Goal: Task Accomplishment & Management: Use online tool/utility

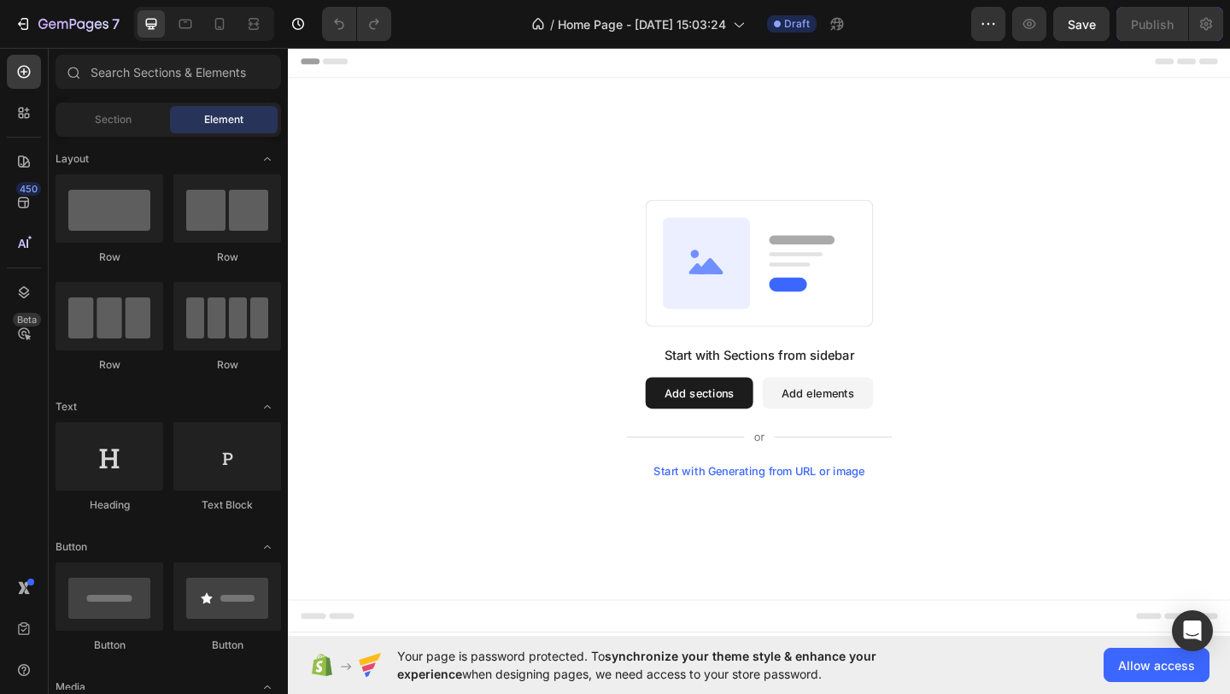
click at [842, 427] on button "Add elements" at bounding box center [864, 423] width 120 height 34
click at [840, 418] on button "Add elements" at bounding box center [864, 423] width 120 height 34
click at [725, 421] on button "Add sections" at bounding box center [735, 423] width 117 height 34
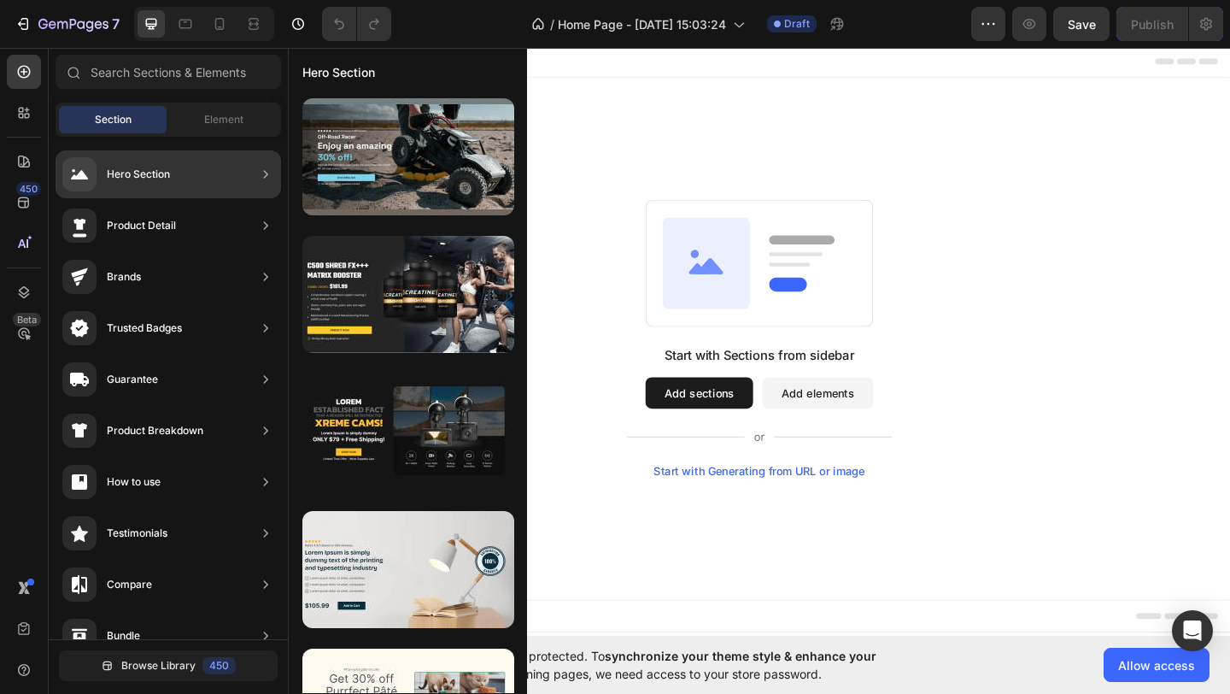
click at [249, 177] on div "Hero Section" at bounding box center [169, 174] width 226 height 48
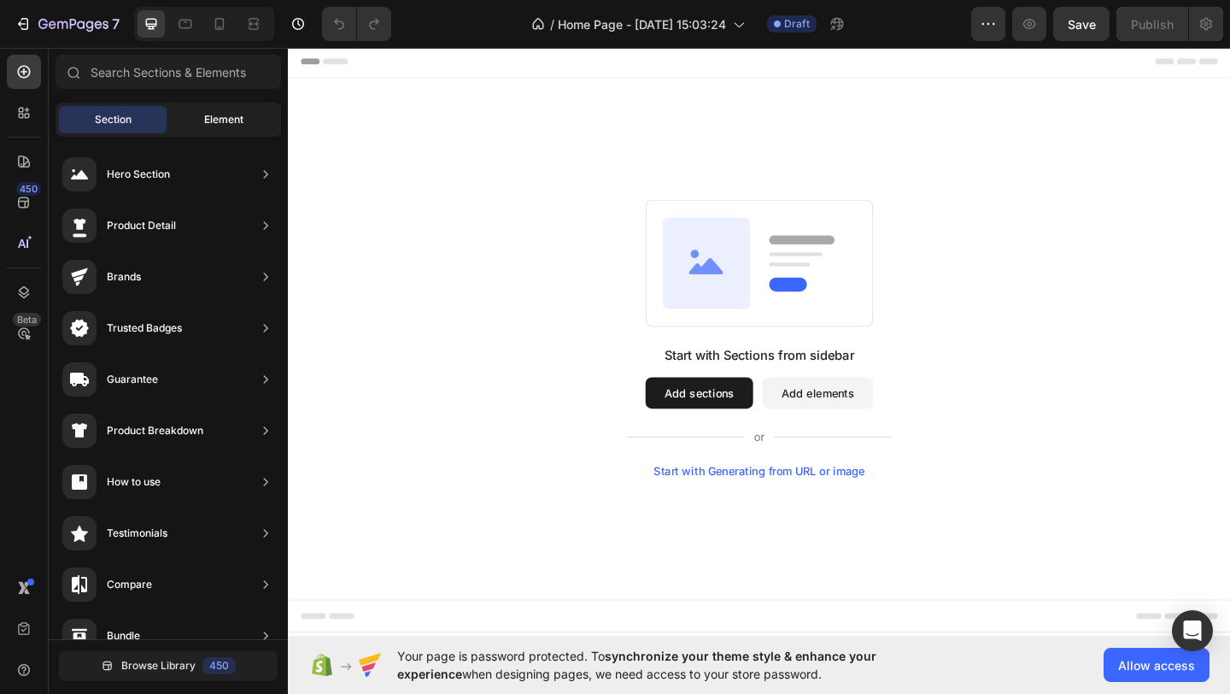
click at [235, 112] on span "Element" at bounding box center [223, 119] width 39 height 15
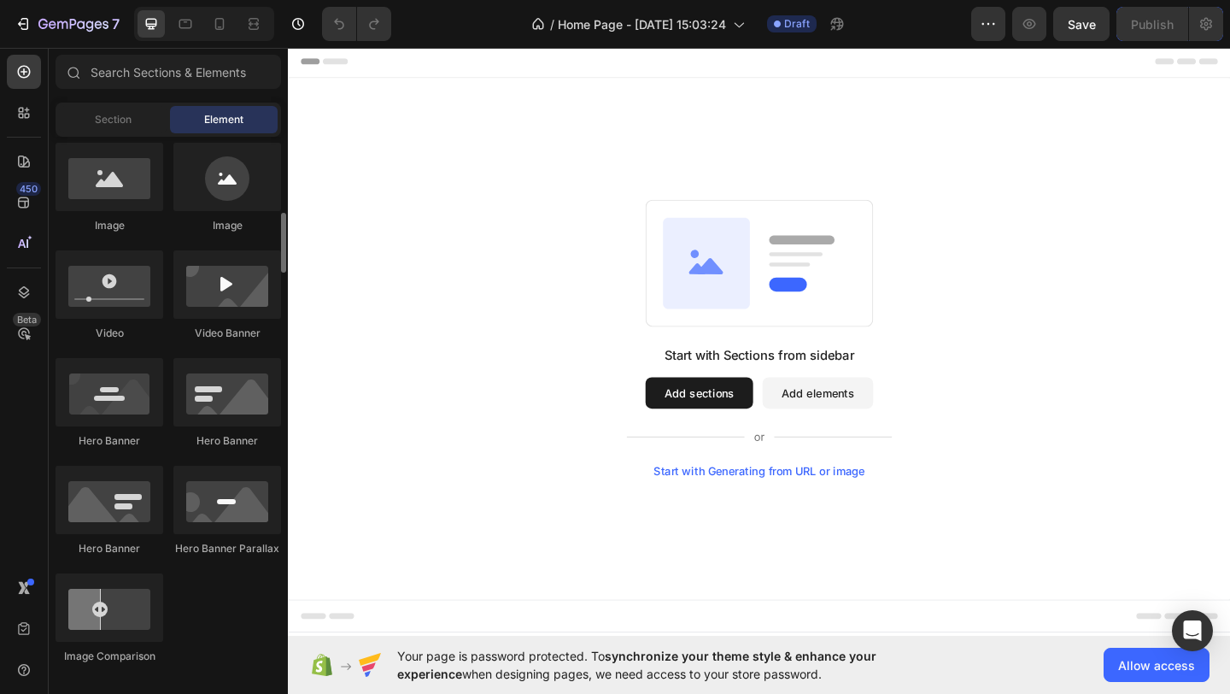
scroll to position [576, 0]
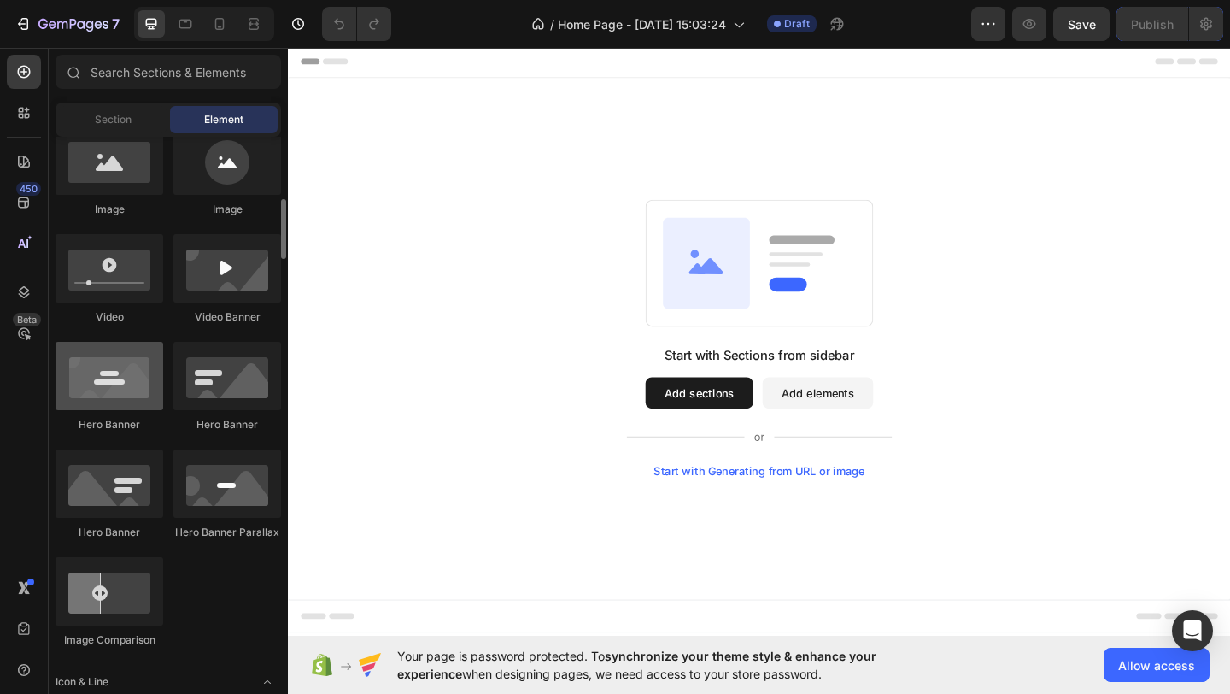
click at [129, 390] on div at bounding box center [110, 376] width 108 height 68
click at [122, 387] on div at bounding box center [110, 376] width 108 height 68
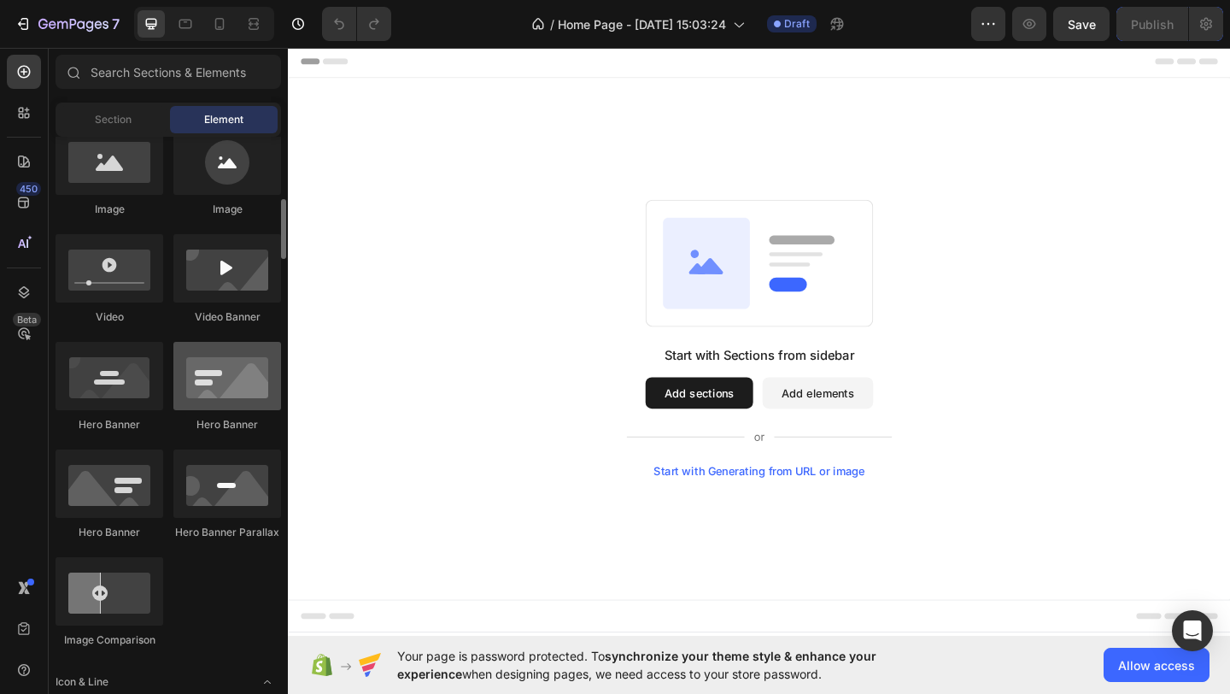
click at [219, 387] on div at bounding box center [227, 376] width 108 height 68
click at [224, 377] on div at bounding box center [227, 376] width 108 height 68
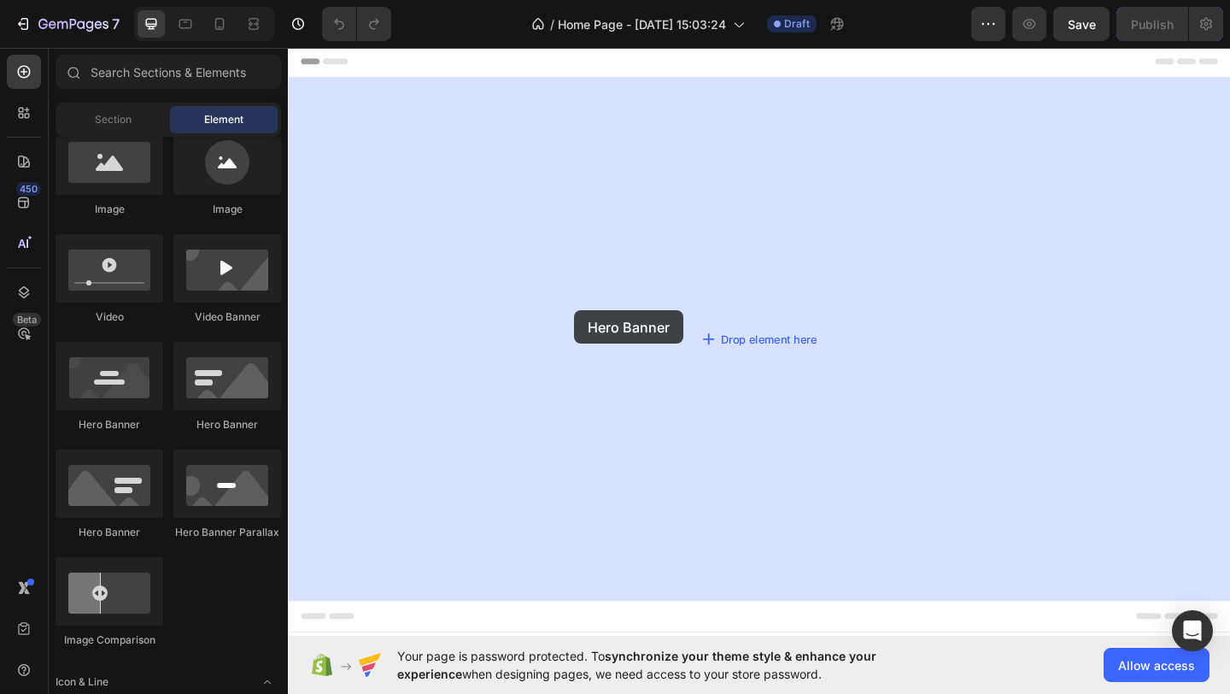
drag, startPoint x: 512, startPoint y: 422, endPoint x: 600, endPoint y: 333, distance: 125.1
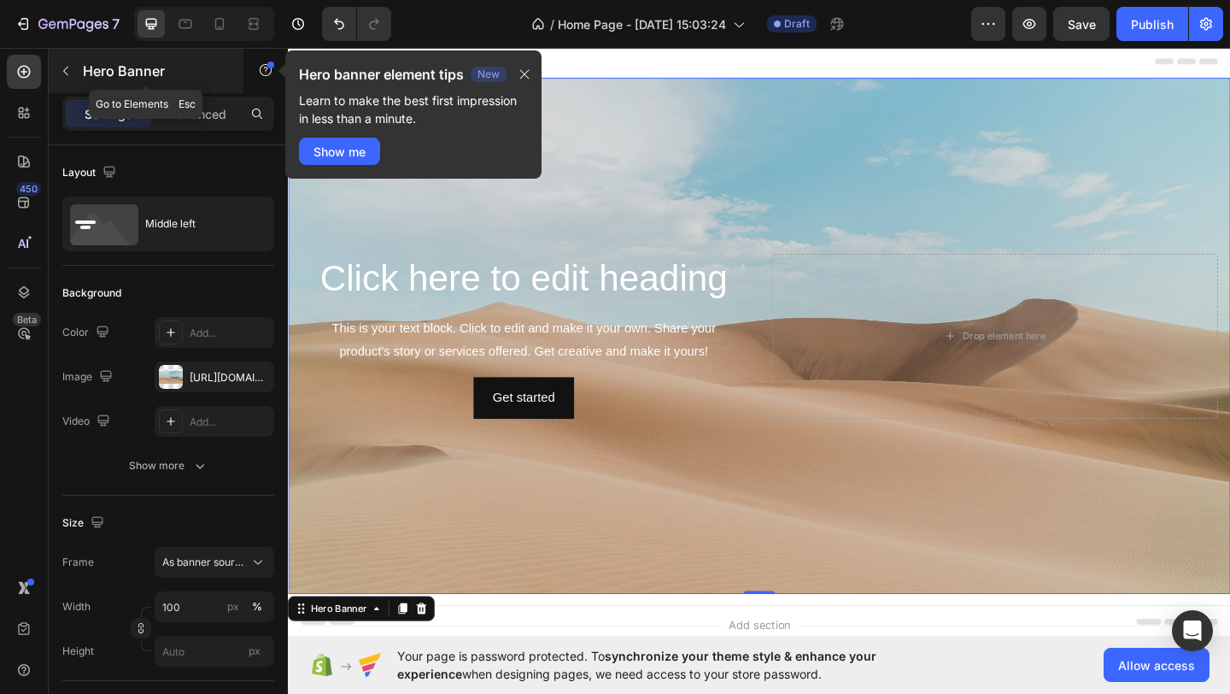
click at [68, 79] on button "button" at bounding box center [65, 70] width 27 height 27
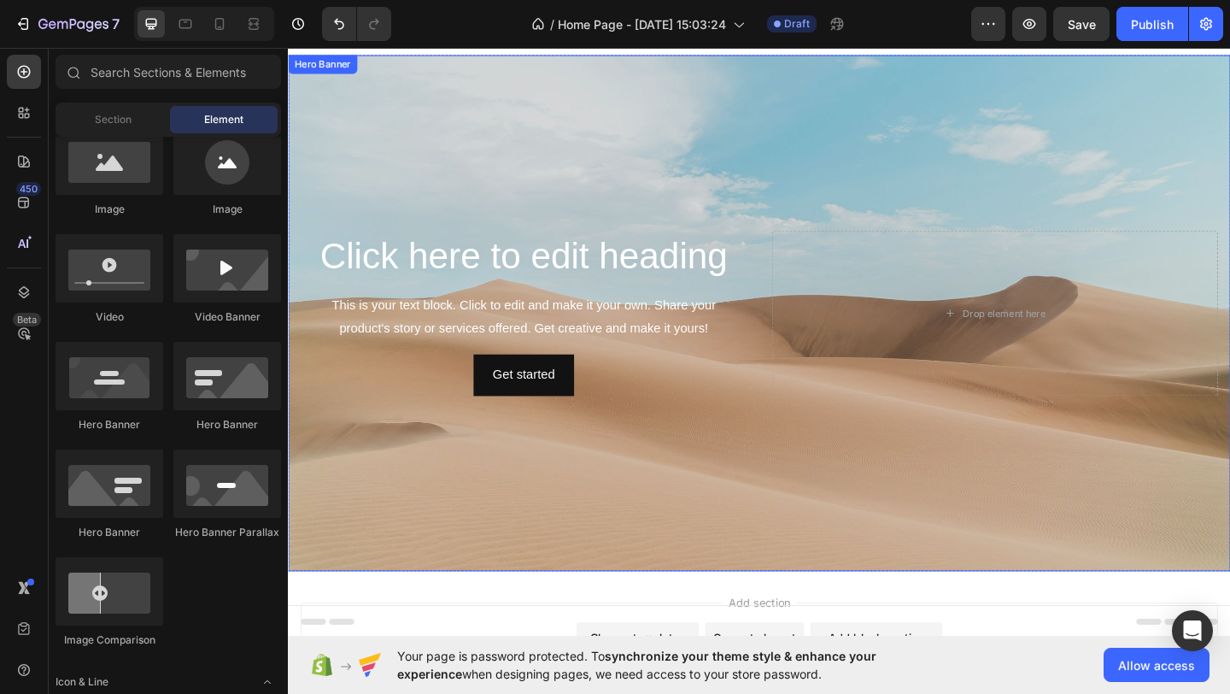
scroll to position [0, 0]
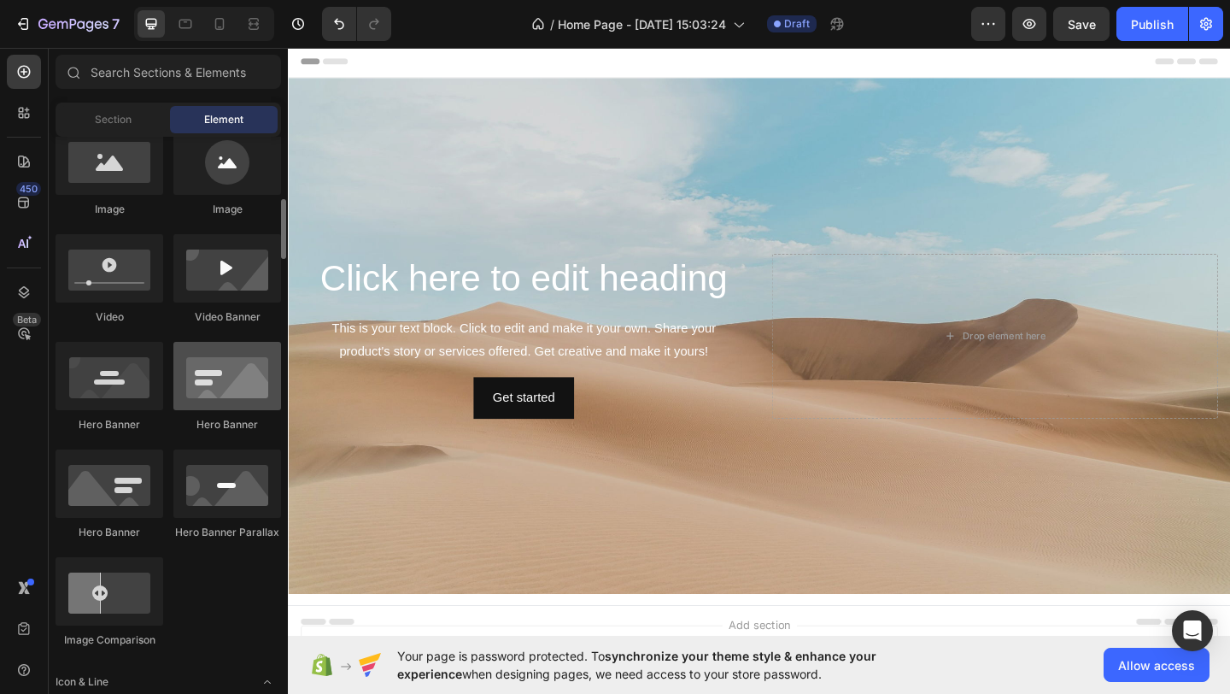
click at [231, 379] on div at bounding box center [227, 376] width 108 height 68
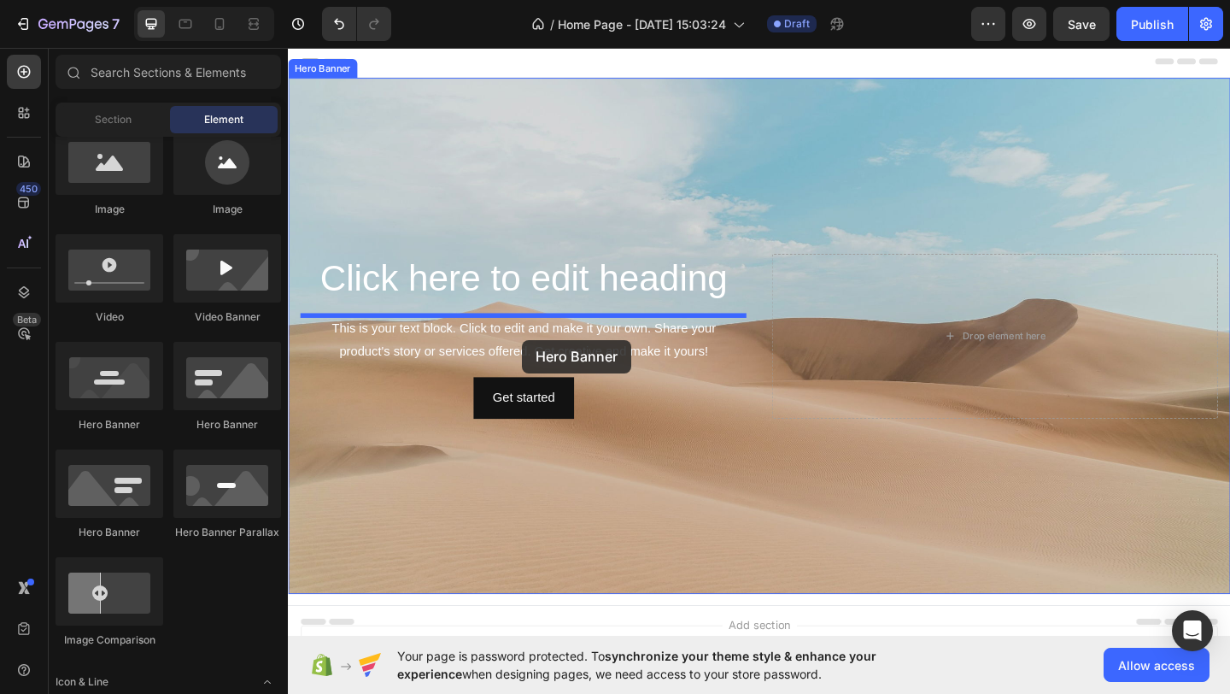
drag, startPoint x: 519, startPoint y: 424, endPoint x: 542, endPoint y: 363, distance: 64.9
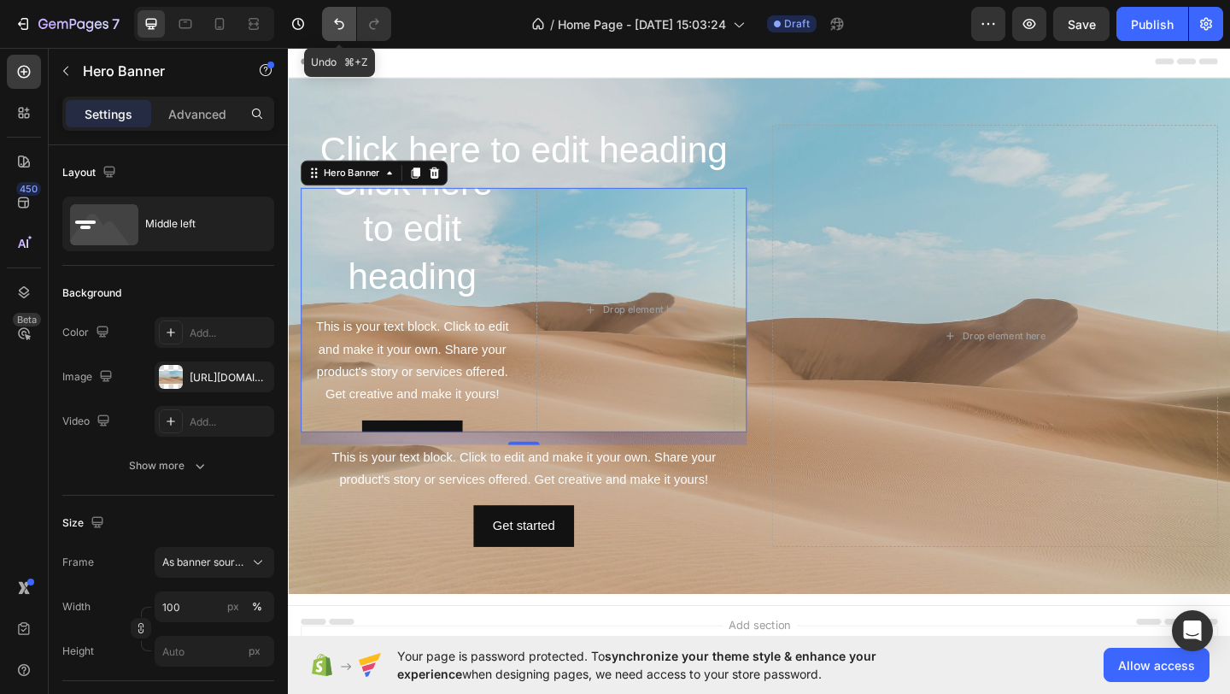
click at [340, 26] on icon "Undo/Redo" at bounding box center [339, 23] width 17 height 17
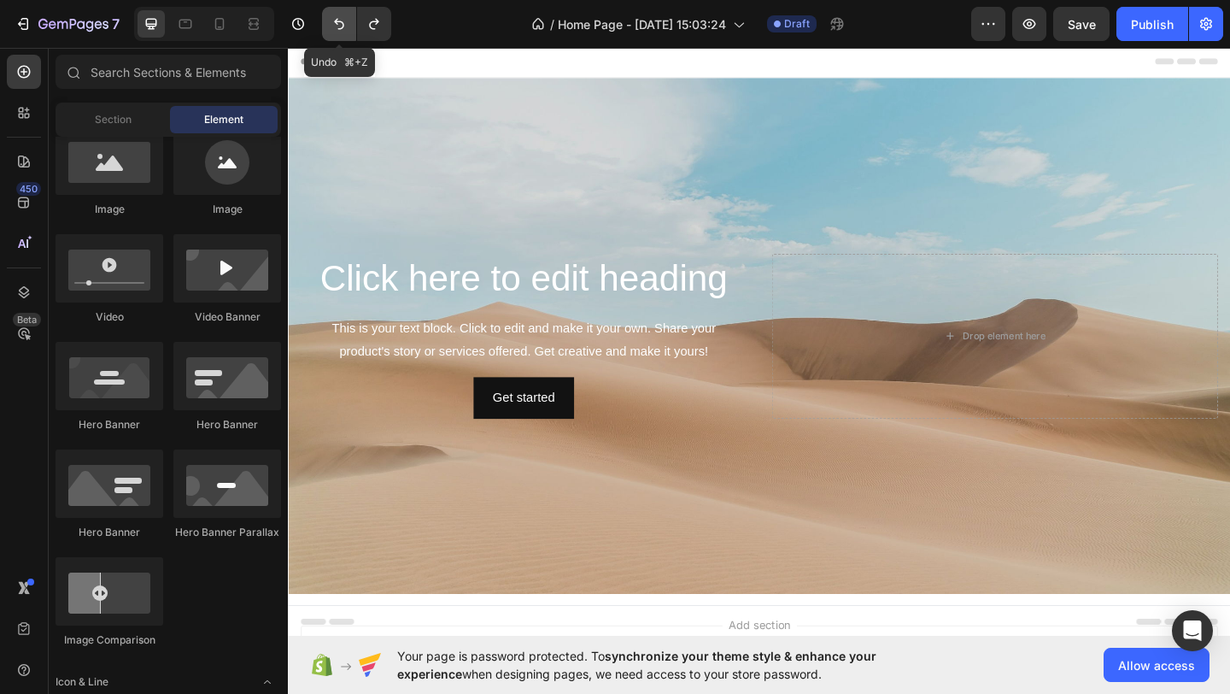
click at [340, 26] on icon "Undo/Redo" at bounding box center [339, 23] width 17 height 17
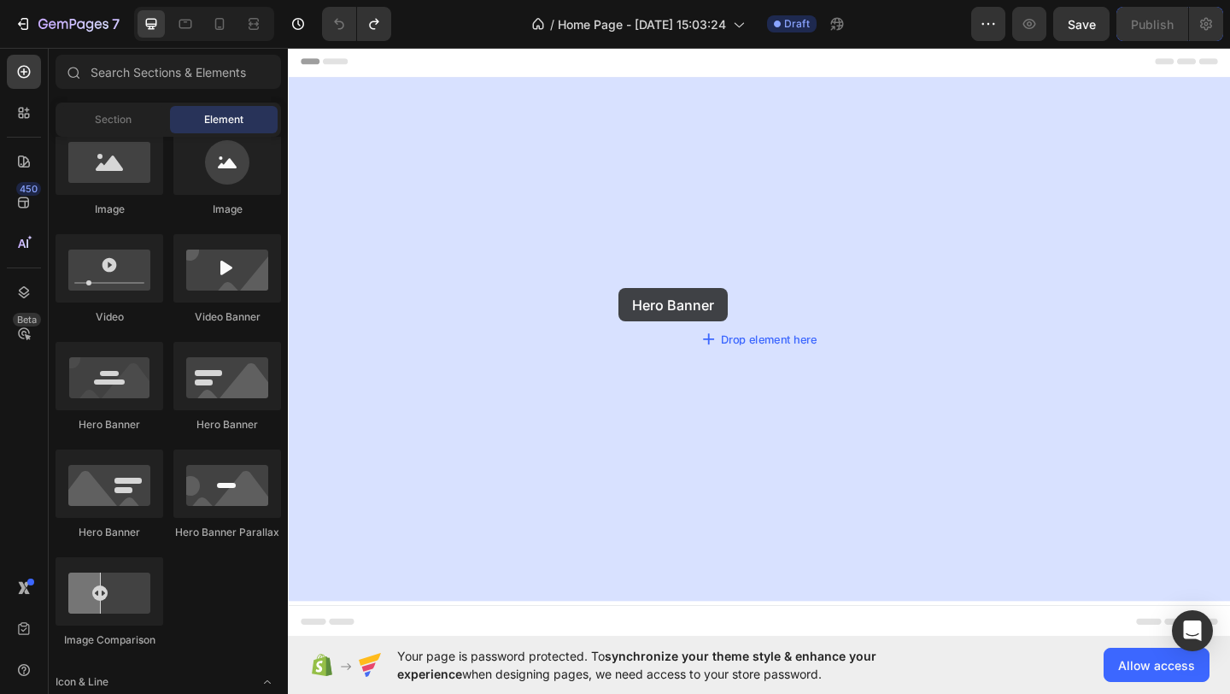
drag, startPoint x: 390, startPoint y: 420, endPoint x: 666, endPoint y: 308, distance: 297.4
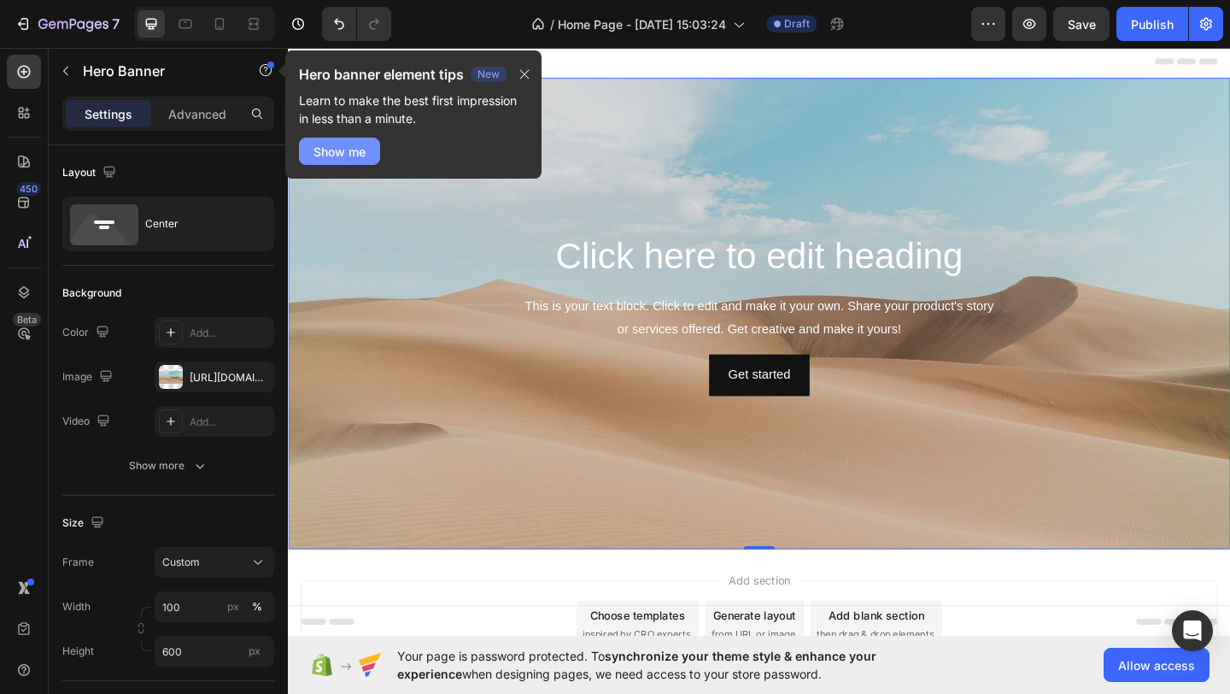
click at [355, 144] on div "Show me" at bounding box center [340, 152] width 52 height 18
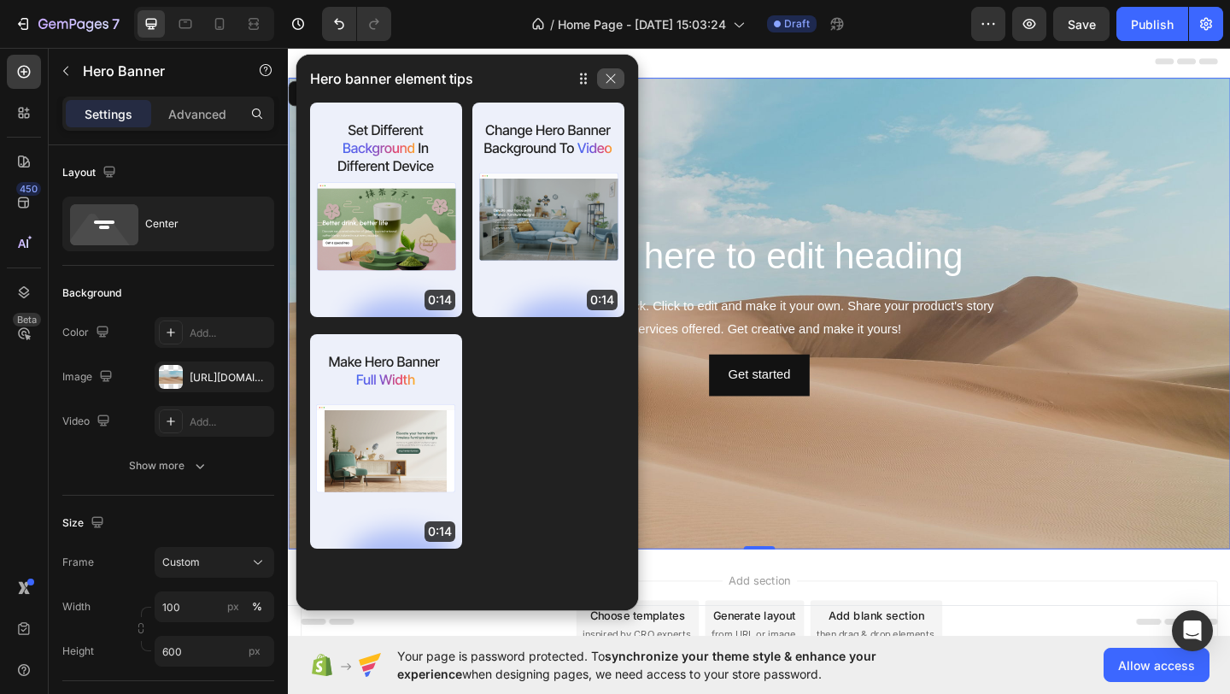
click at [615, 82] on icon "button" at bounding box center [611, 79] width 14 height 14
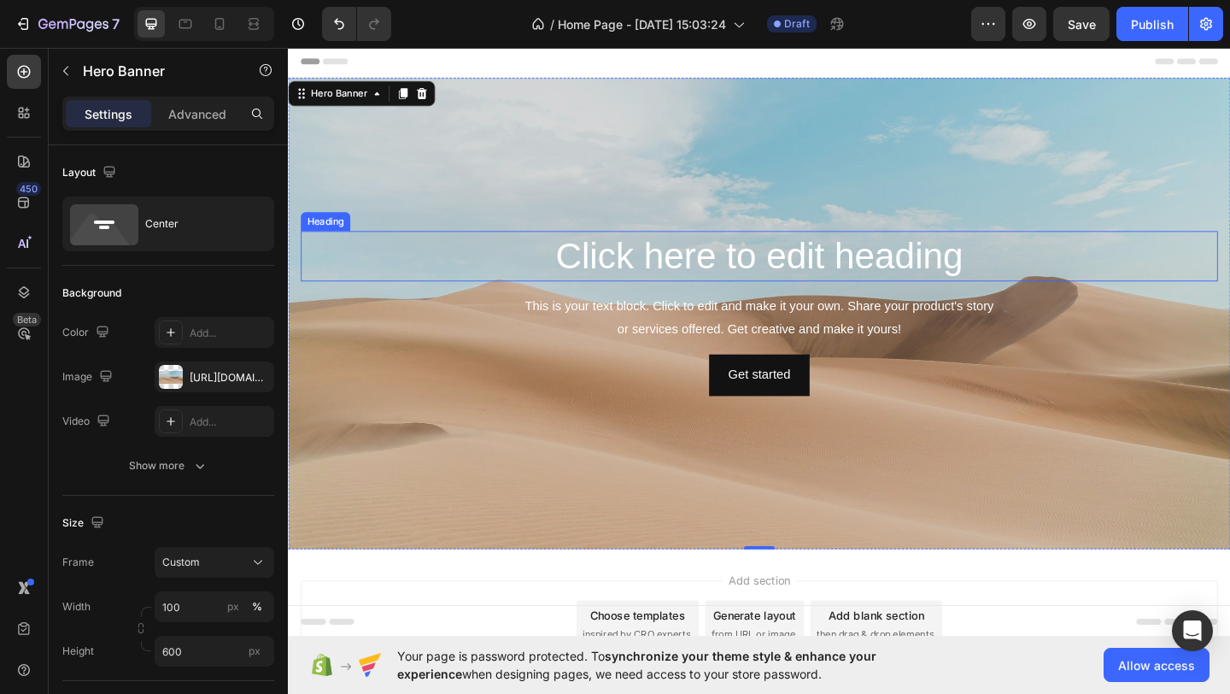
click at [780, 280] on h2 "Click here to edit heading" at bounding box center [801, 274] width 998 height 55
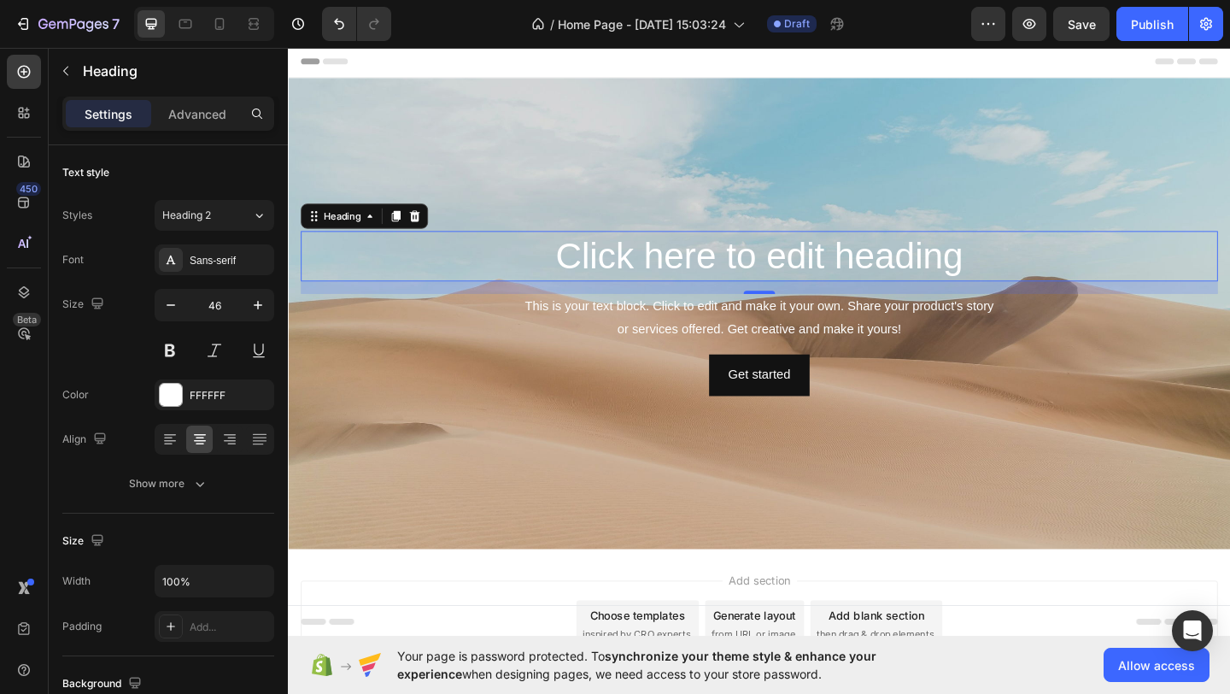
click at [1028, 271] on h2 "Click here to edit heading" at bounding box center [801, 274] width 998 height 55
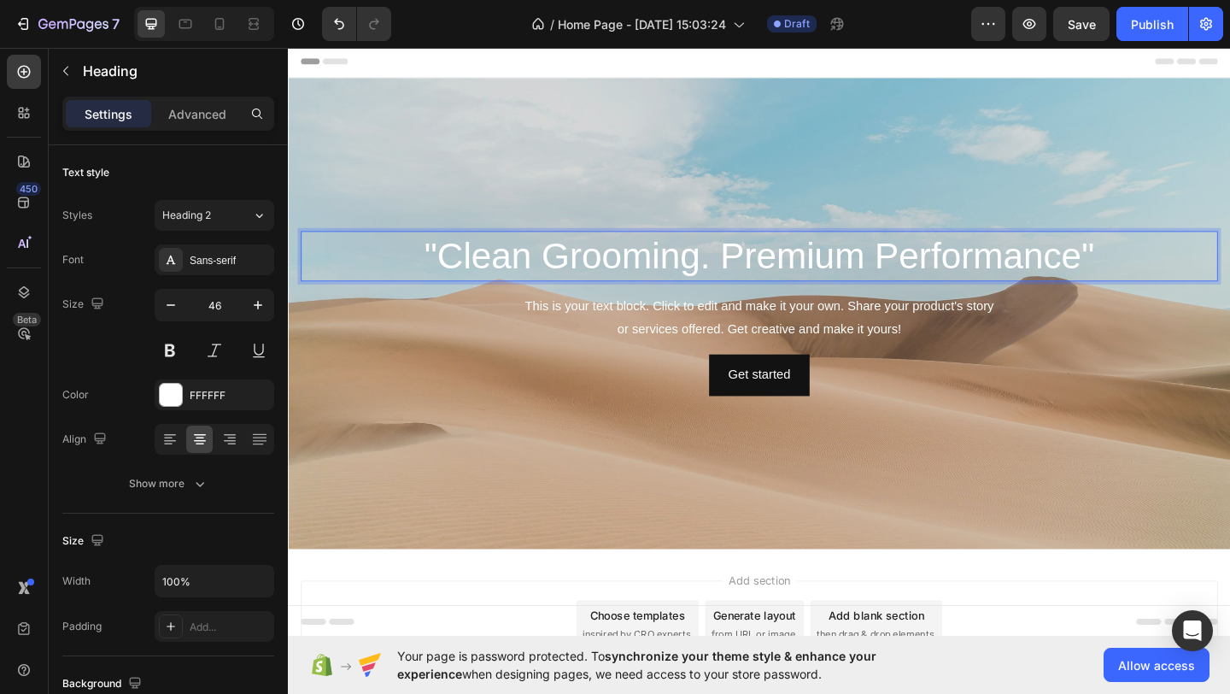
click at [314, 68] on div "Header" at bounding box center [329, 62] width 63 height 21
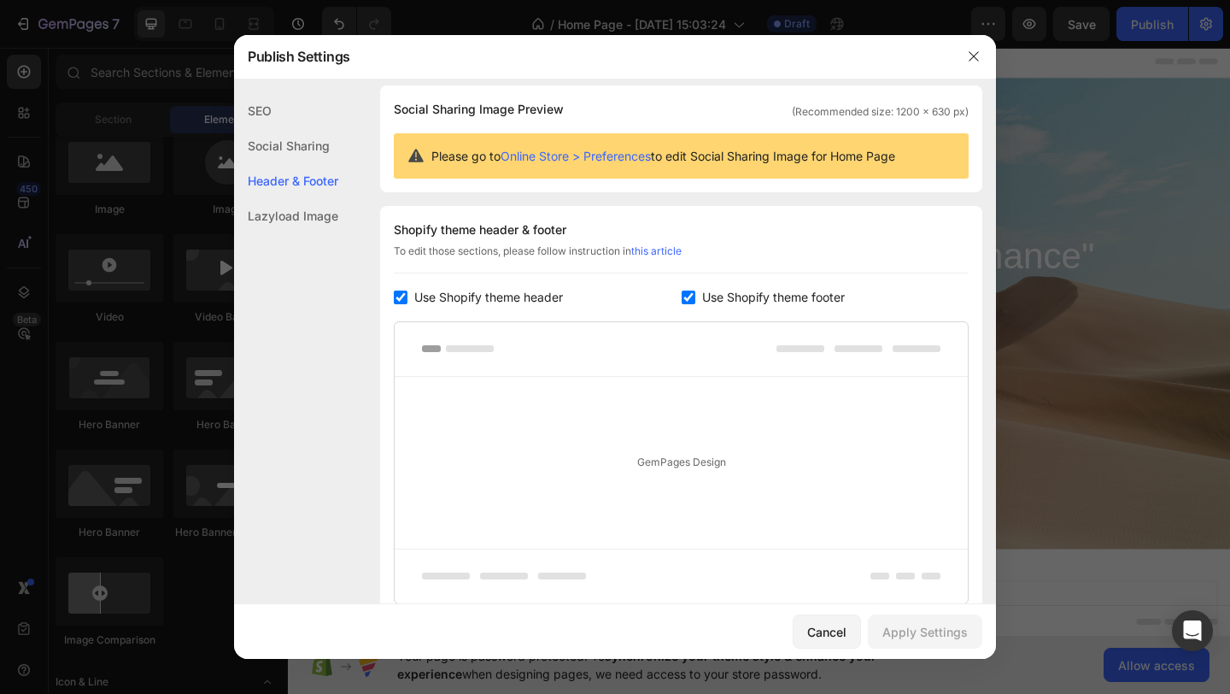
scroll to position [231, 0]
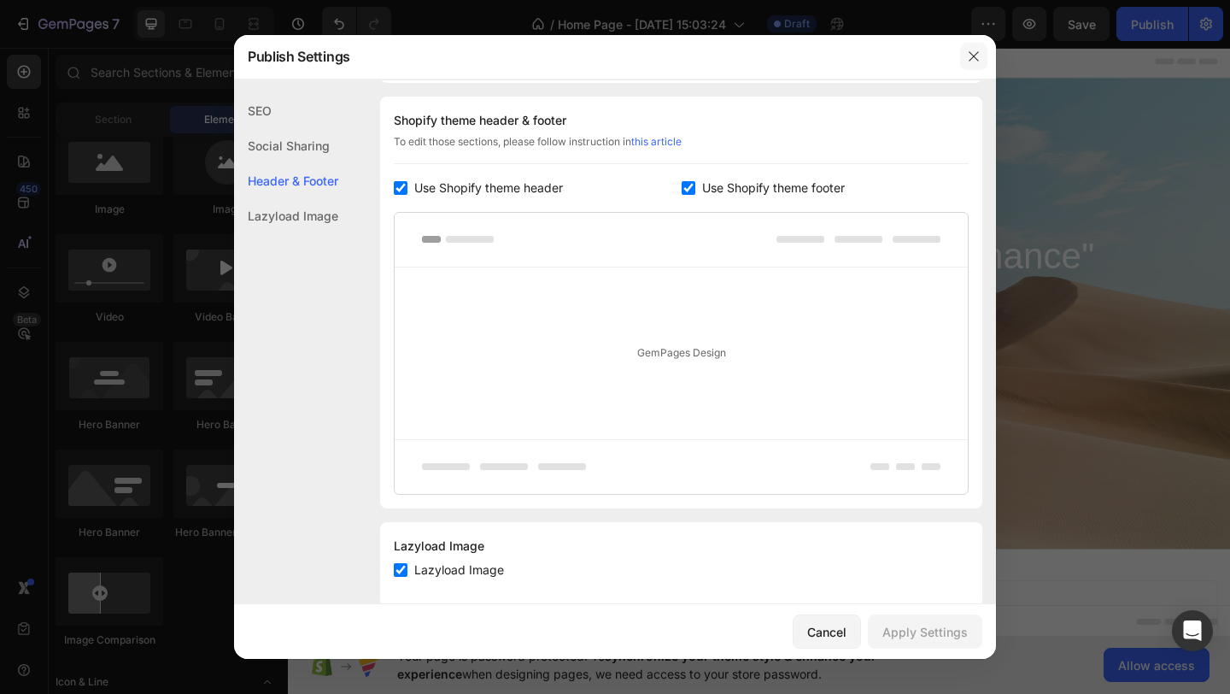
click at [969, 57] on icon "button" at bounding box center [974, 57] width 14 height 14
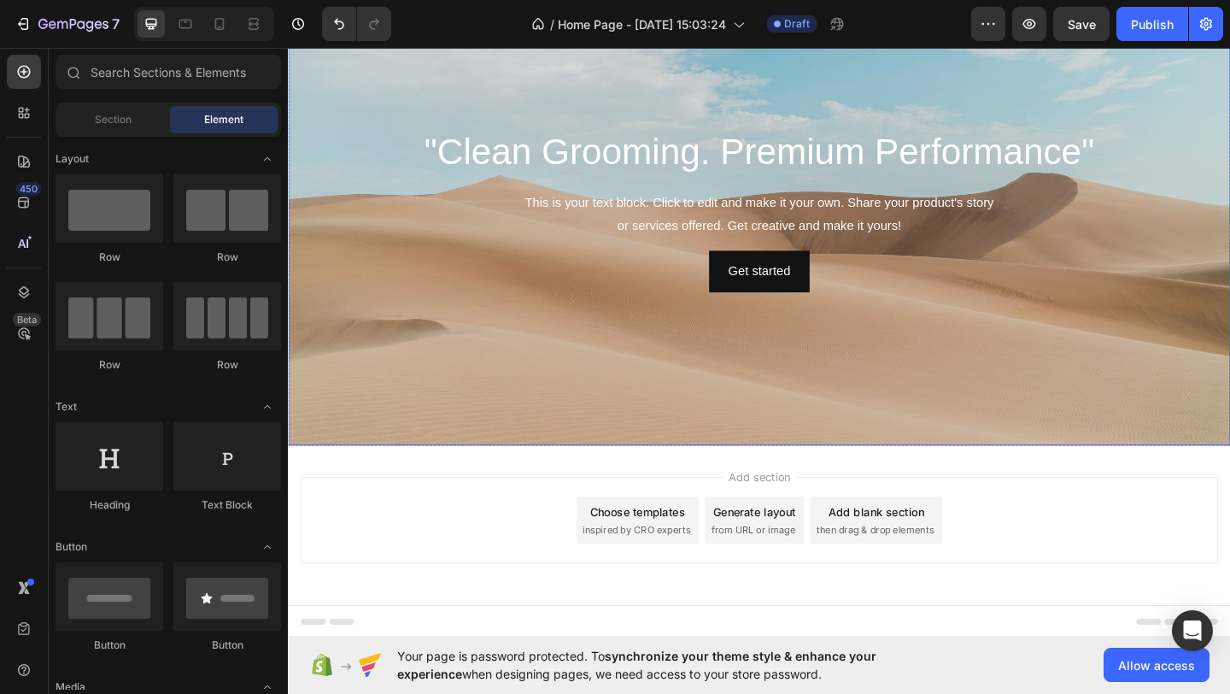
scroll to position [0, 0]
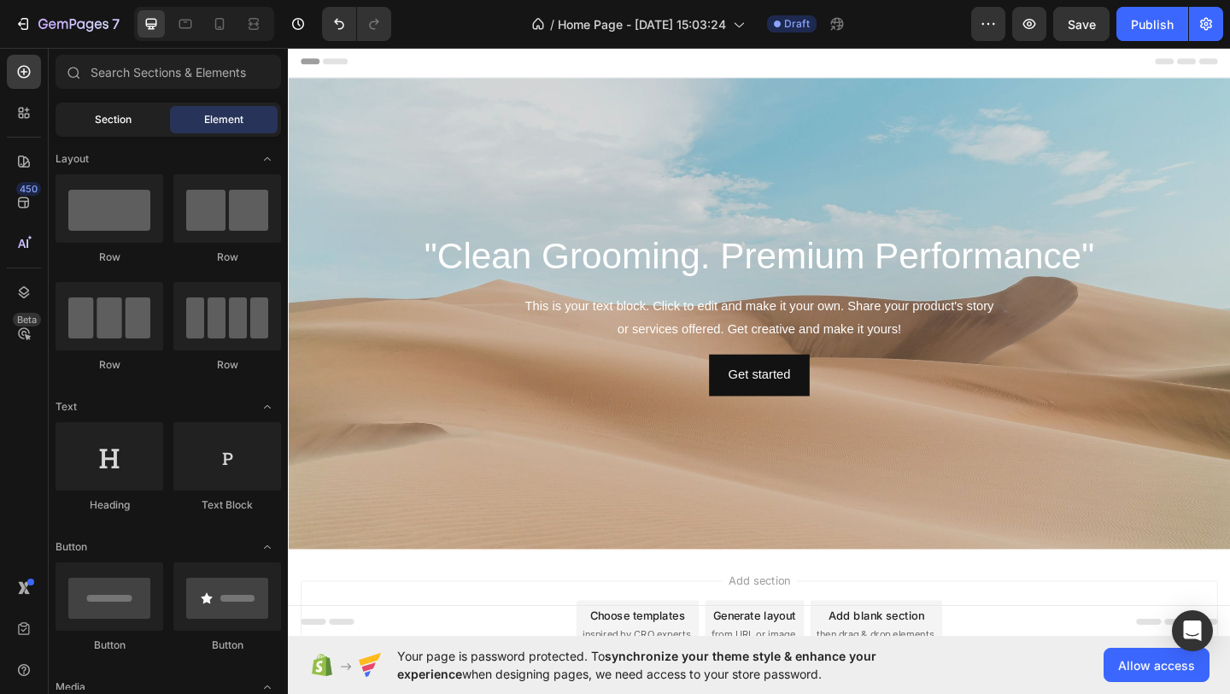
click at [131, 120] on div "Section" at bounding box center [113, 119] width 108 height 27
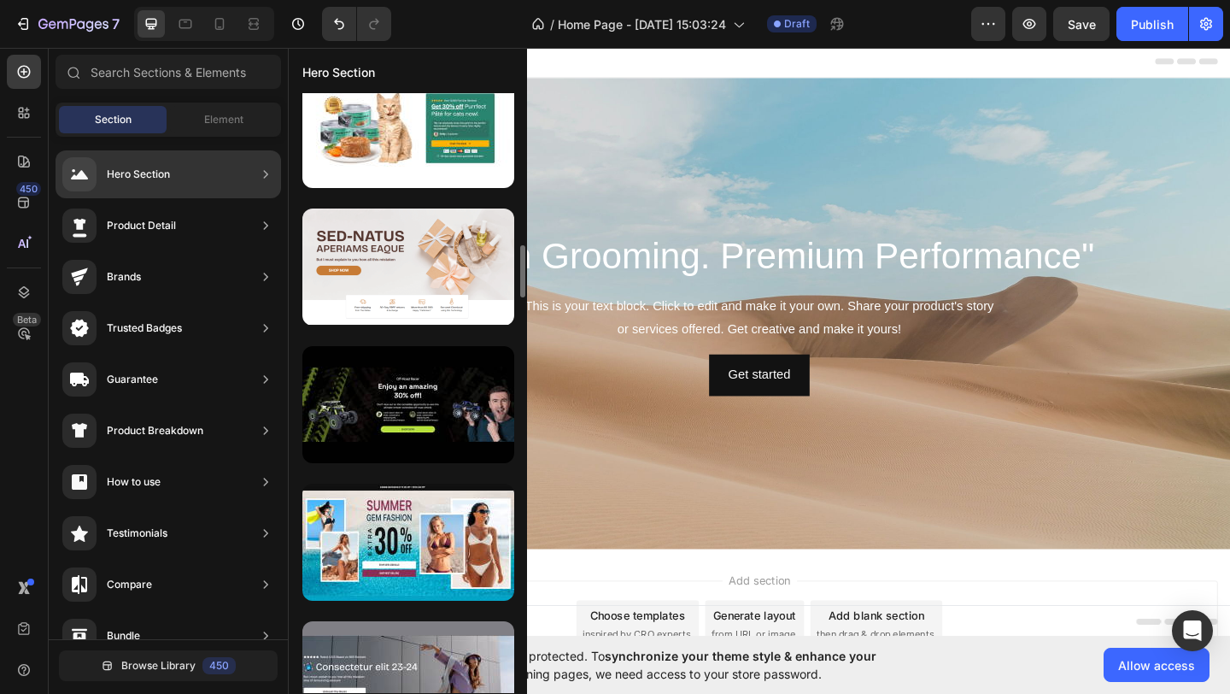
scroll to position [2569, 0]
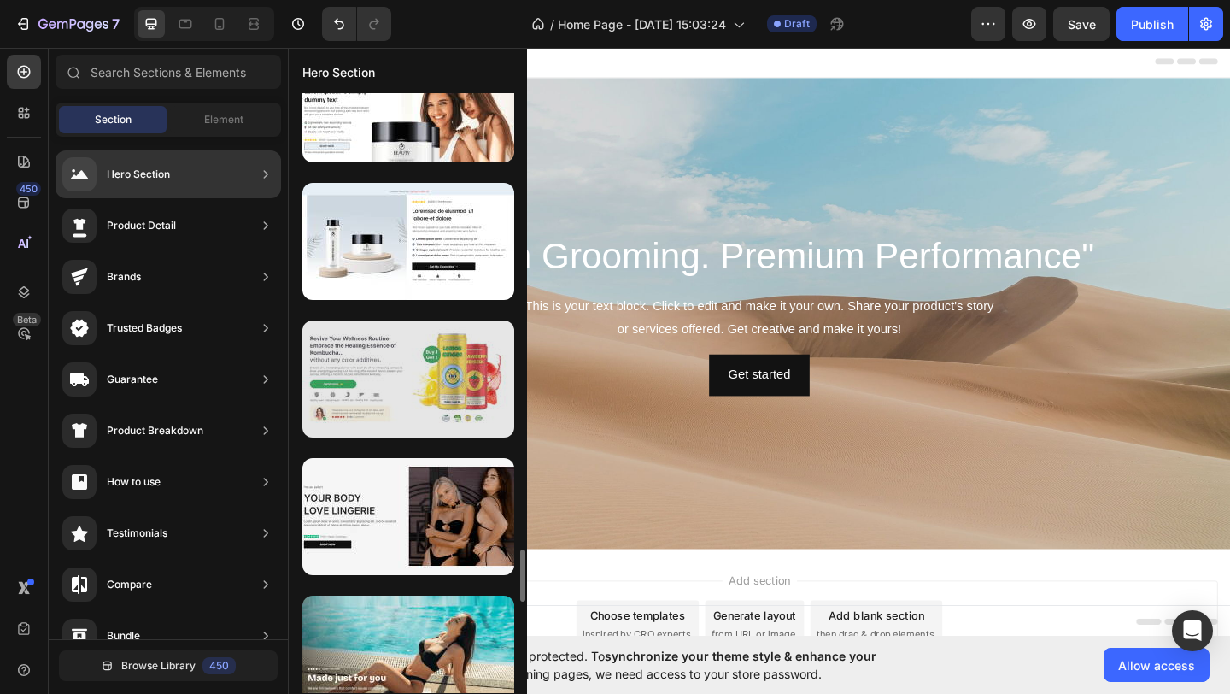
drag, startPoint x: 397, startPoint y: 375, endPoint x: 396, endPoint y: 390, distance: 15.5
click at [396, 390] on div at bounding box center [408, 378] width 212 height 117
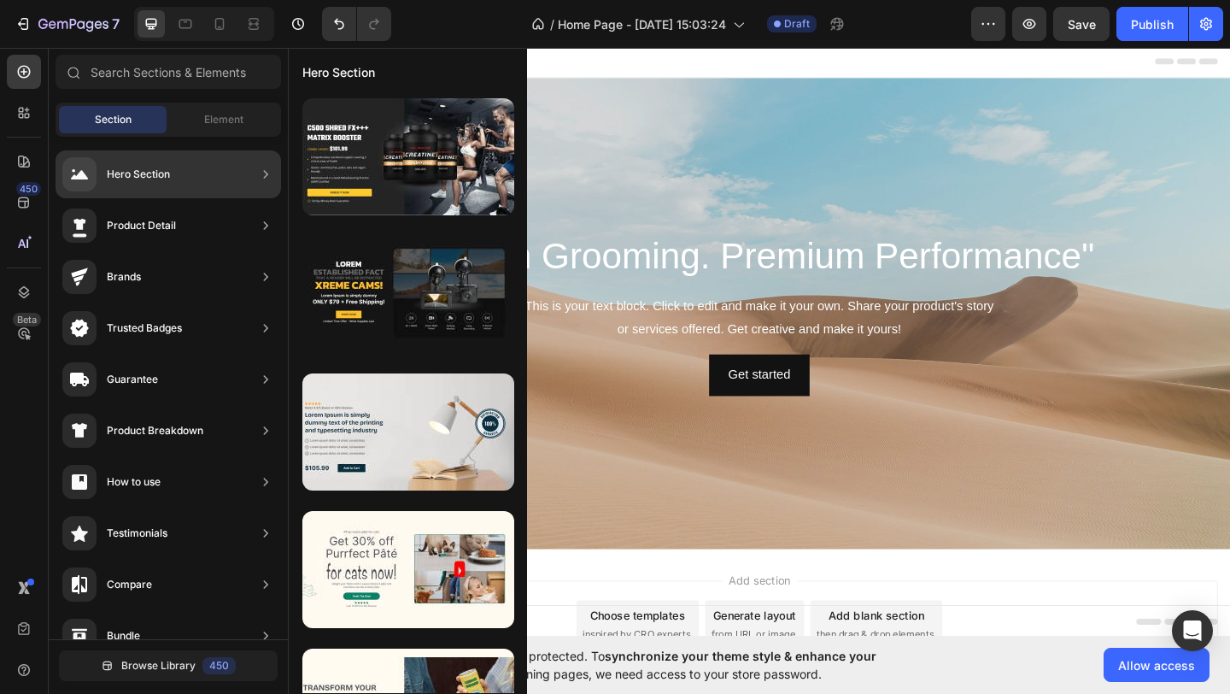
scroll to position [0, 0]
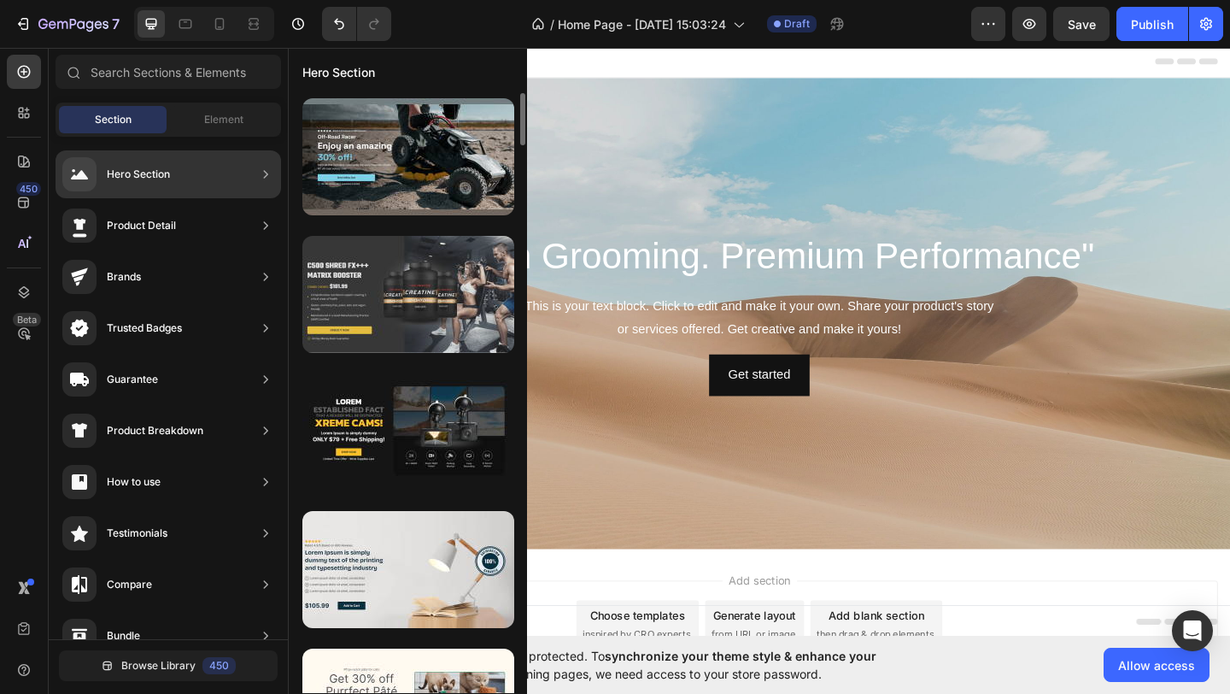
click at [393, 261] on div at bounding box center [408, 294] width 212 height 117
click at [417, 291] on div at bounding box center [408, 294] width 212 height 117
click at [390, 285] on div at bounding box center [408, 294] width 212 height 117
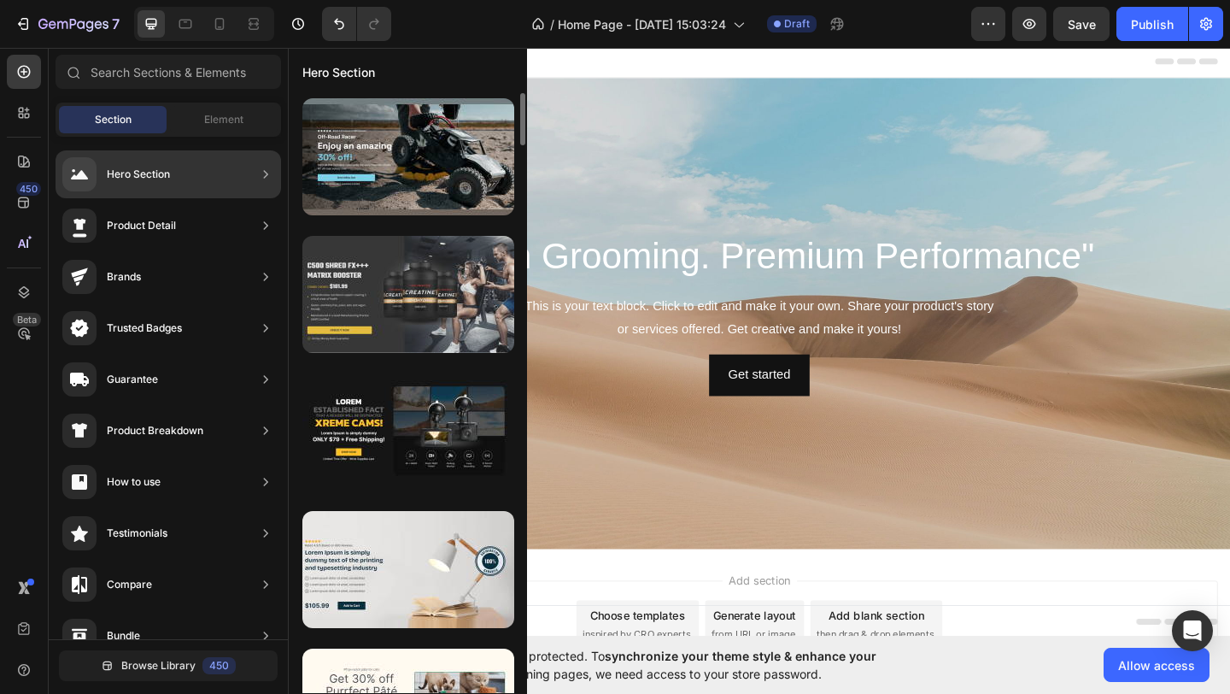
click at [390, 285] on div at bounding box center [408, 294] width 212 height 117
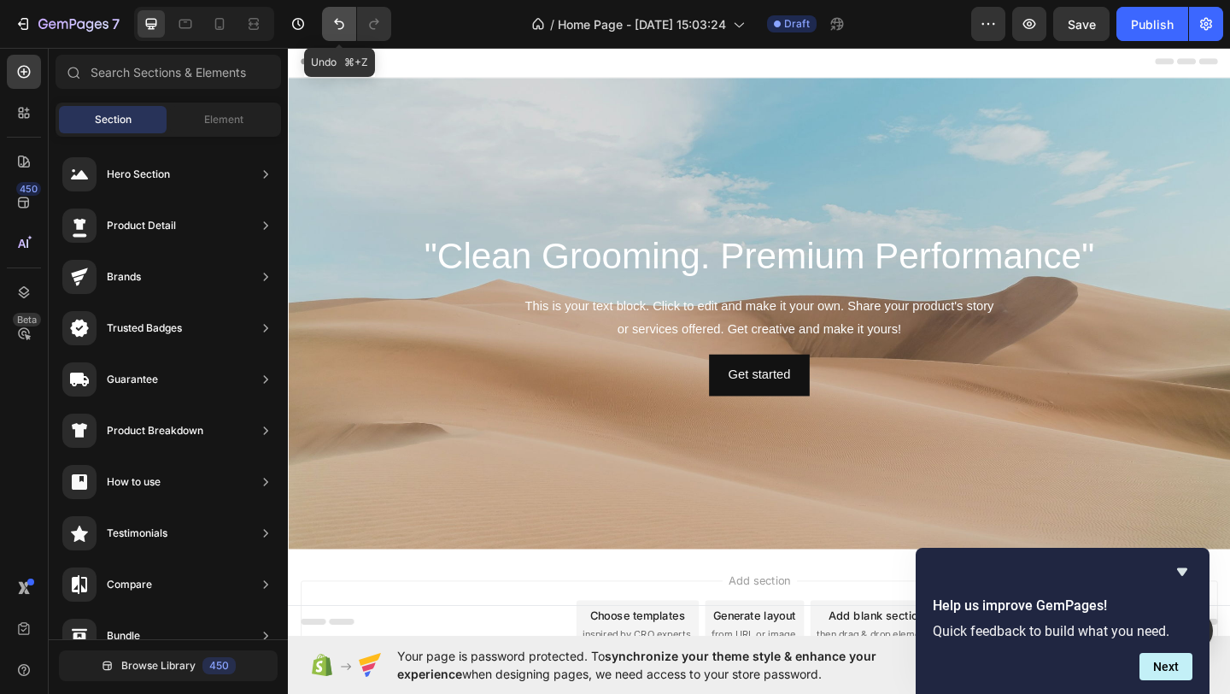
click at [345, 25] on icon "Undo/Redo" at bounding box center [339, 23] width 17 height 17
click at [336, 27] on icon "Undo/Redo" at bounding box center [339, 23] width 17 height 17
click at [237, 109] on div "Element" at bounding box center [224, 119] width 108 height 27
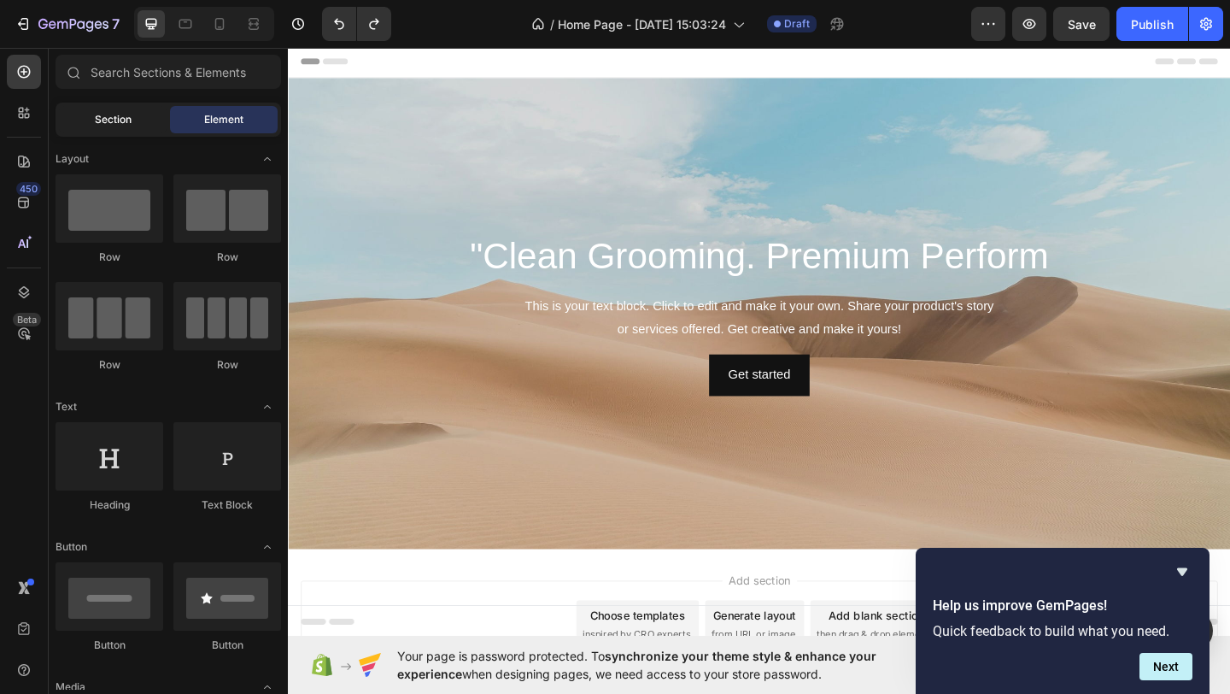
click at [138, 118] on div "Section" at bounding box center [113, 119] width 108 height 27
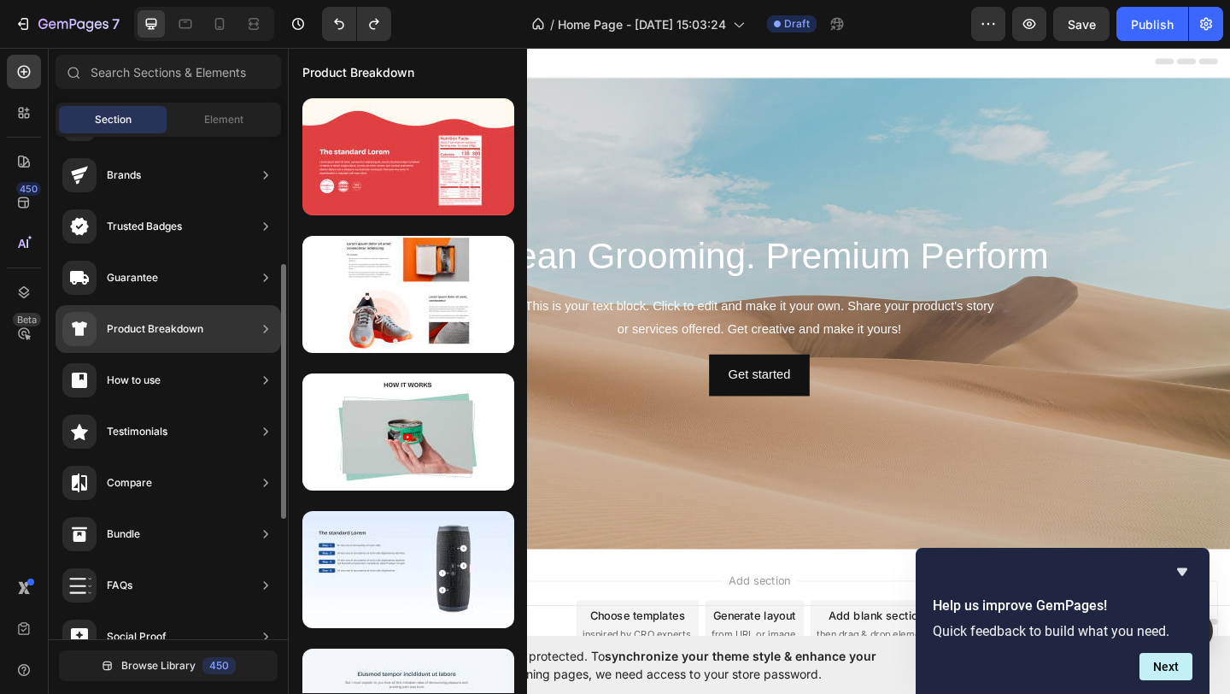
scroll to position [489, 0]
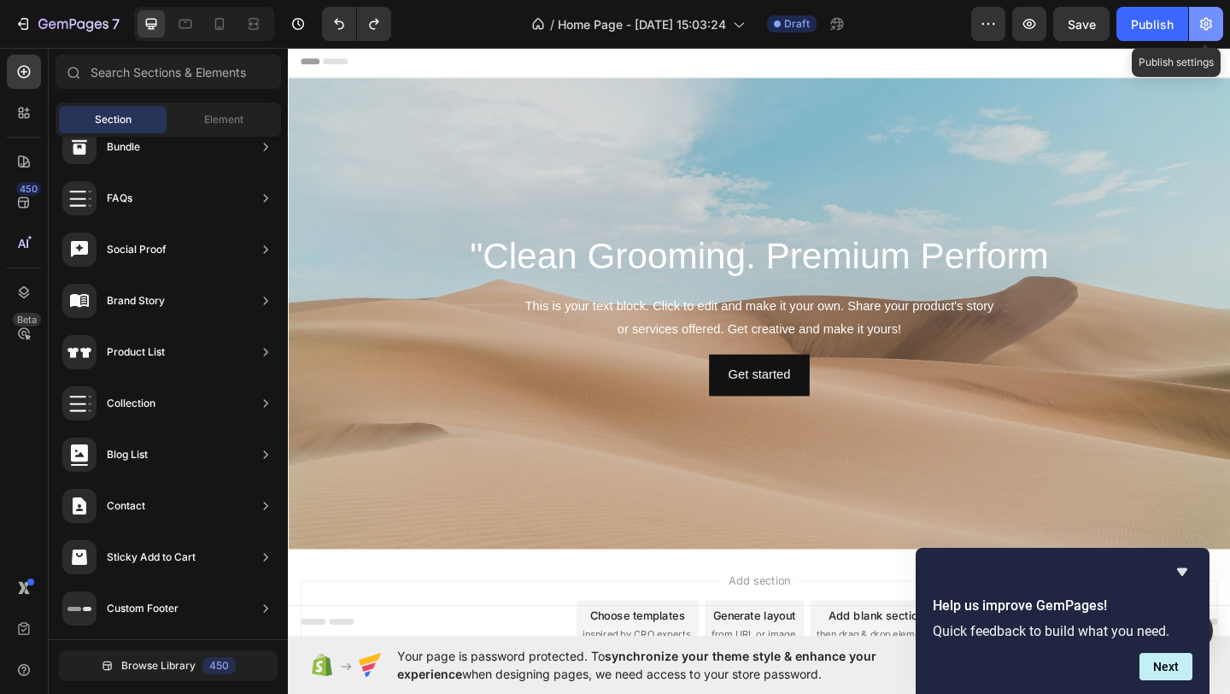
click at [1212, 26] on icon "button" at bounding box center [1206, 24] width 12 height 13
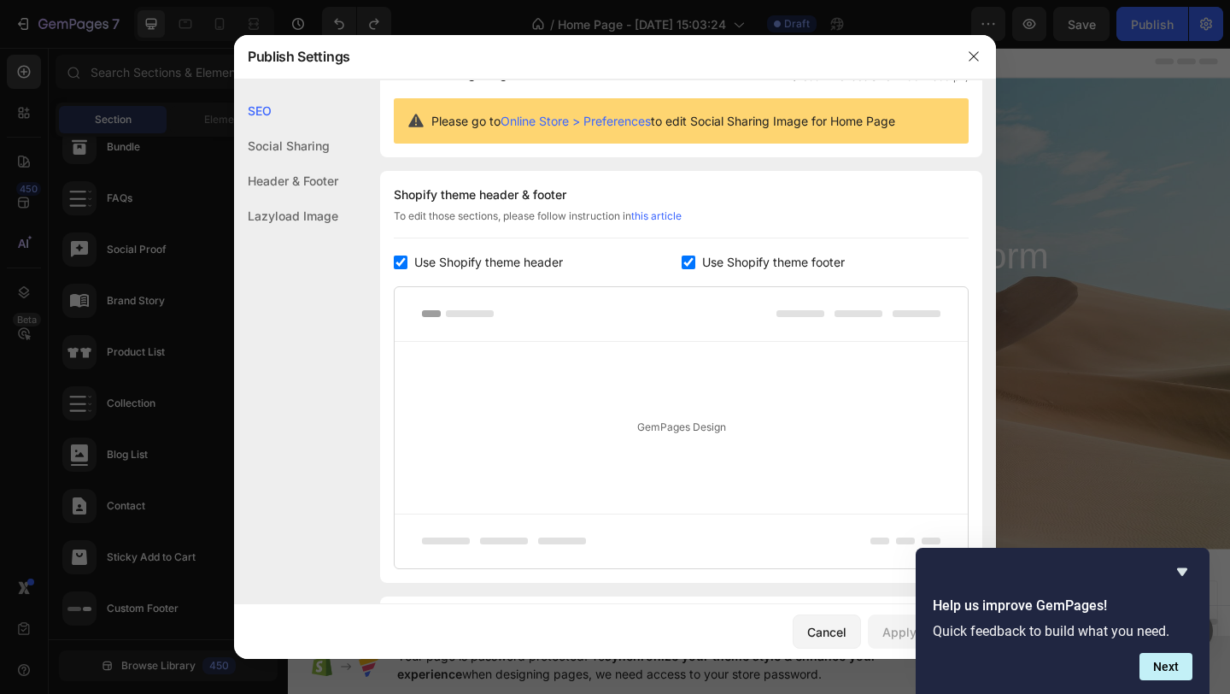
scroll to position [261, 0]
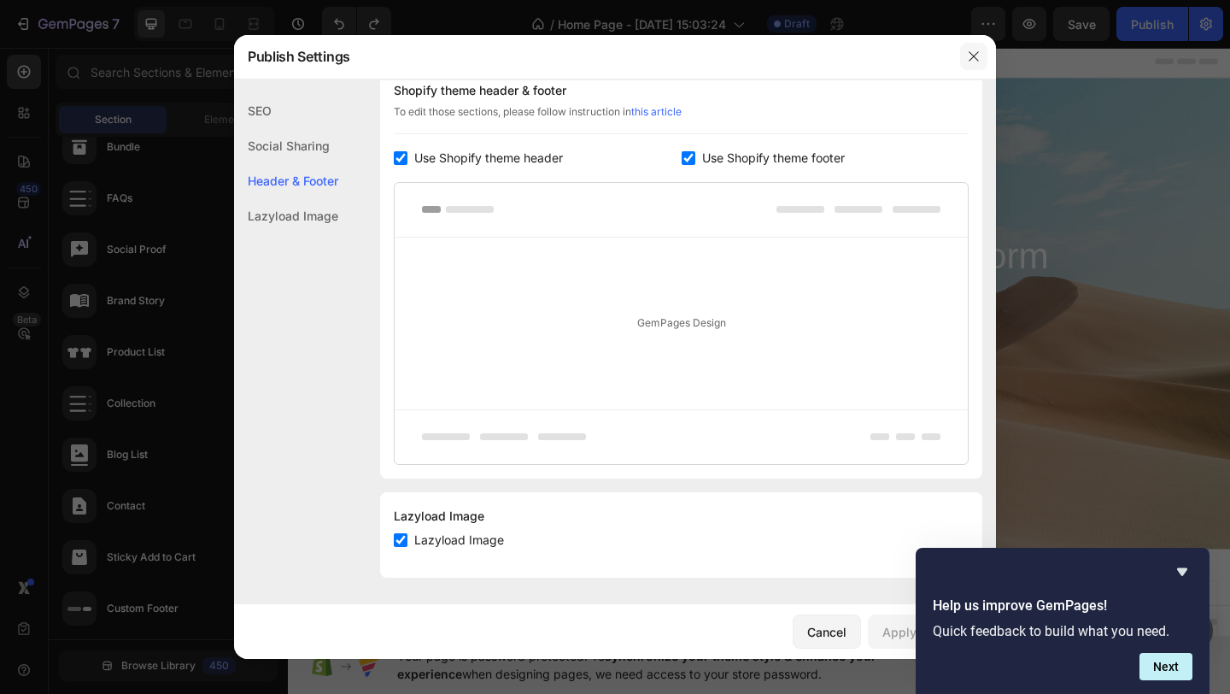
click at [977, 56] on icon "button" at bounding box center [974, 57] width 14 height 14
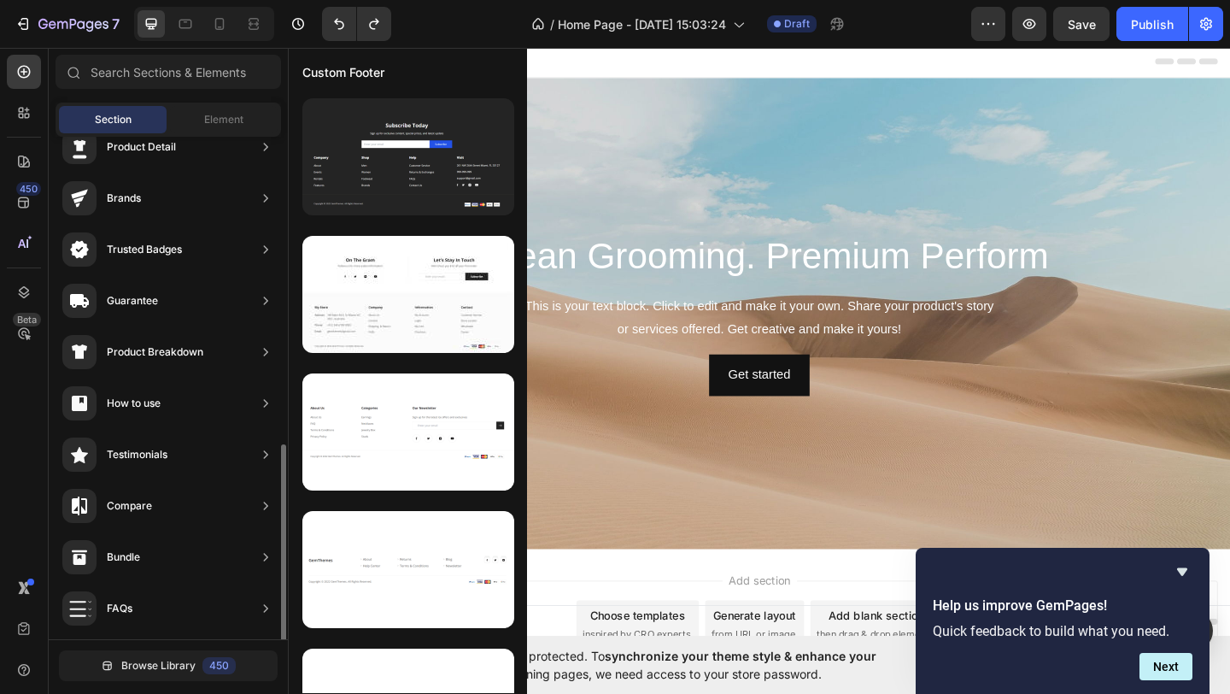
scroll to position [0, 0]
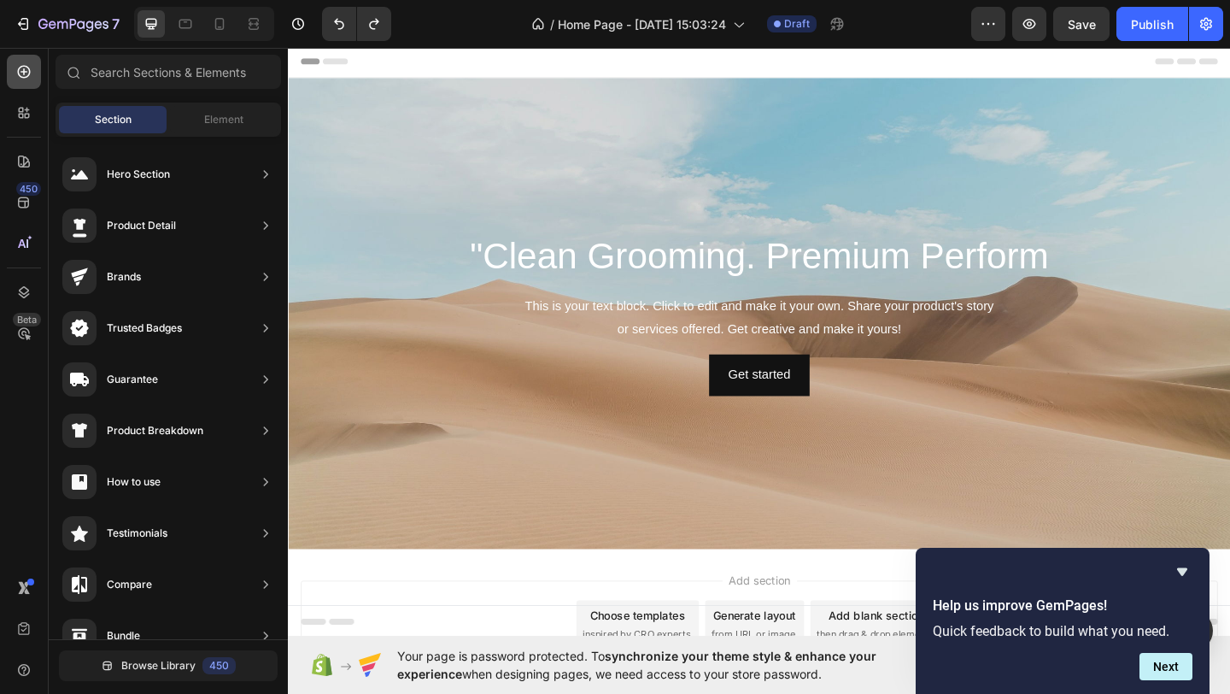
click at [23, 73] on icon at bounding box center [24, 71] width 7 height 7
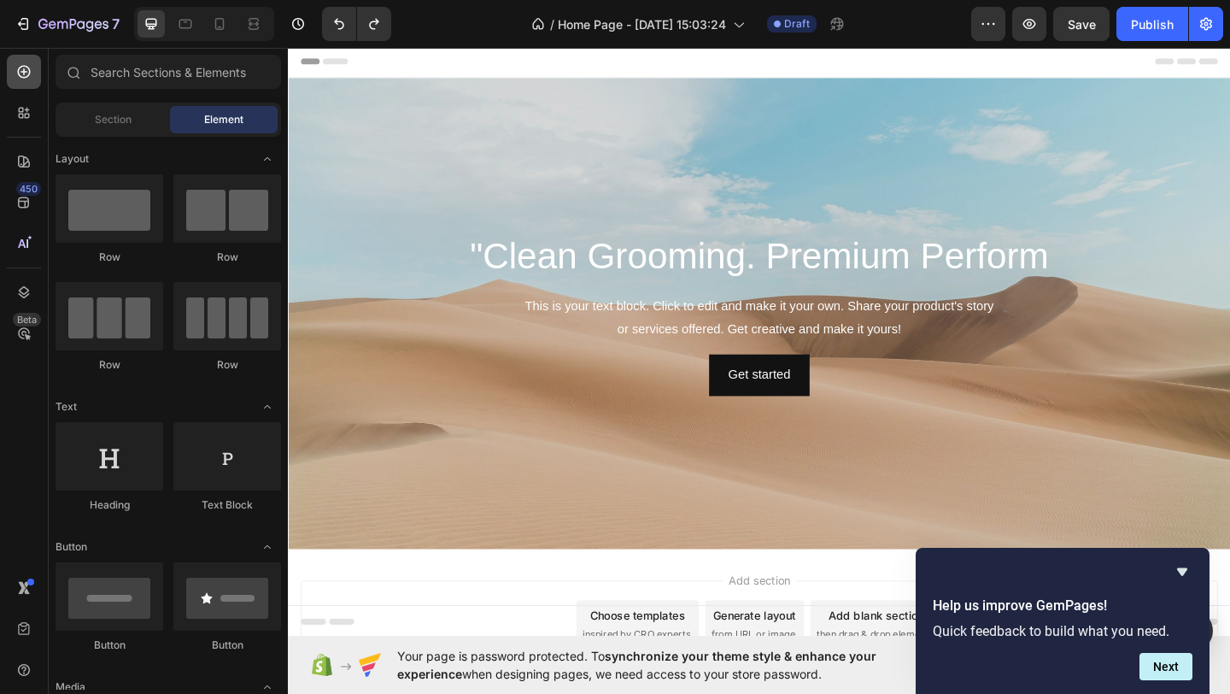
click at [23, 73] on icon at bounding box center [24, 71] width 7 height 7
click at [991, 24] on icon "button" at bounding box center [988, 23] width 17 height 17
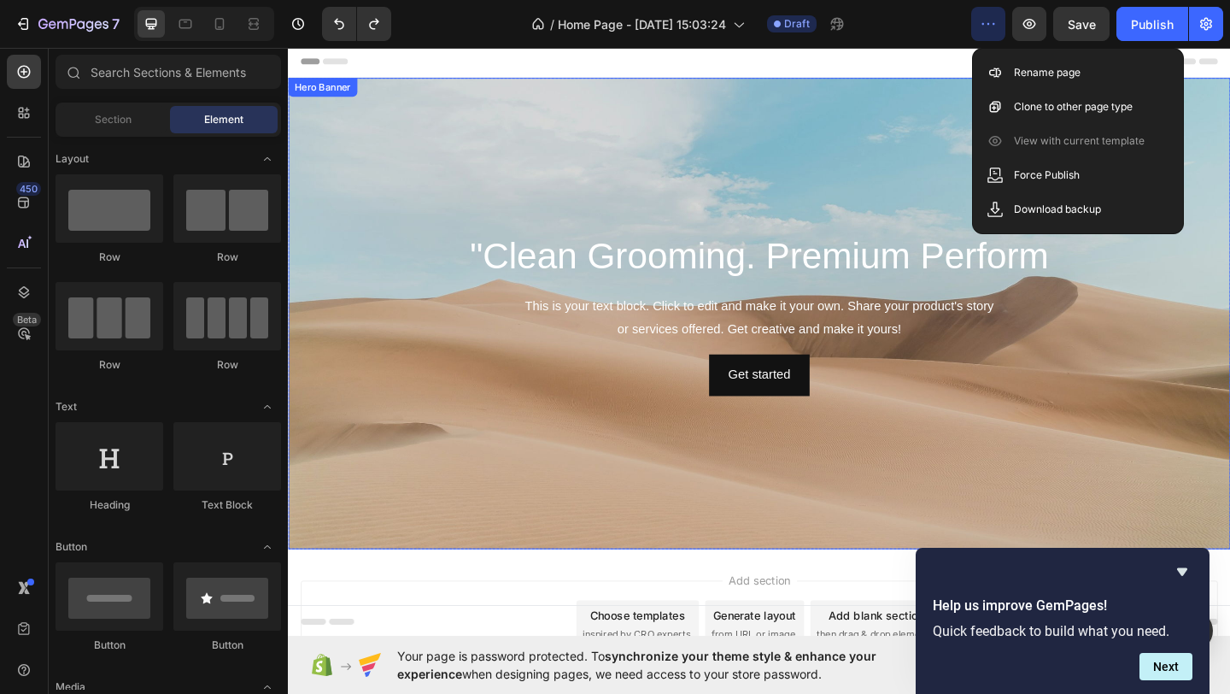
click at [672, 520] on div "Background Image" at bounding box center [800, 336] width 1025 height 513
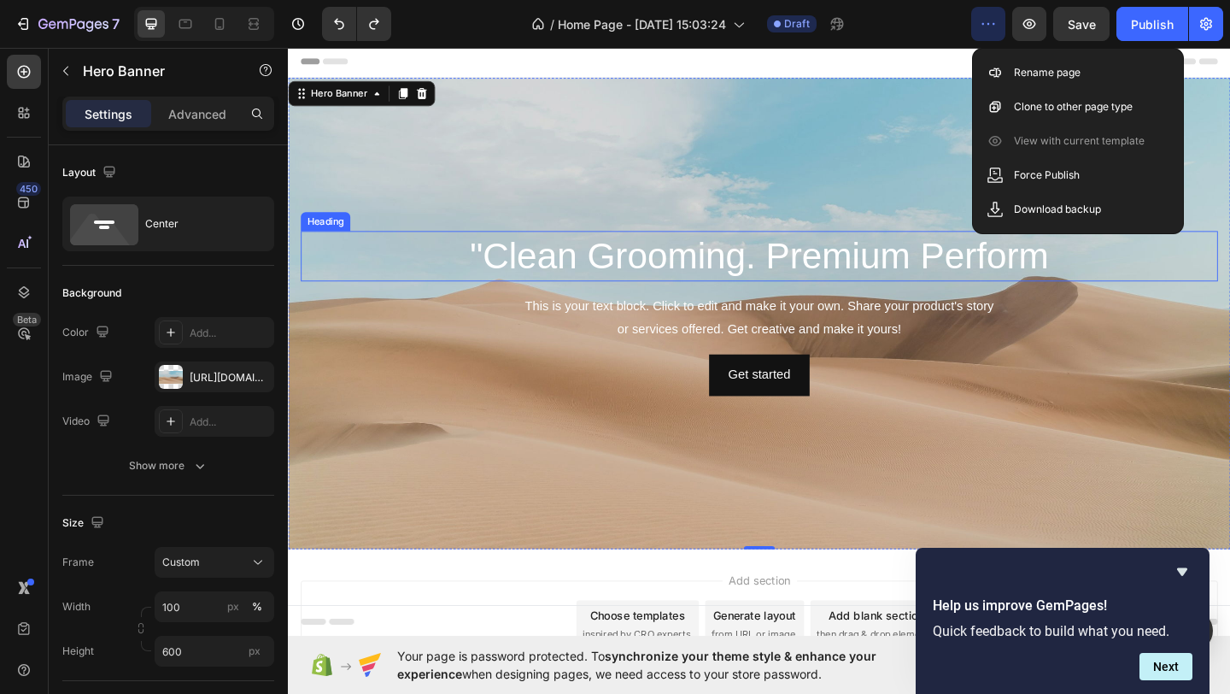
scroll to position [113, 0]
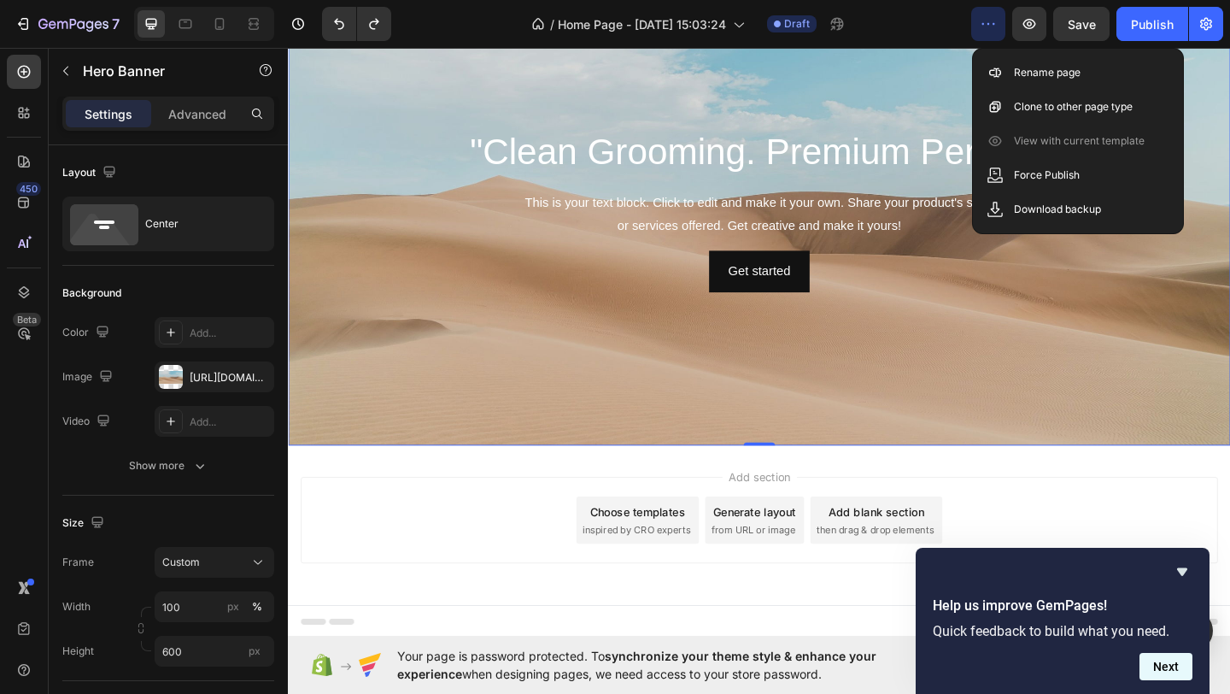
click at [1159, 669] on button "Next" at bounding box center [1166, 666] width 53 height 27
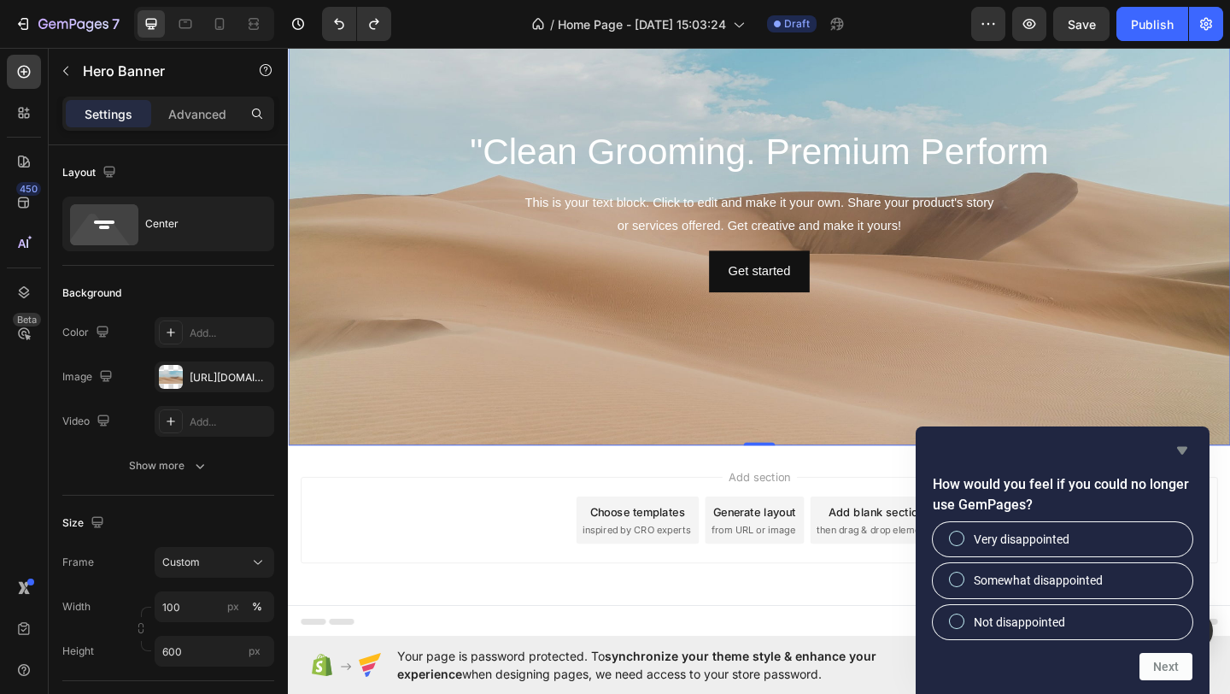
click at [1181, 450] on icon "Hide survey" at bounding box center [1182, 451] width 10 height 8
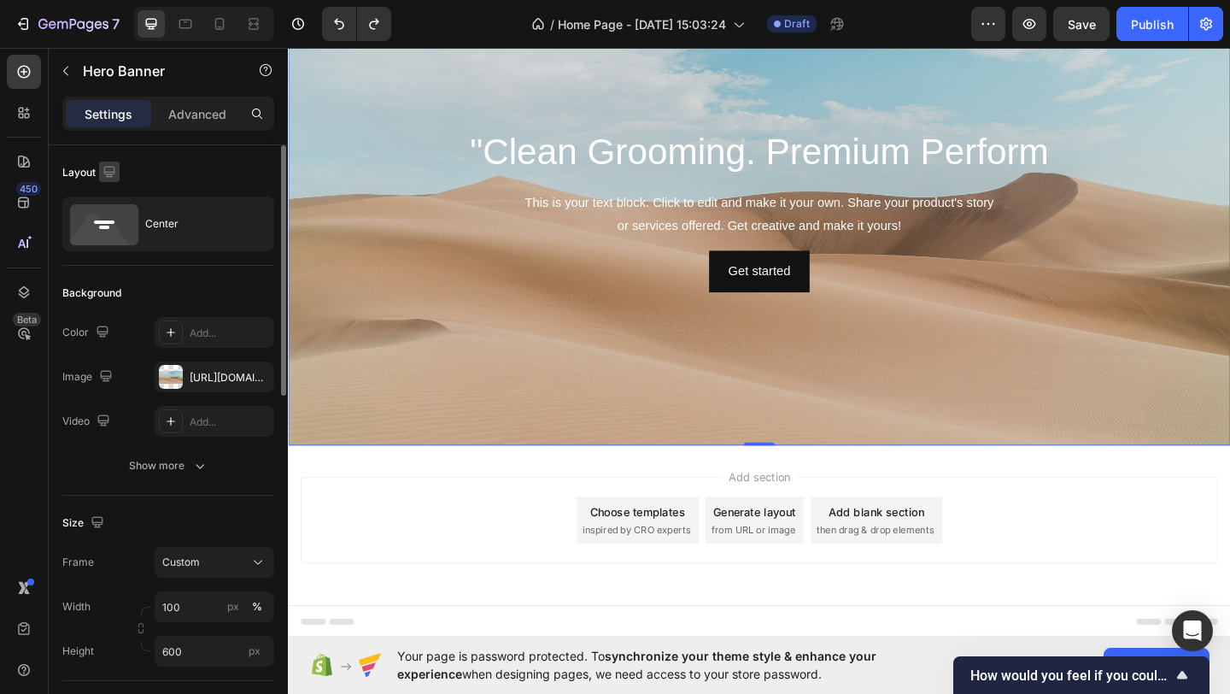
click at [105, 169] on icon "button" at bounding box center [109, 171] width 17 height 17
click at [203, 175] on div "Layout" at bounding box center [168, 172] width 212 height 27
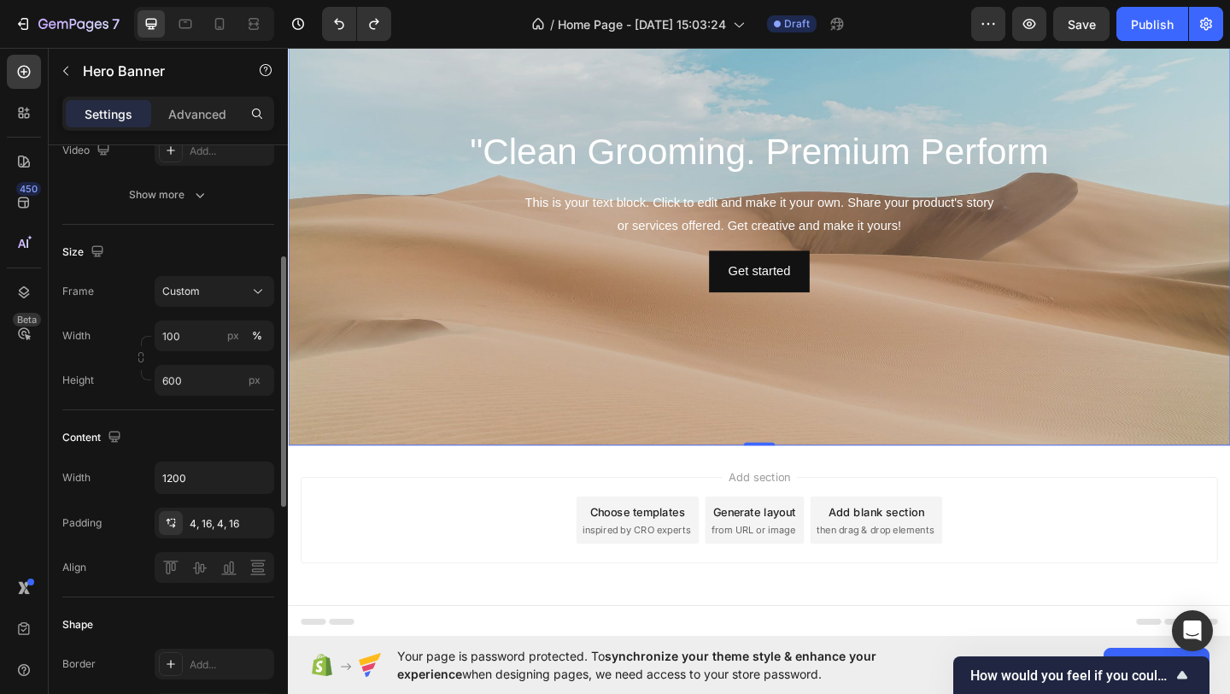
scroll to position [243, 0]
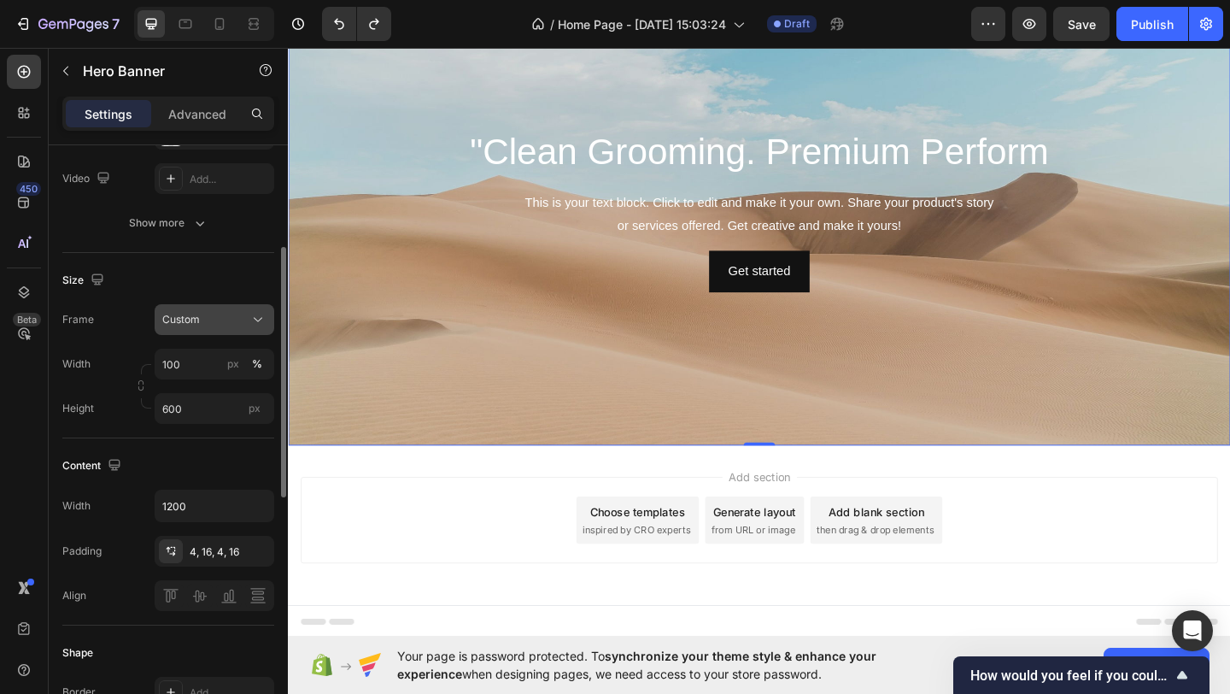
click at [268, 314] on button "Custom" at bounding box center [215, 319] width 120 height 31
click at [182, 361] on input "100" at bounding box center [215, 364] width 120 height 31
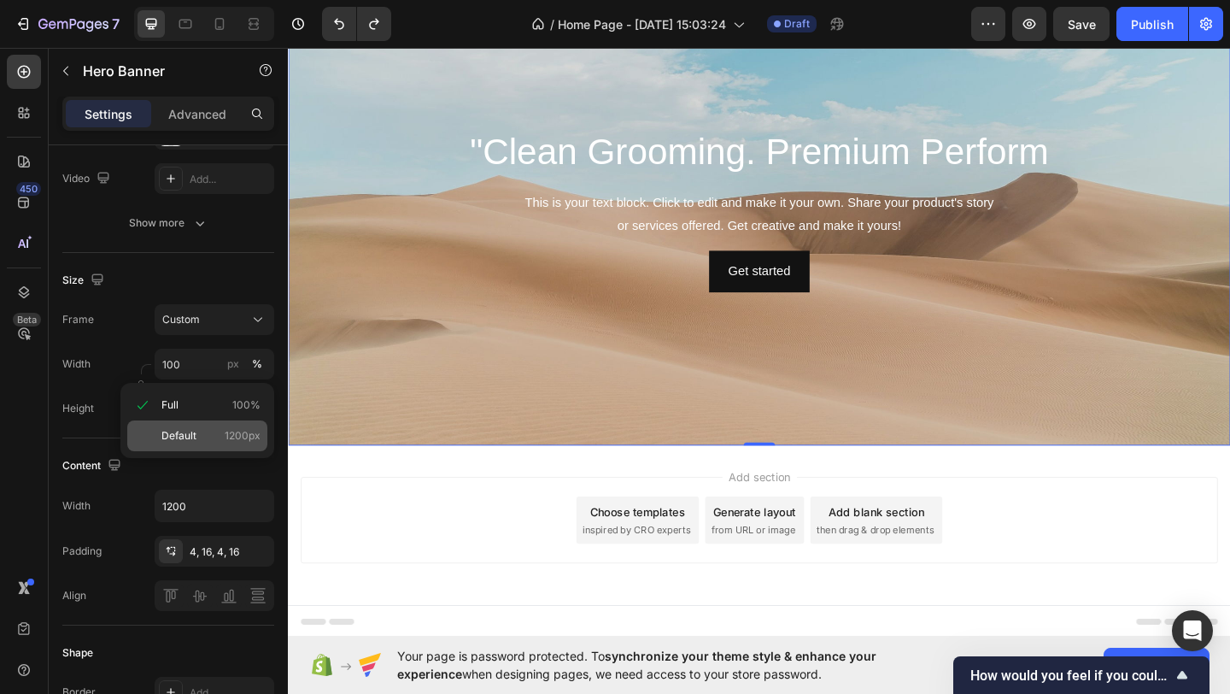
click at [188, 426] on div "Default 1200px" at bounding box center [197, 435] width 140 height 31
type input "1200"
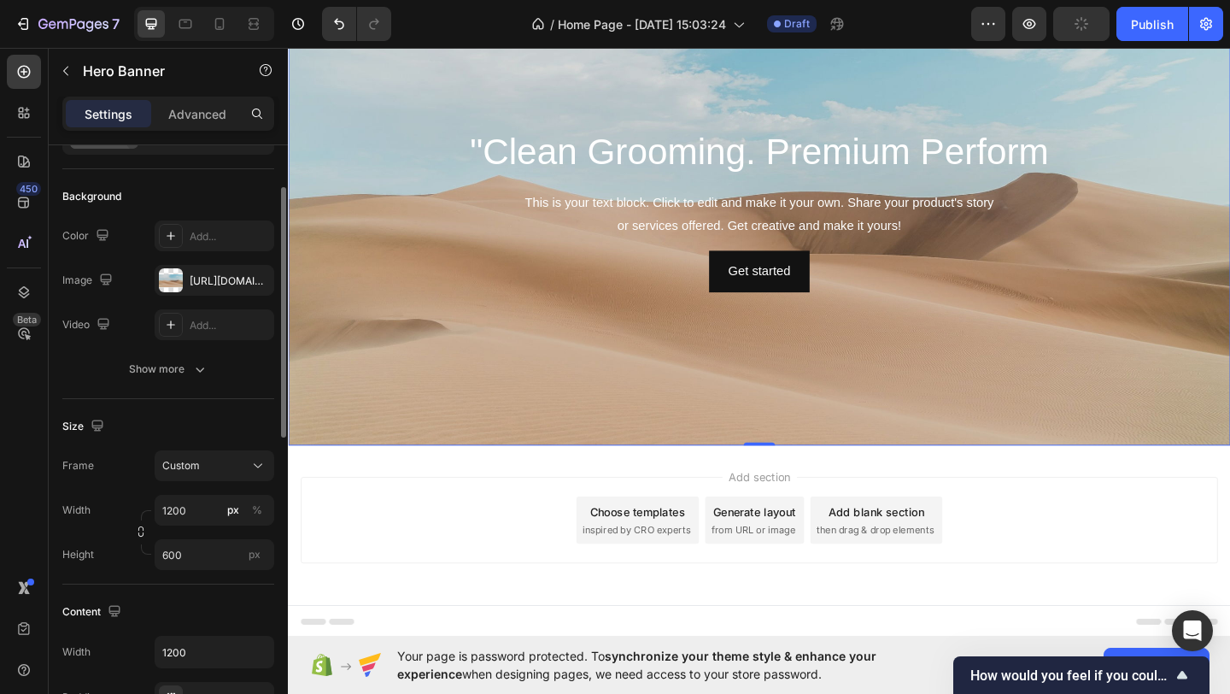
scroll to position [92, 0]
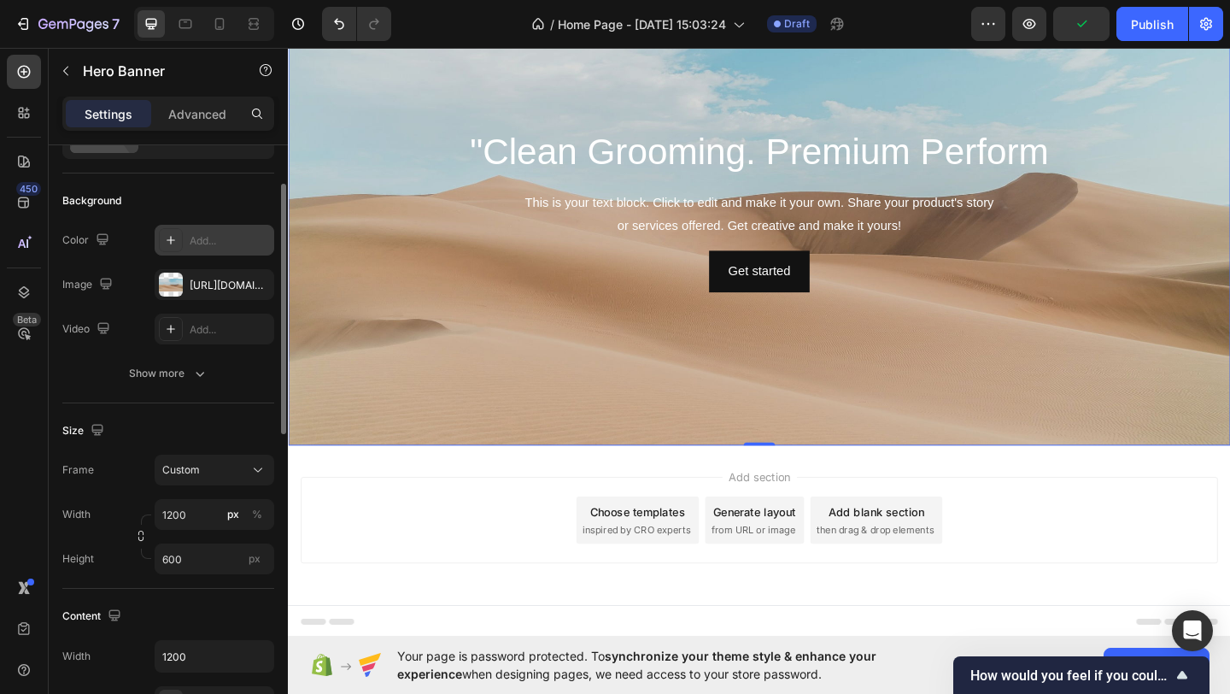
click at [175, 233] on icon at bounding box center [171, 240] width 14 height 14
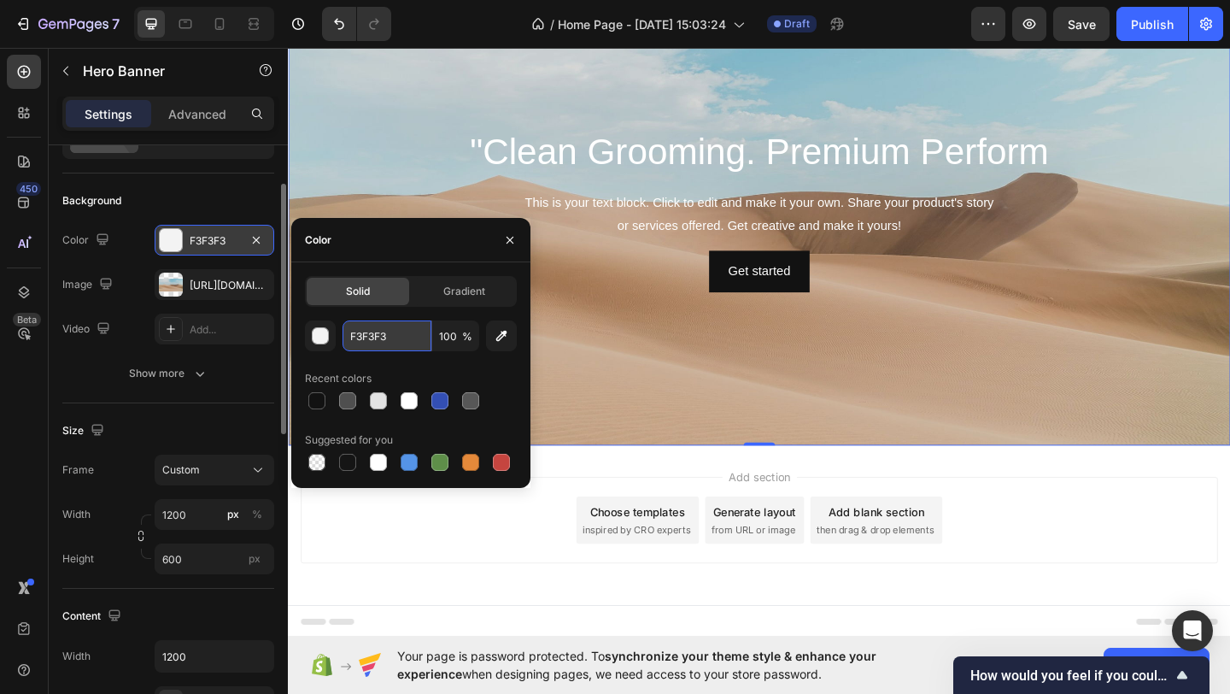
click at [399, 330] on input "F3F3F3" at bounding box center [387, 335] width 89 height 31
type input "o"
type input "0B0B0B"
click at [325, 337] on div "button" at bounding box center [321, 336] width 17 height 17
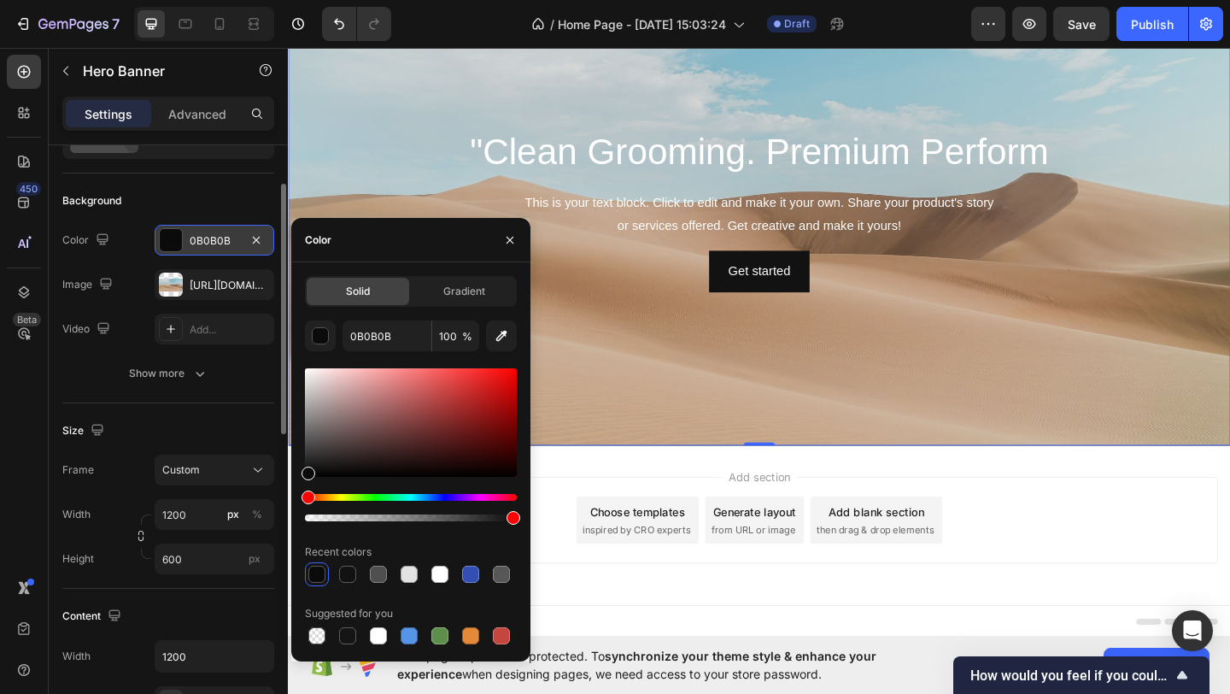
click at [315, 566] on div at bounding box center [316, 574] width 17 height 17
click at [511, 240] on icon "button" at bounding box center [510, 239] width 7 height 7
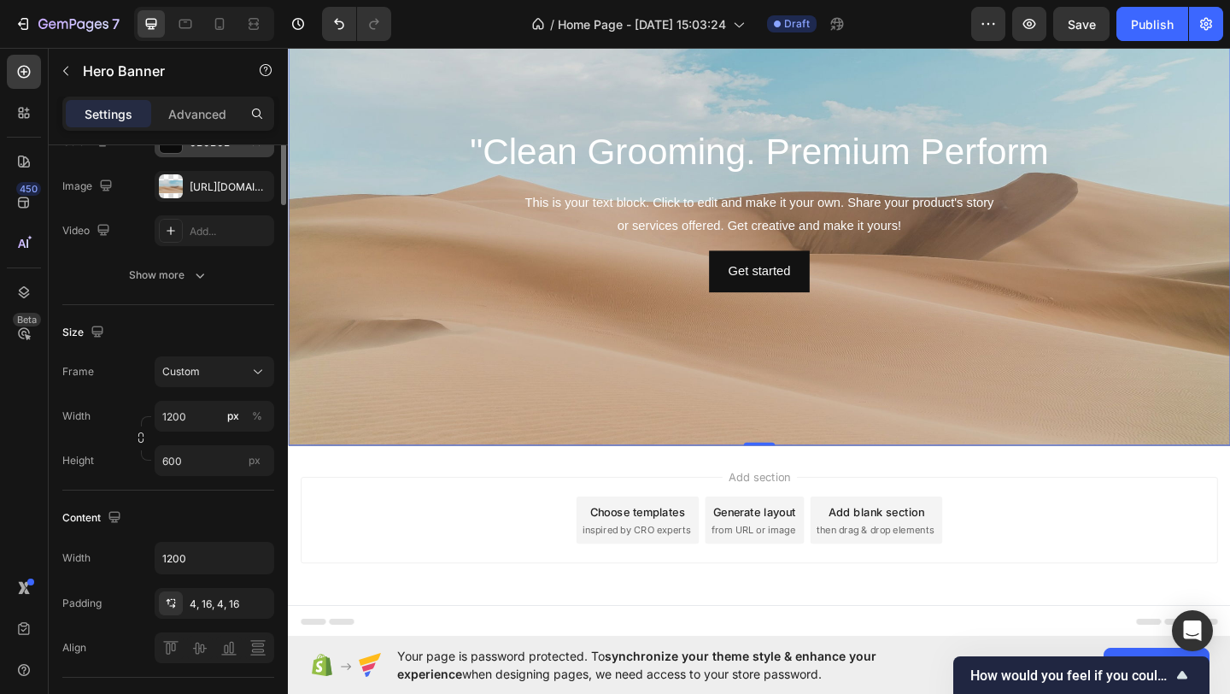
scroll to position [0, 0]
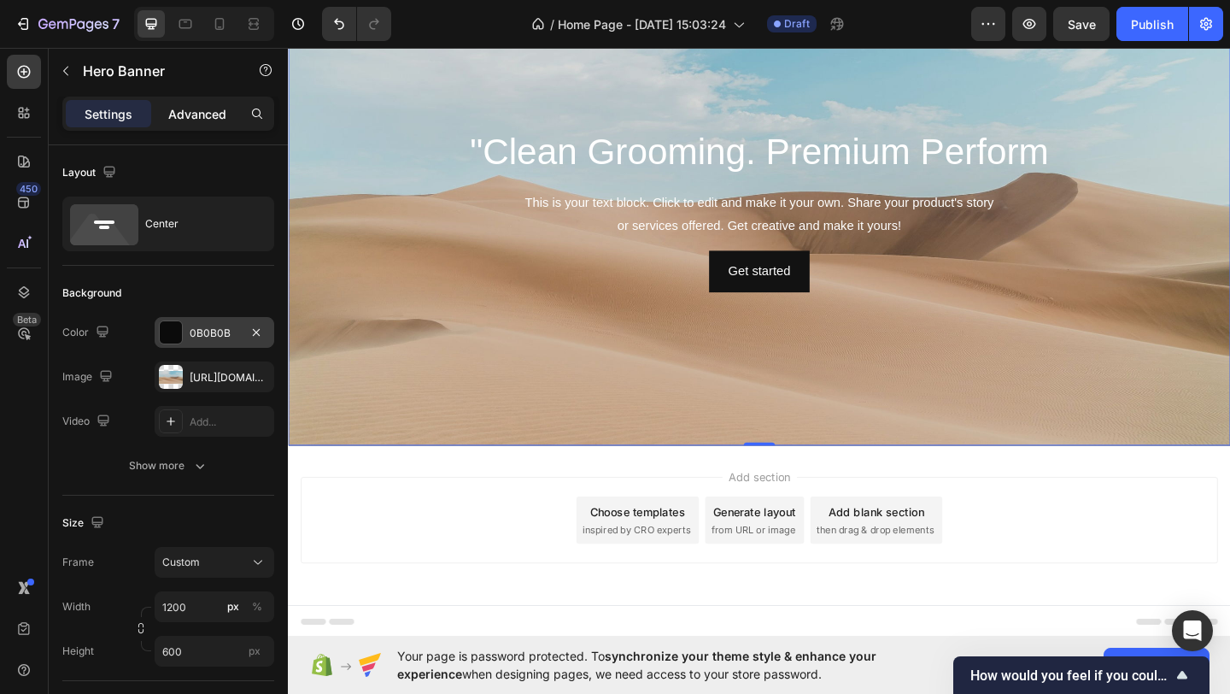
click at [200, 117] on p "Advanced" at bounding box center [197, 114] width 58 height 18
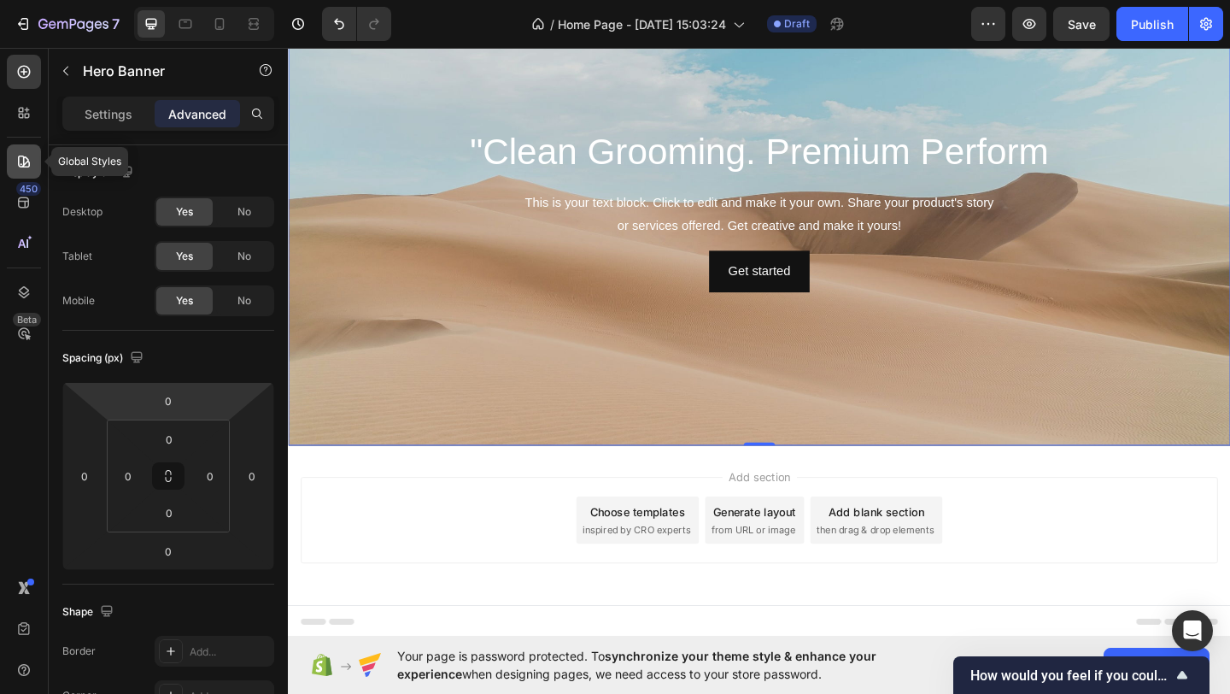
click at [28, 163] on icon at bounding box center [24, 162] width 12 height 12
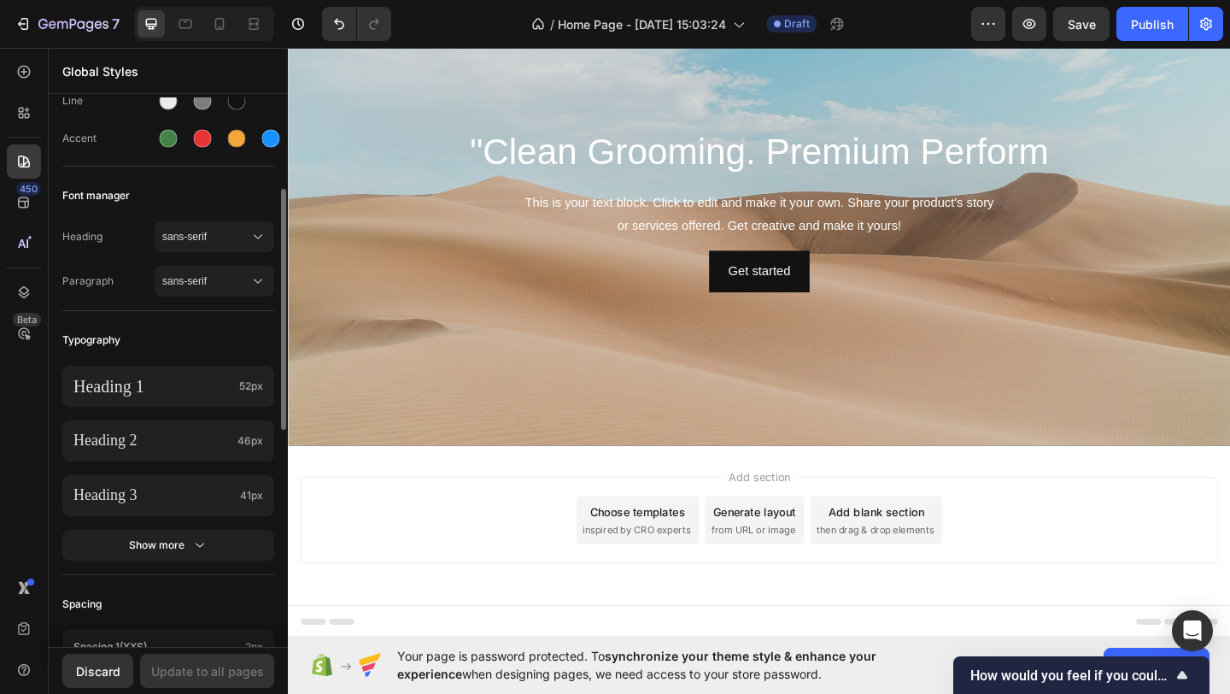
scroll to position [188, 0]
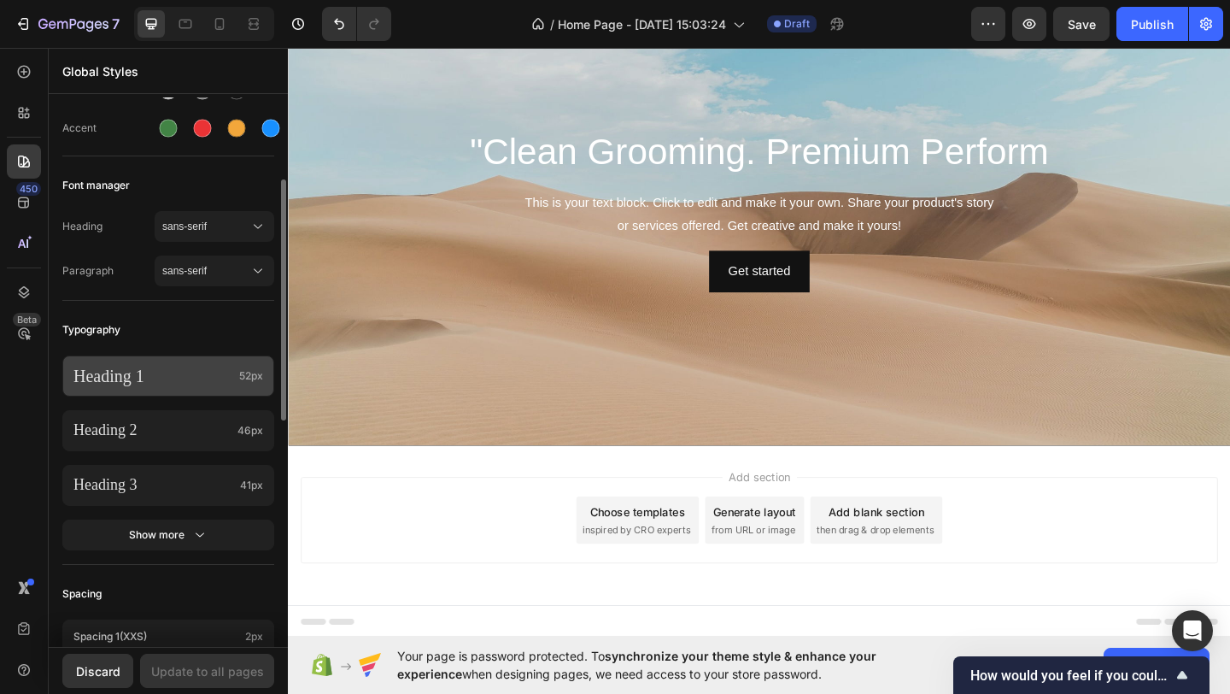
click at [184, 372] on p "Heading 1" at bounding box center [152, 376] width 159 height 22
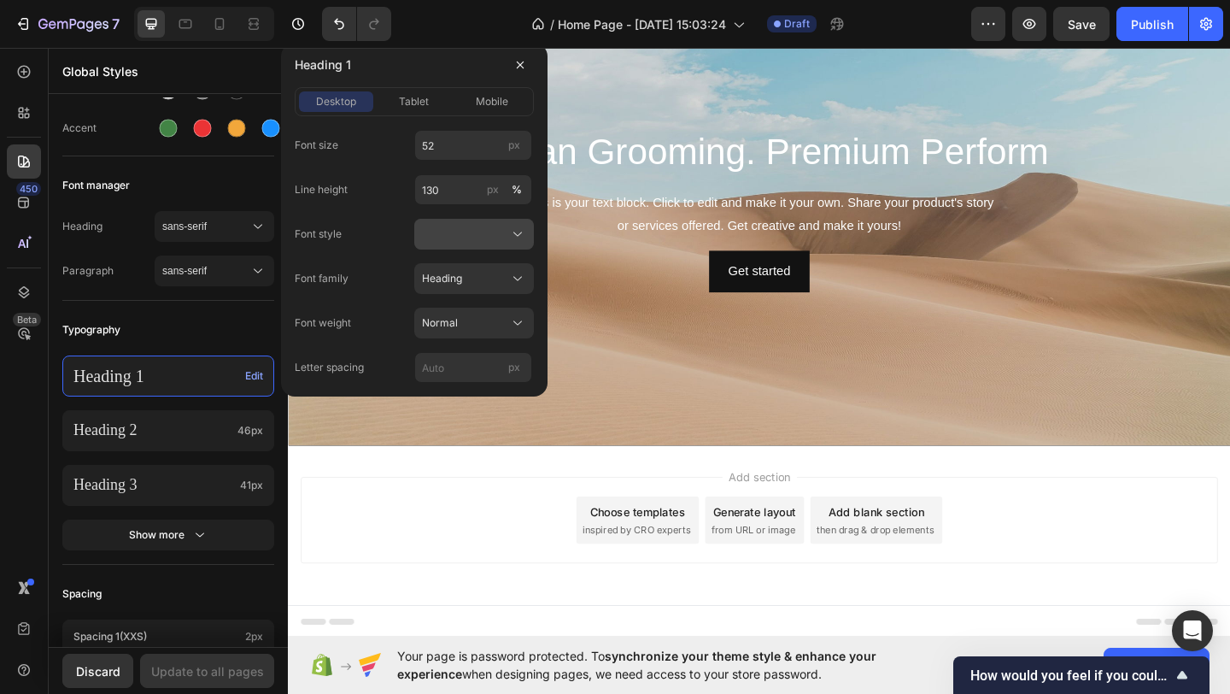
click at [520, 234] on icon at bounding box center [517, 234] width 17 height 17
click at [518, 272] on icon at bounding box center [517, 278] width 17 height 17
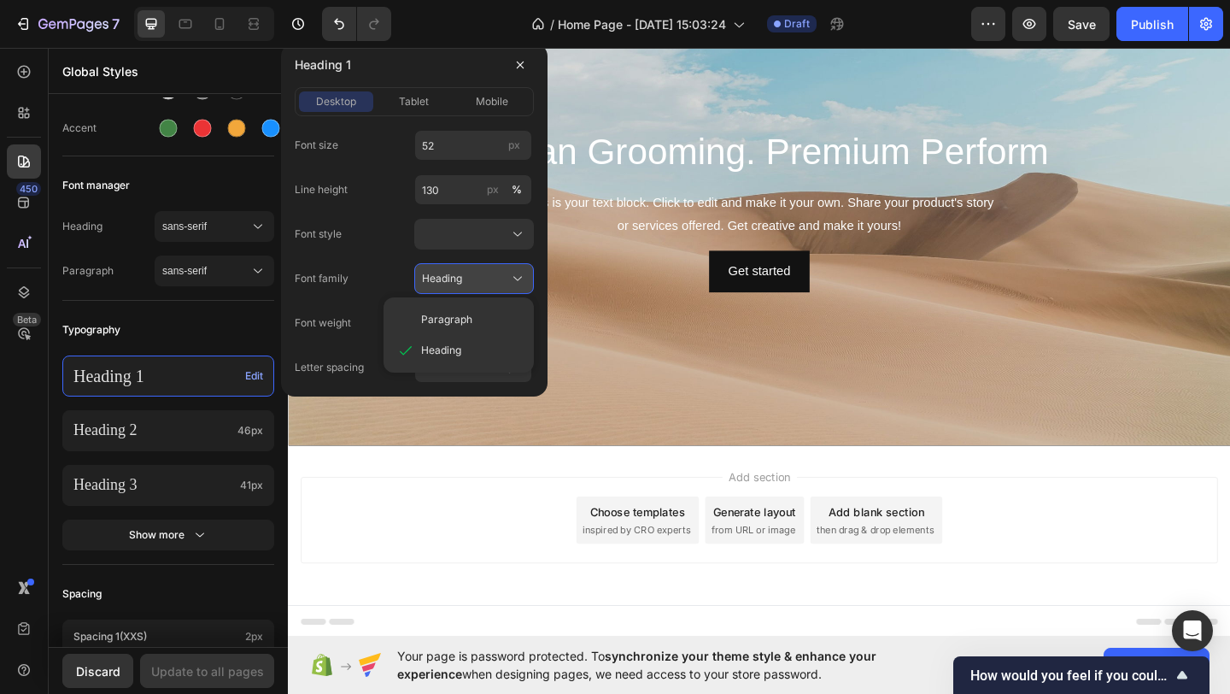
click at [518, 272] on icon at bounding box center [517, 278] width 17 height 17
click at [518, 315] on icon at bounding box center [517, 322] width 17 height 17
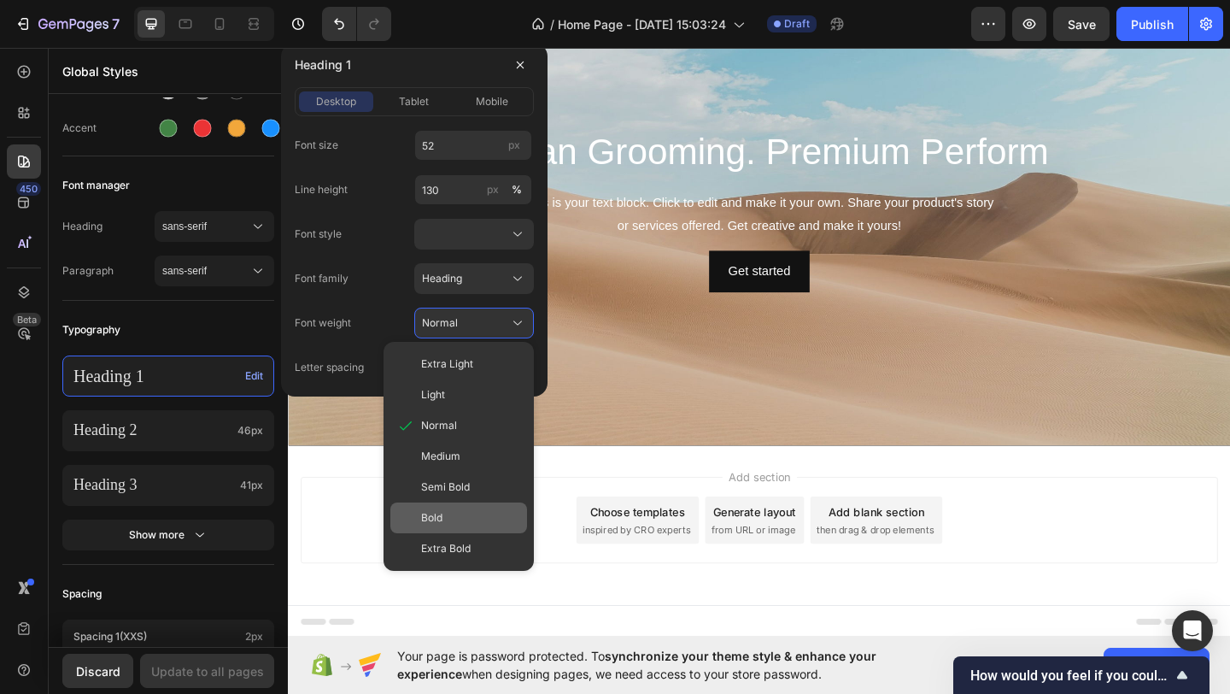
click at [448, 511] on div "Bold" at bounding box center [470, 517] width 99 height 15
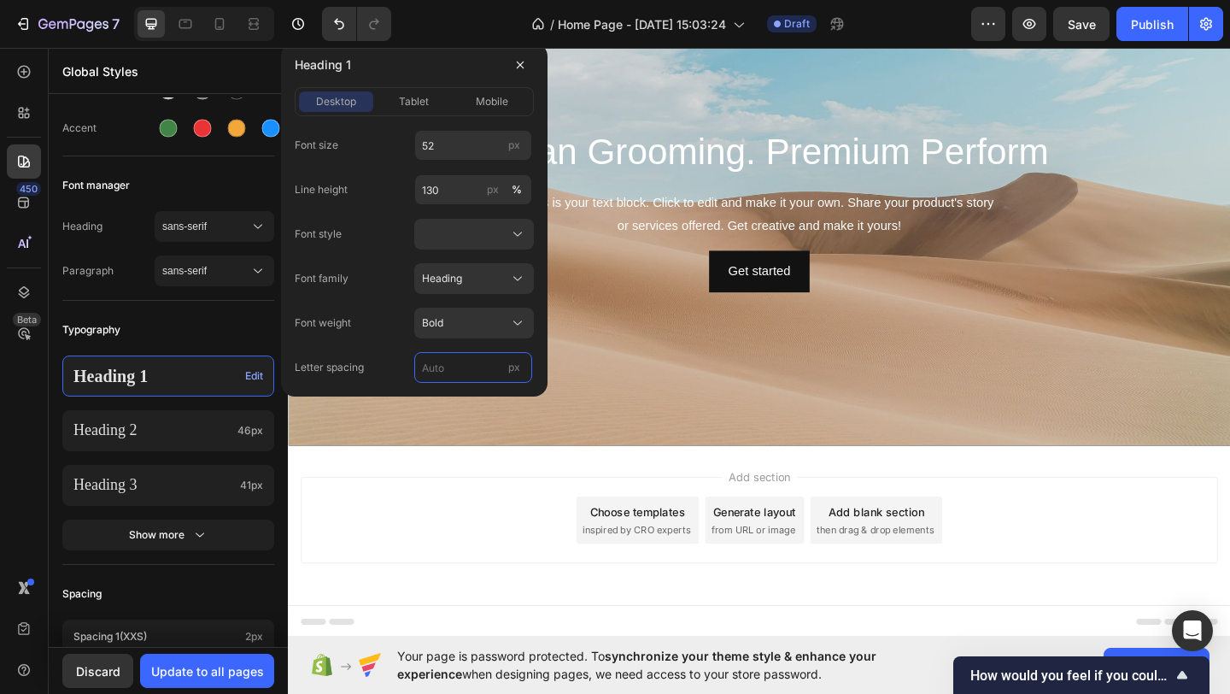
click at [478, 367] on input "px" at bounding box center [473, 367] width 118 height 31
type input "0"
click at [599, 354] on div "Background Image" at bounding box center [800, 224] width 1025 height 513
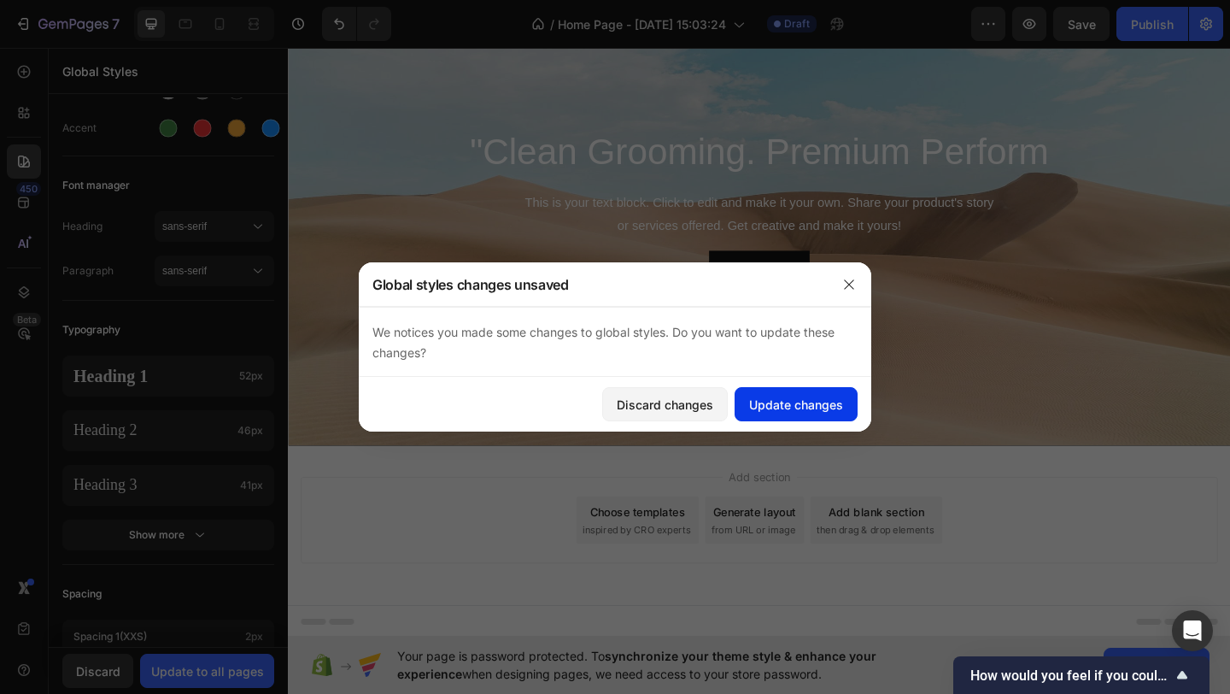
click at [795, 400] on div "Update changes" at bounding box center [796, 405] width 94 height 18
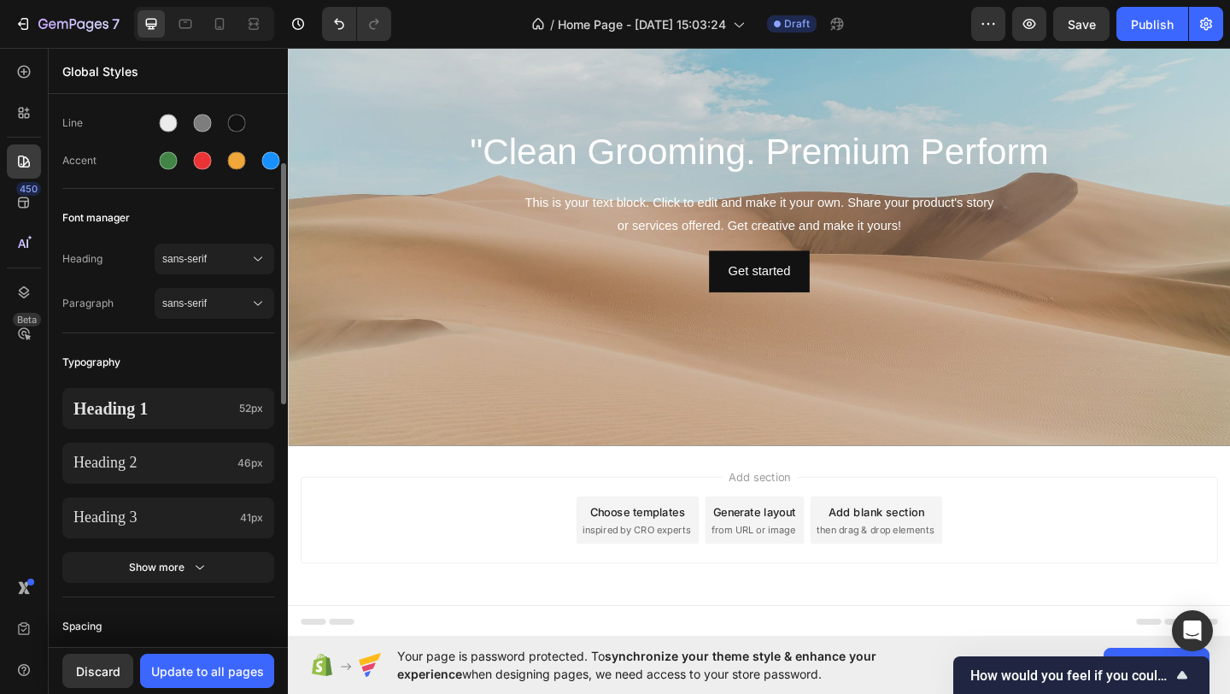
scroll to position [156, 0]
click at [172, 456] on p "Heading 2" at bounding box center [151, 462] width 157 height 20
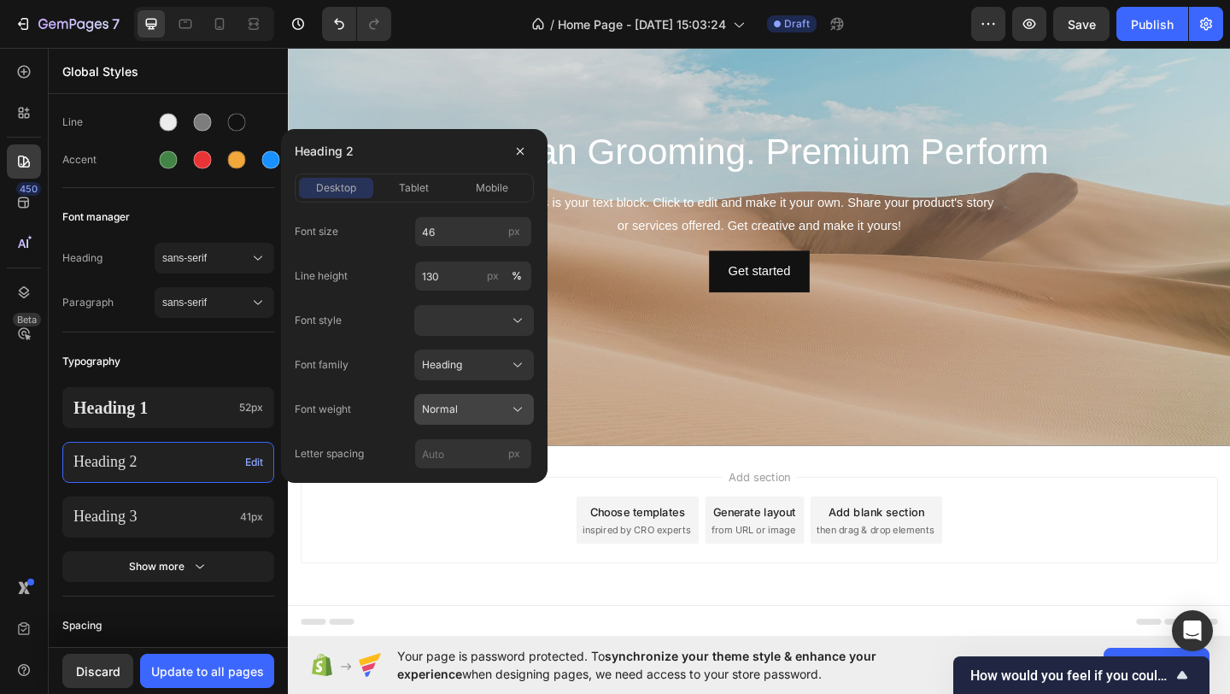
click at [518, 396] on button "Normal" at bounding box center [474, 409] width 120 height 31
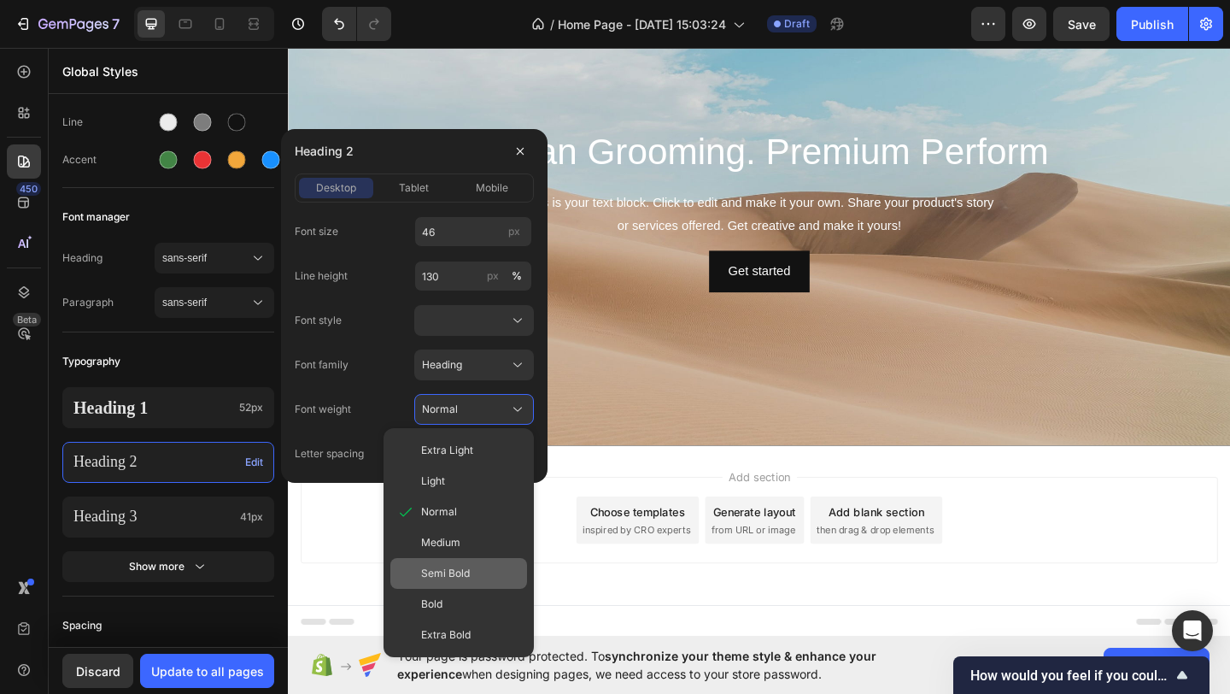
click at [443, 571] on span "Semi Bold" at bounding box center [445, 573] width 49 height 15
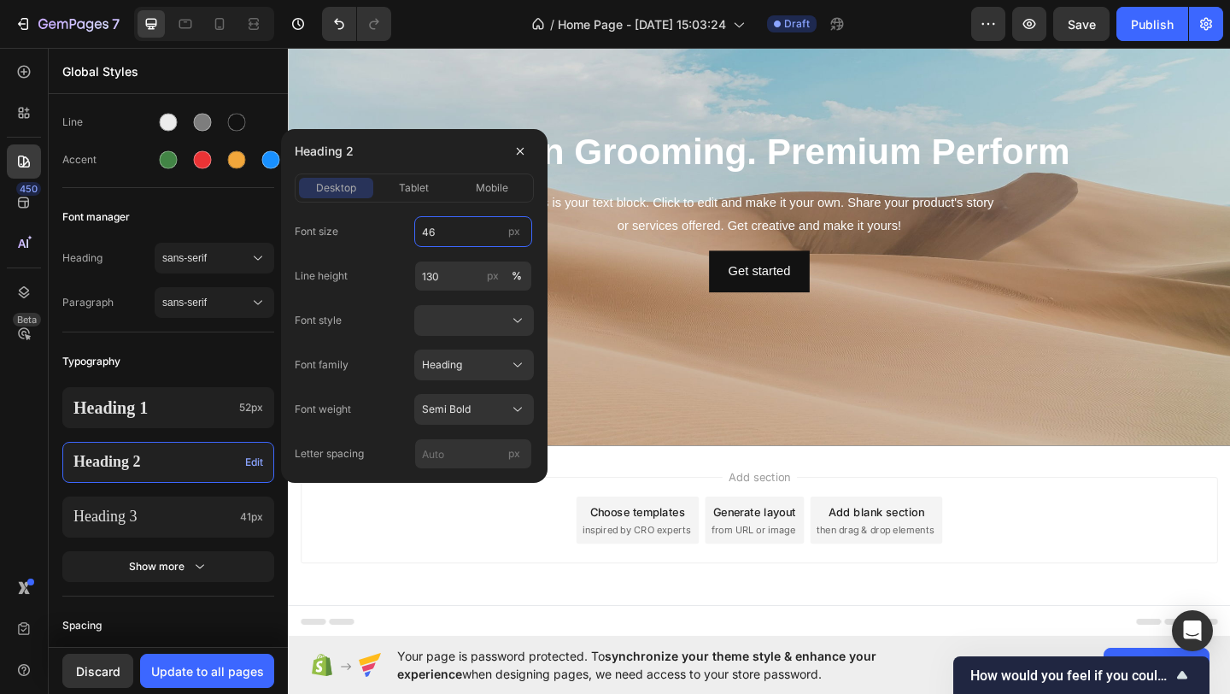
click at [429, 232] on input "46" at bounding box center [473, 231] width 118 height 31
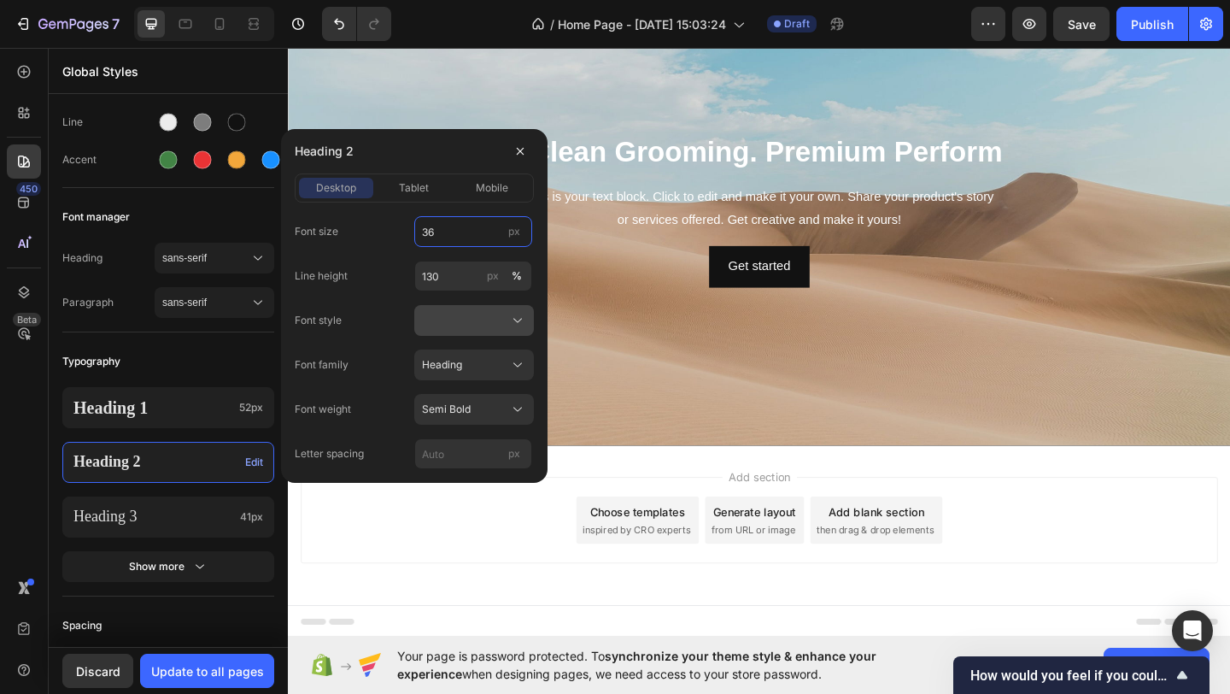
type input "36"
click at [520, 321] on icon at bounding box center [517, 320] width 17 height 17
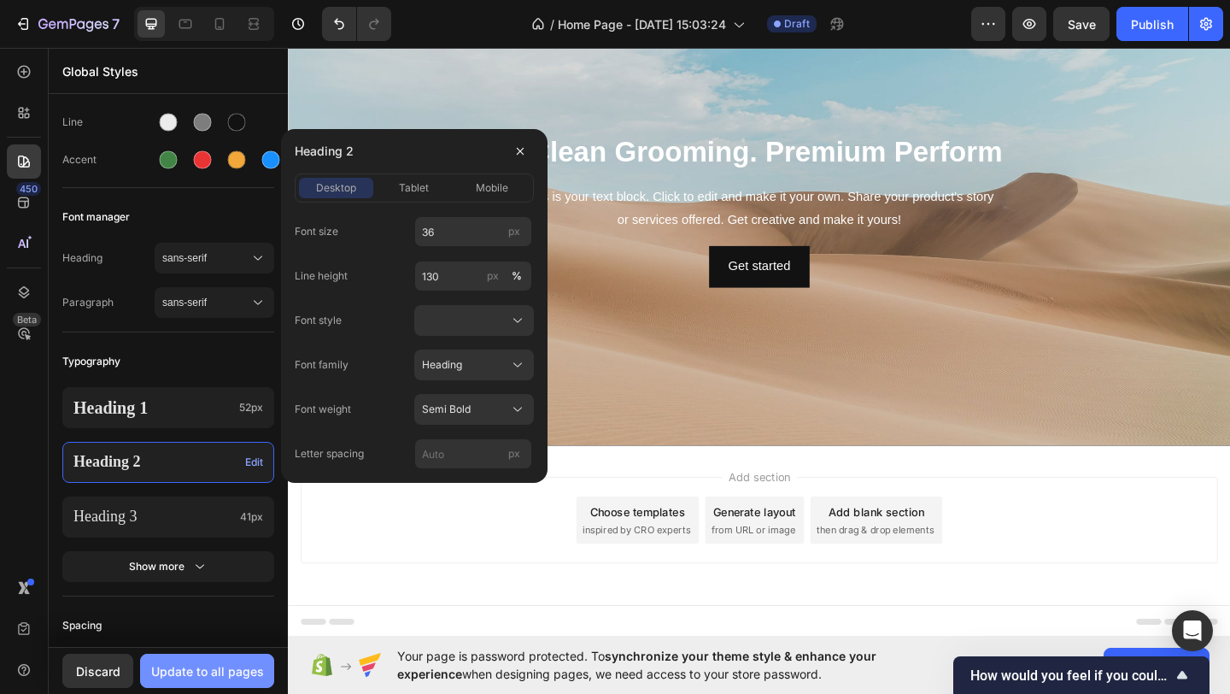
click at [233, 668] on div "Update to all pages" at bounding box center [207, 671] width 113 height 18
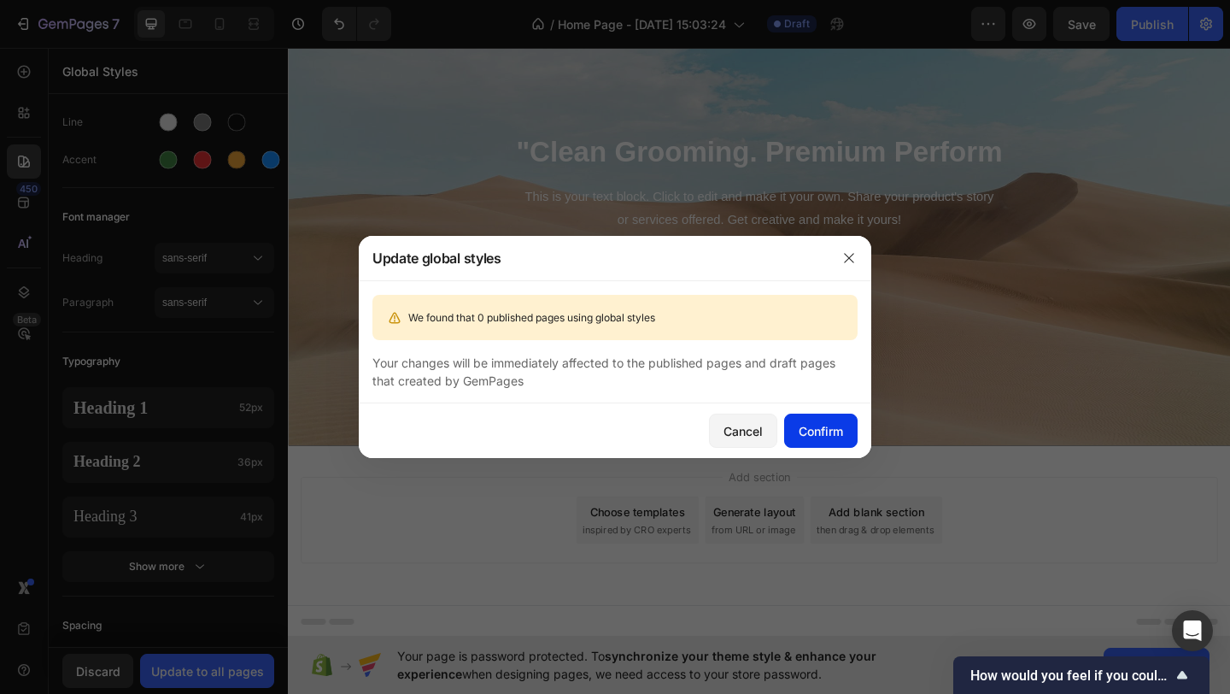
click at [801, 422] on div "Confirm" at bounding box center [821, 431] width 44 height 18
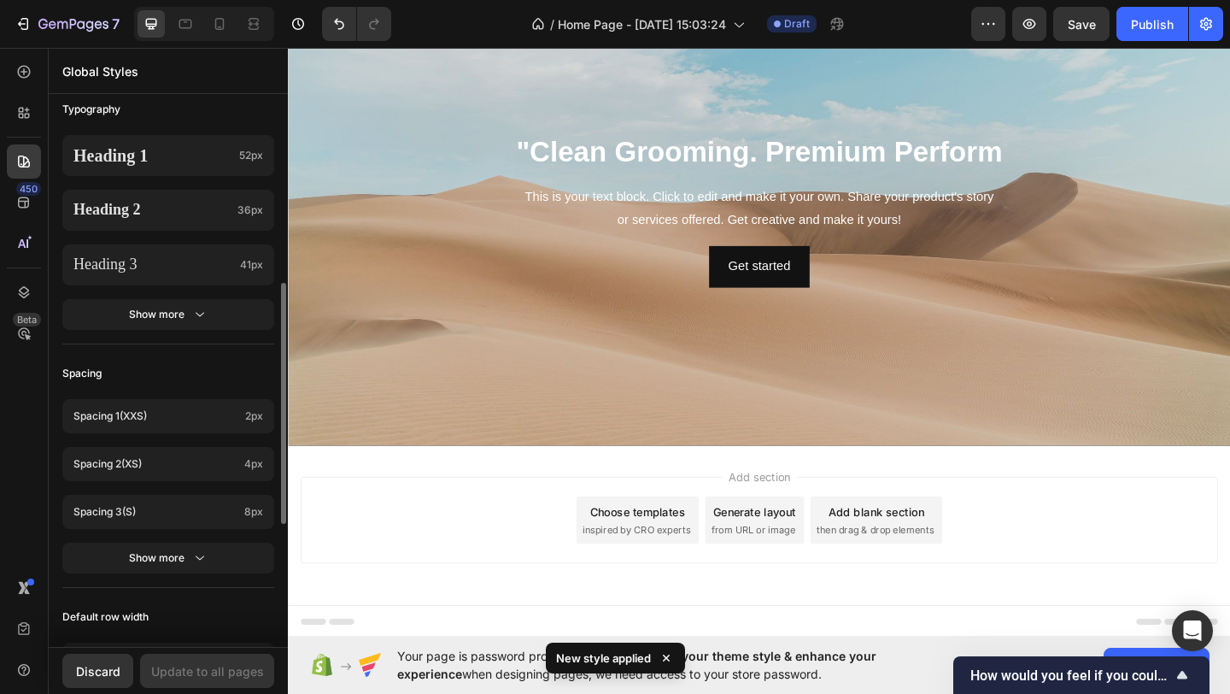
scroll to position [413, 0]
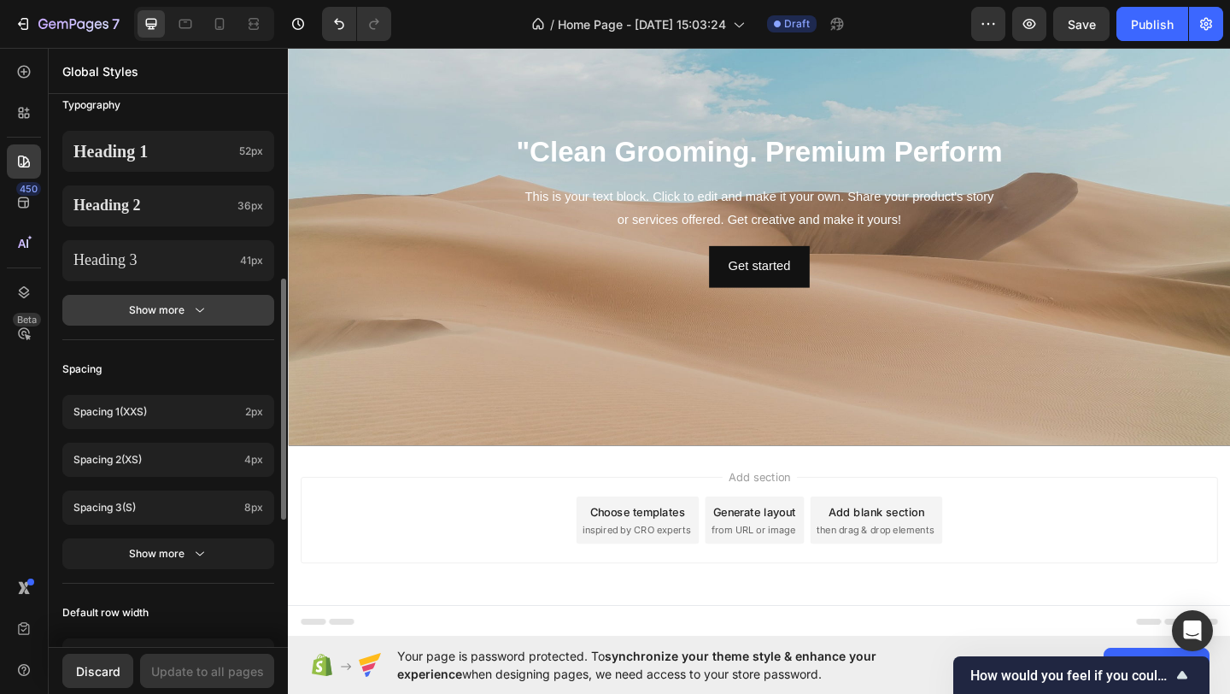
click at [200, 311] on icon "button" at bounding box center [200, 310] width 9 height 4
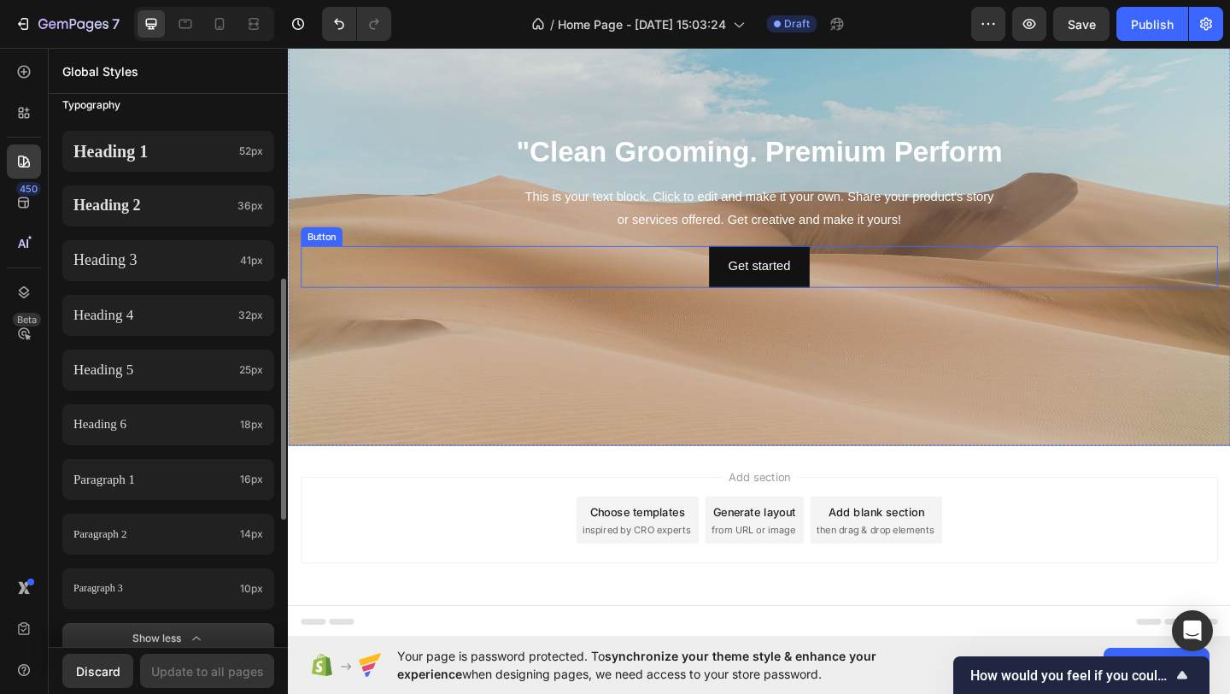
click at [484, 291] on div "Get started Button" at bounding box center [801, 285] width 998 height 45
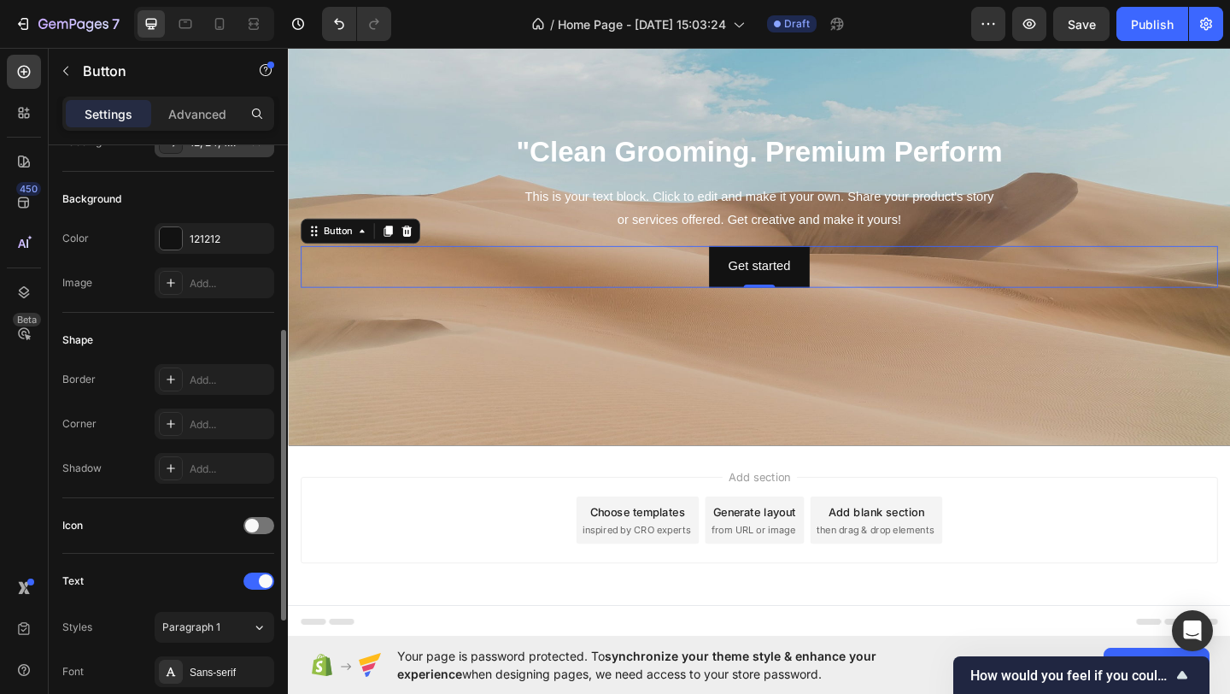
scroll to position [242, 0]
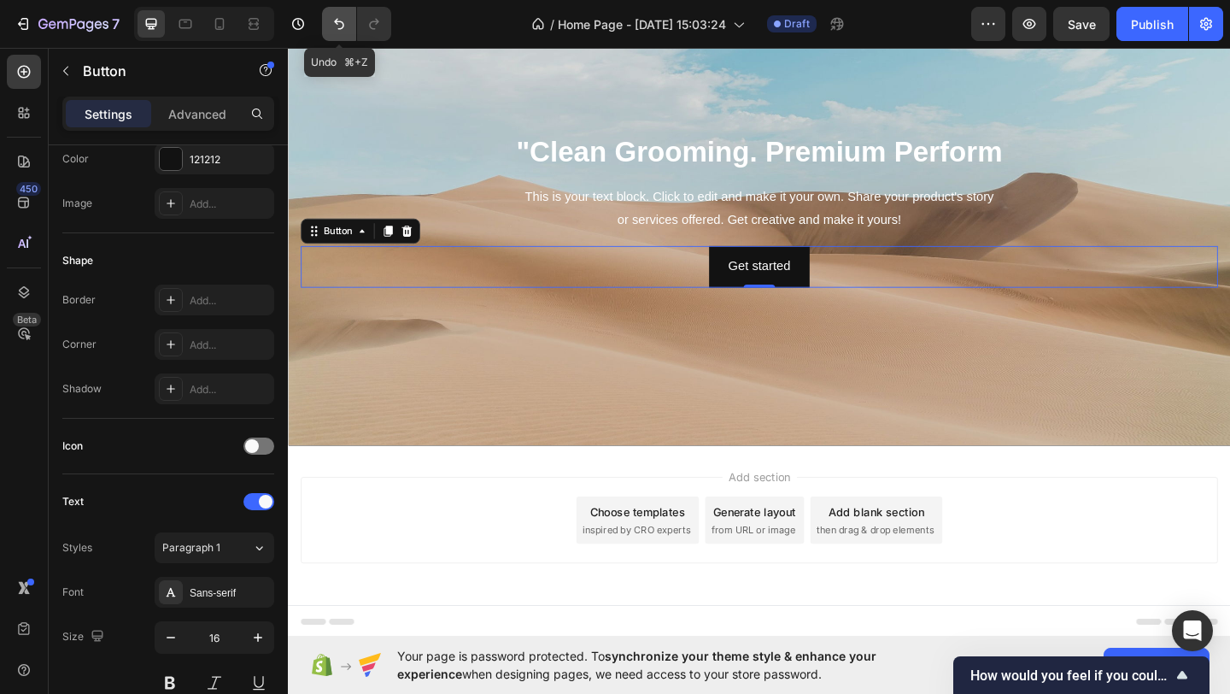
click at [337, 26] on icon "Undo/Redo" at bounding box center [339, 23] width 17 height 17
click at [209, 114] on p "Advanced" at bounding box center [197, 114] width 58 height 18
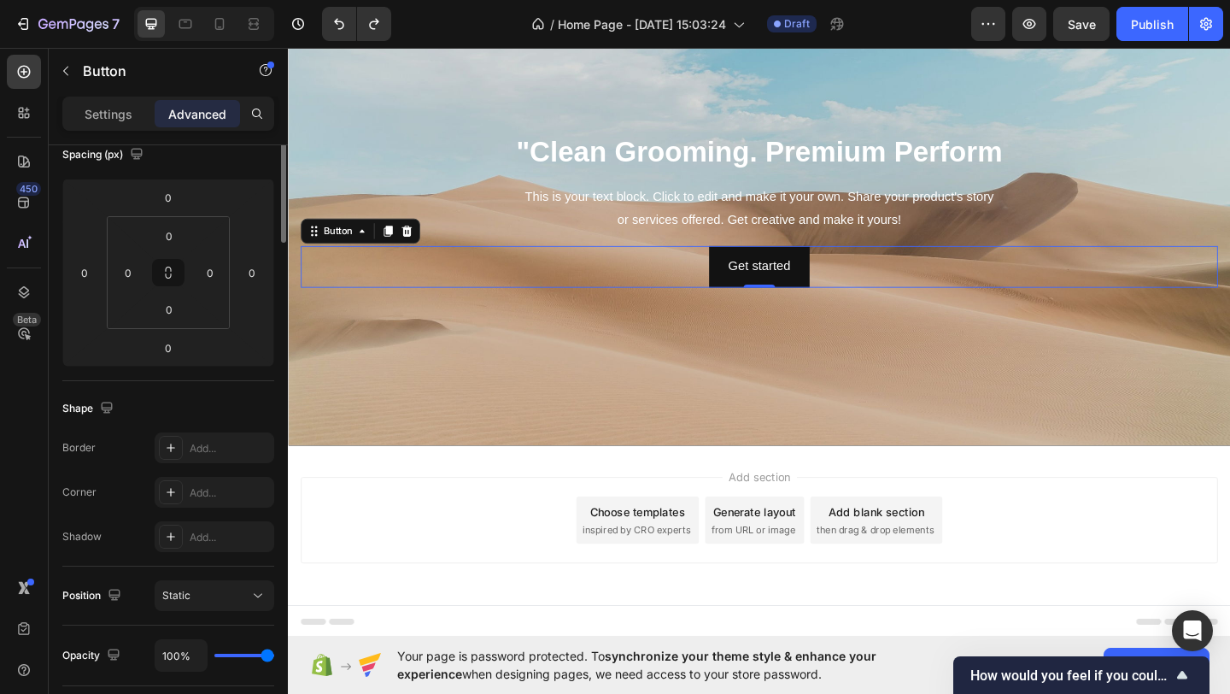
scroll to position [0, 0]
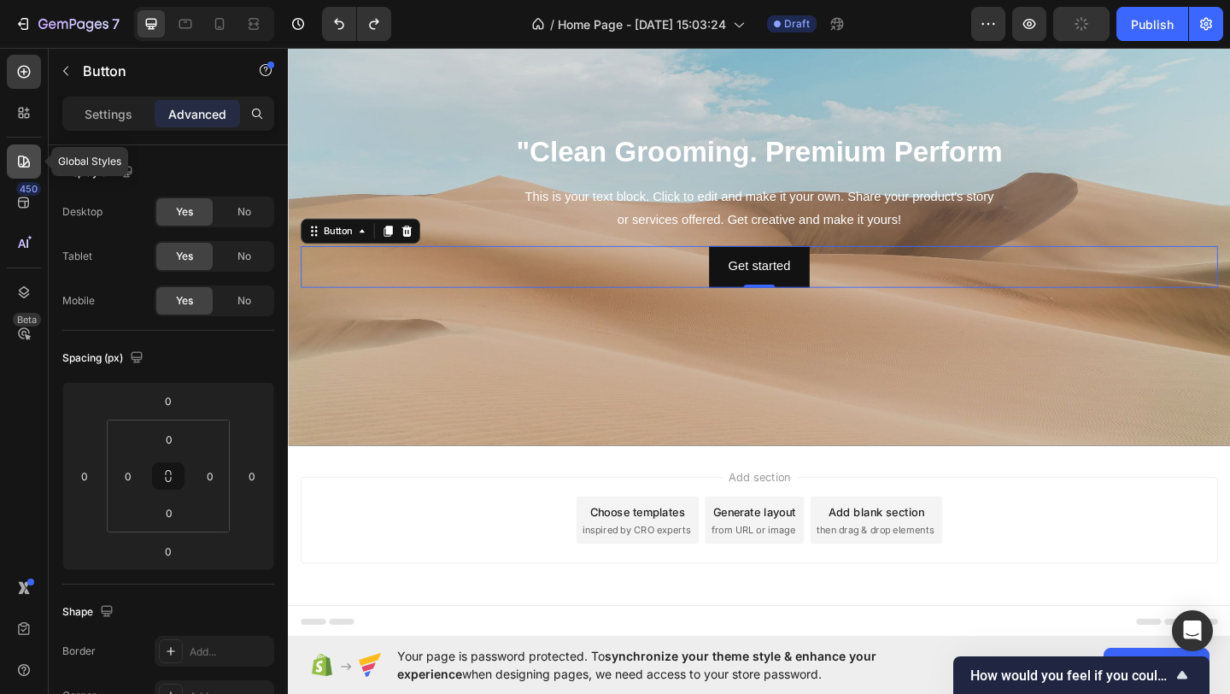
click at [21, 167] on icon at bounding box center [23, 161] width 17 height 17
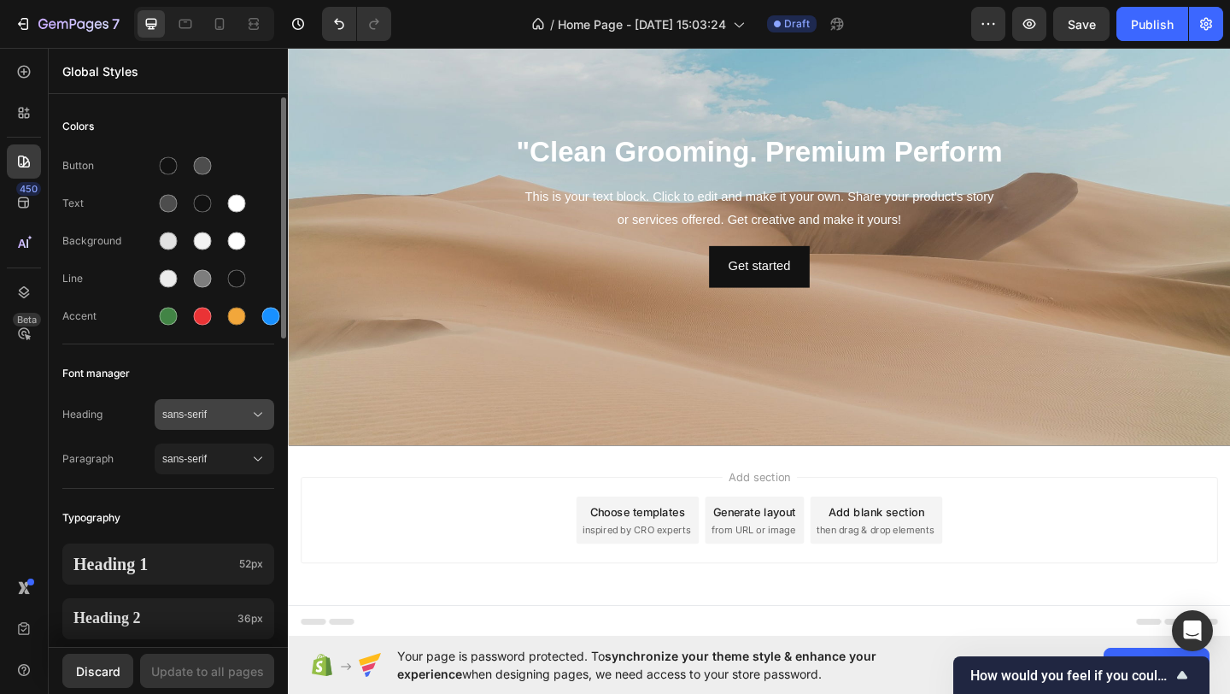
click at [252, 411] on icon at bounding box center [257, 414] width 17 height 17
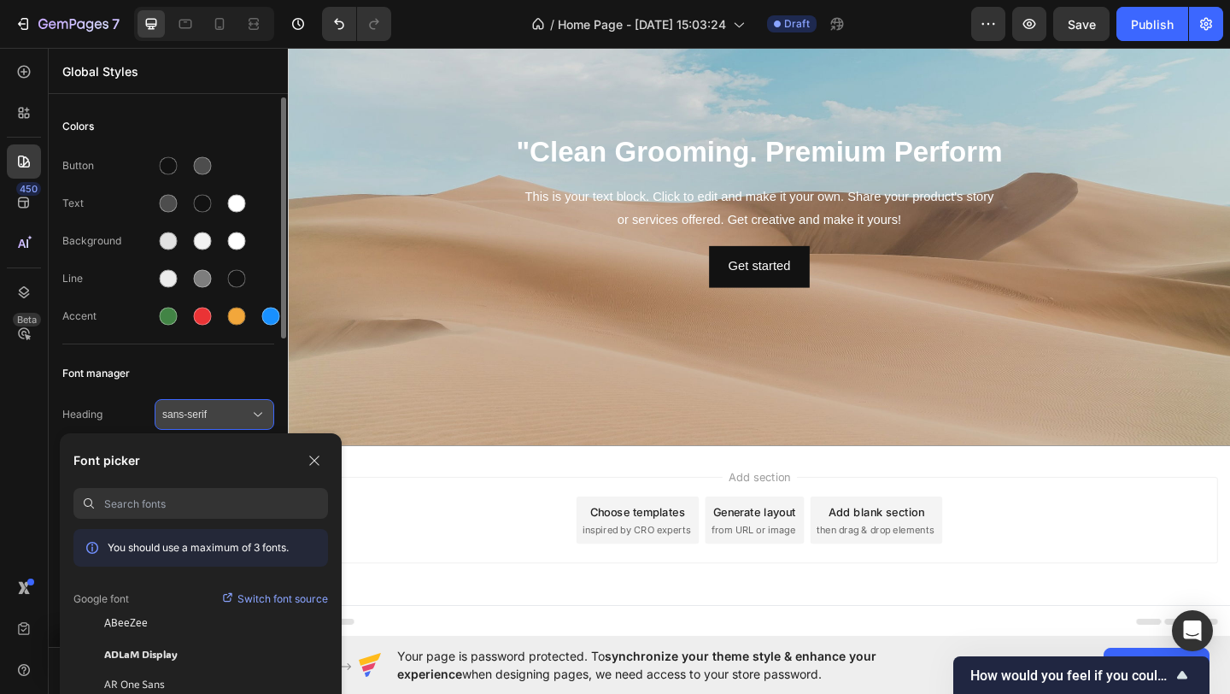
click at [252, 411] on icon at bounding box center [257, 414] width 17 height 17
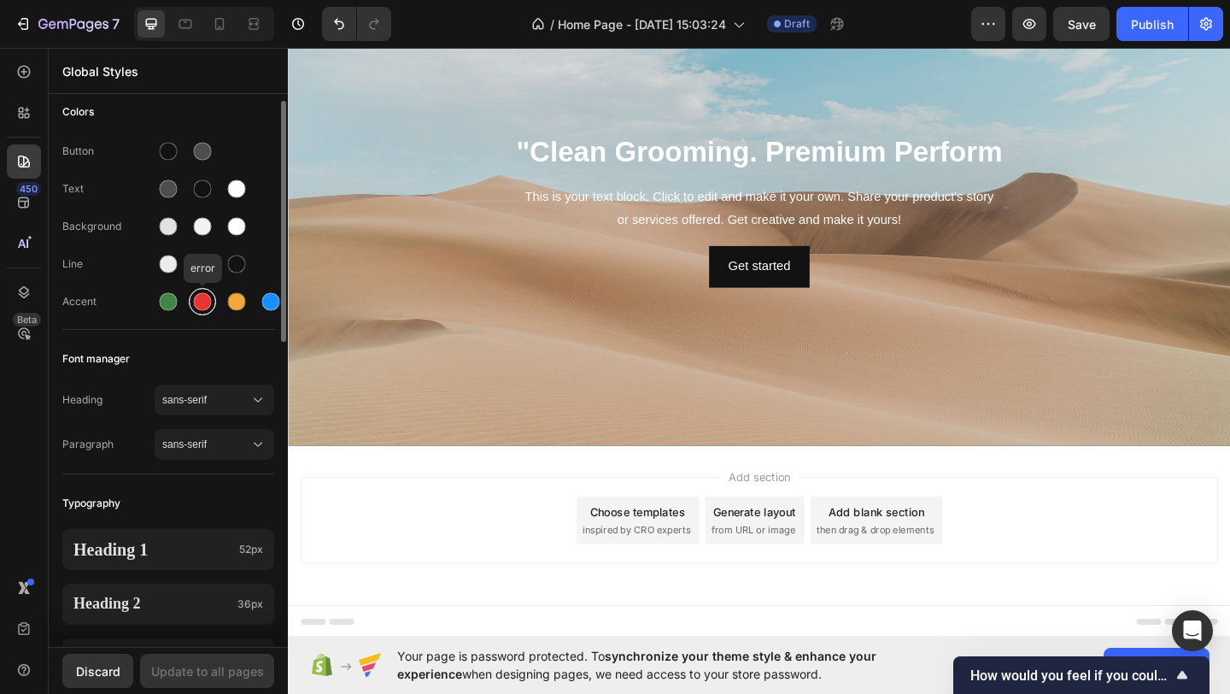
scroll to position [13, 0]
click at [203, 158] on div at bounding box center [203, 153] width 18 height 18
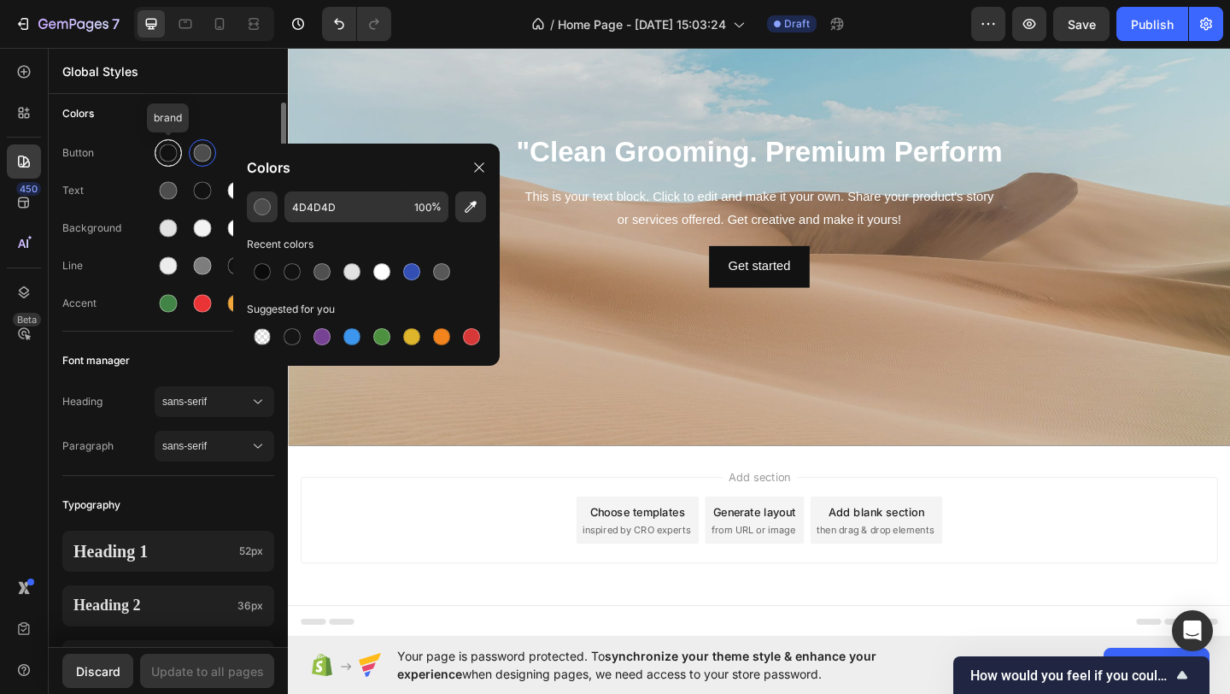
click at [169, 158] on div at bounding box center [169, 153] width 18 height 18
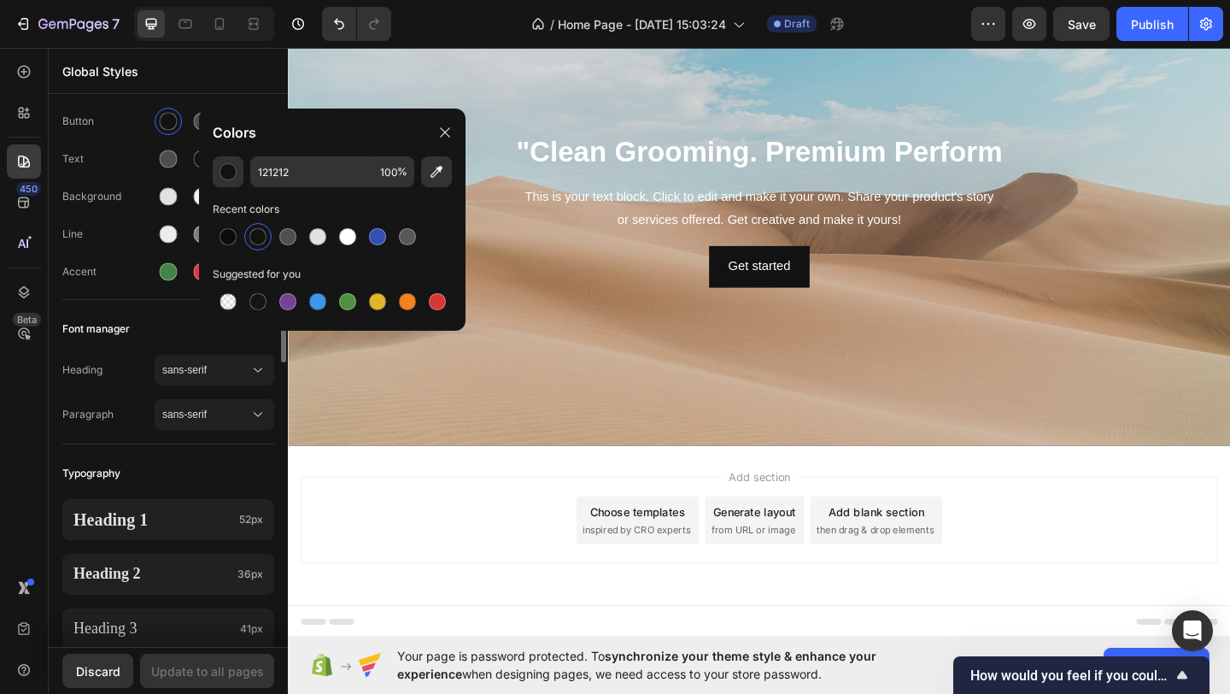
scroll to position [51, 0]
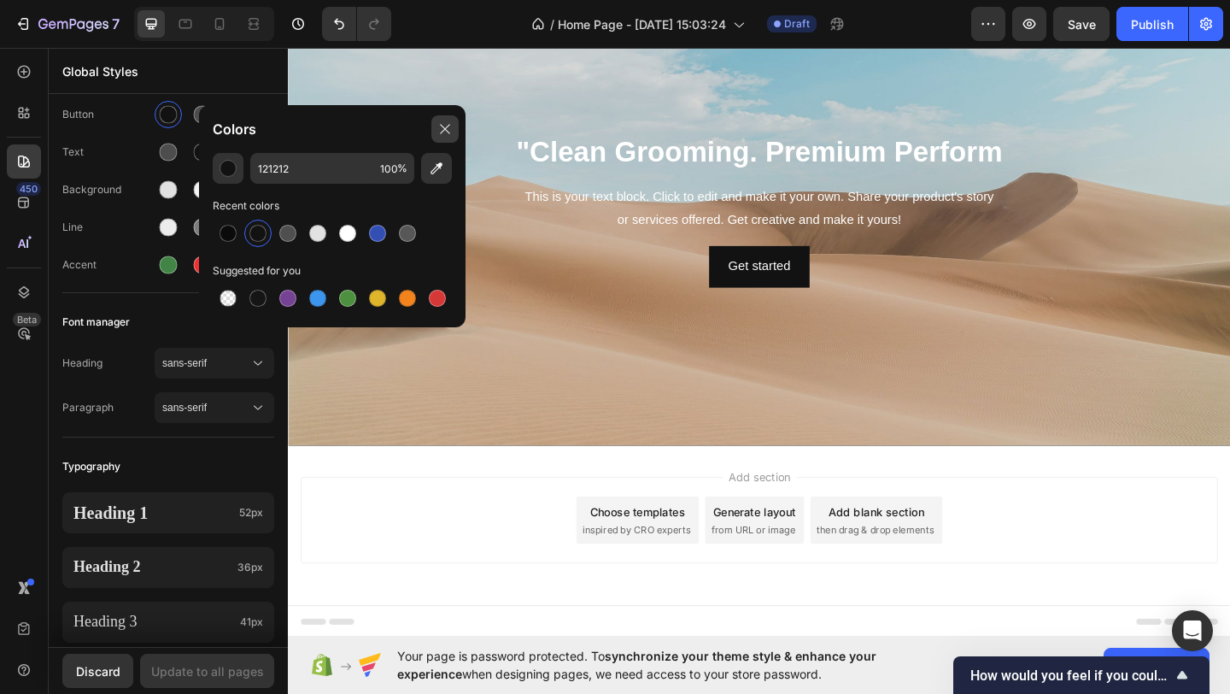
click at [450, 128] on icon at bounding box center [445, 129] width 14 height 14
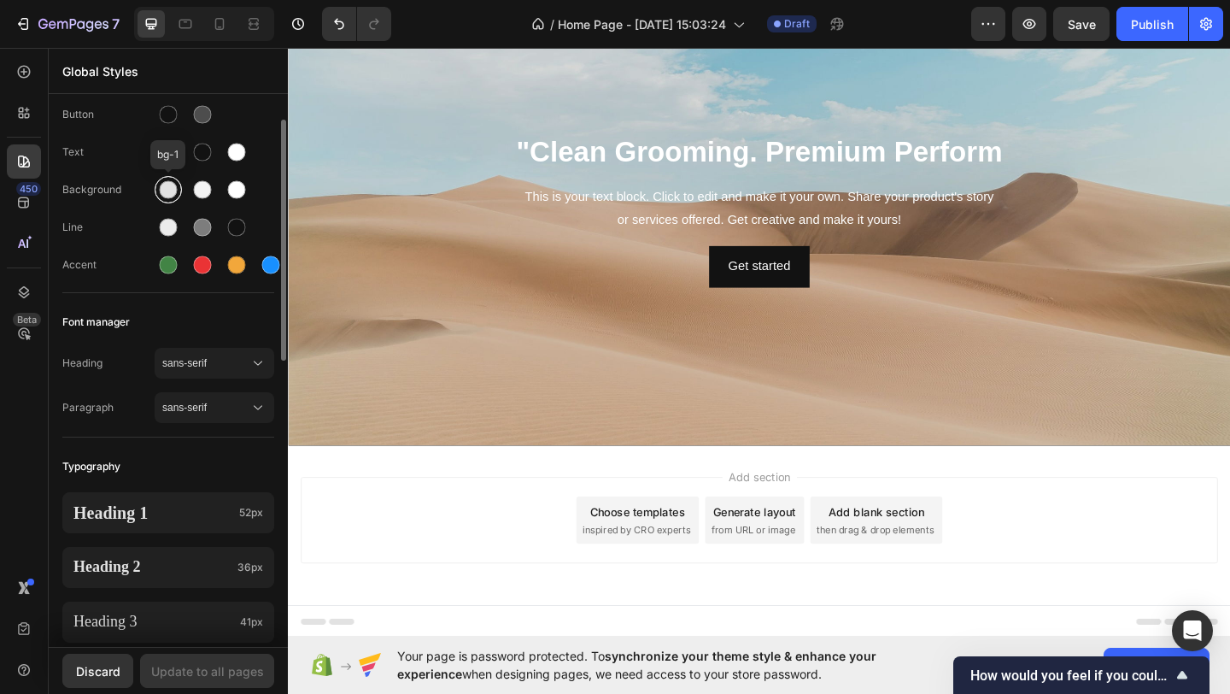
click at [172, 189] on div at bounding box center [169, 190] width 18 height 18
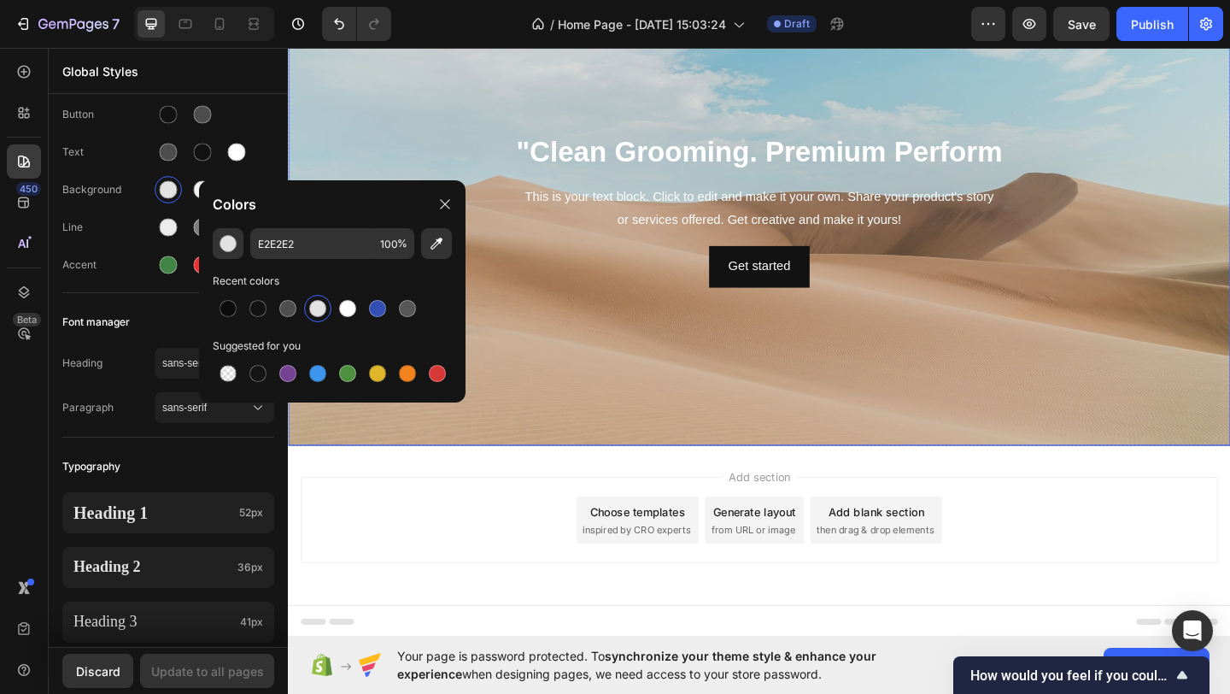
click at [388, 120] on div "Background Image" at bounding box center [800, 224] width 1025 height 513
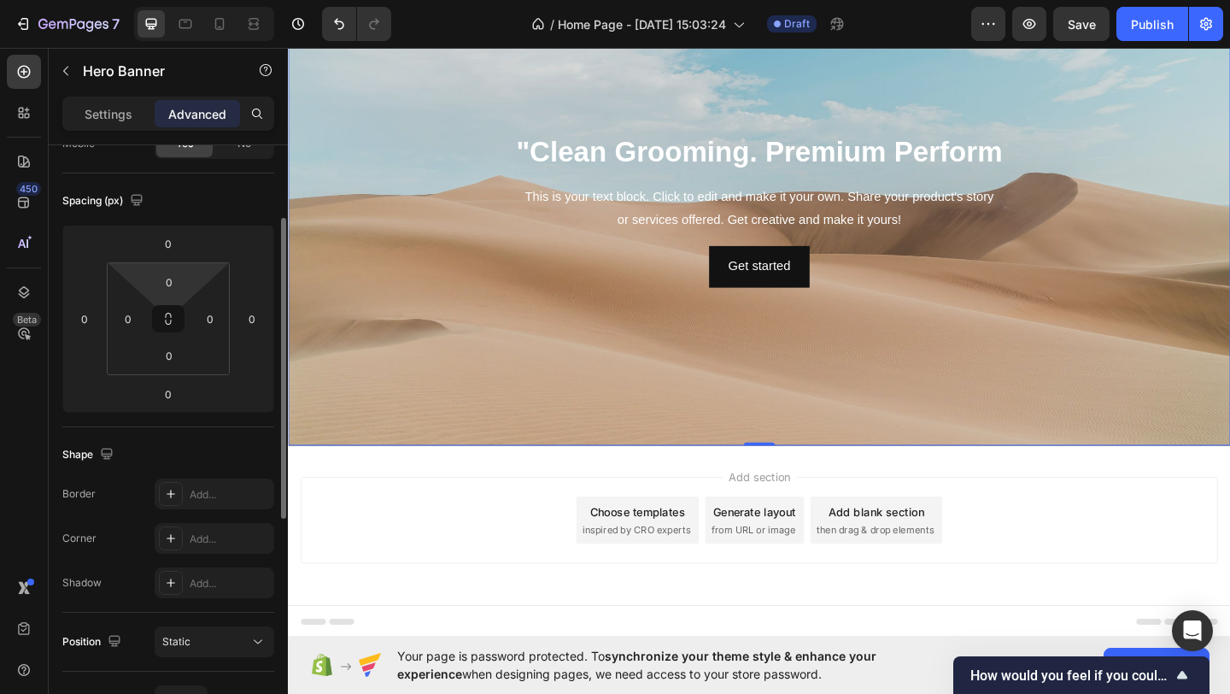
scroll to position [0, 0]
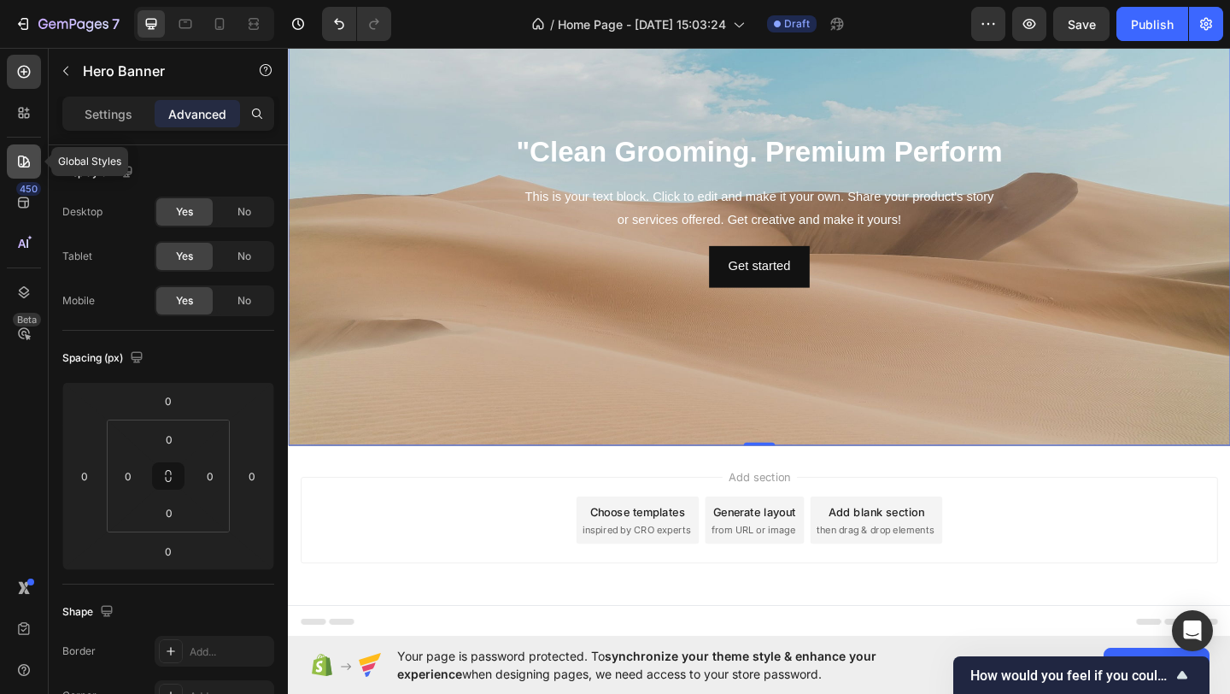
click at [23, 167] on icon at bounding box center [23, 161] width 17 height 17
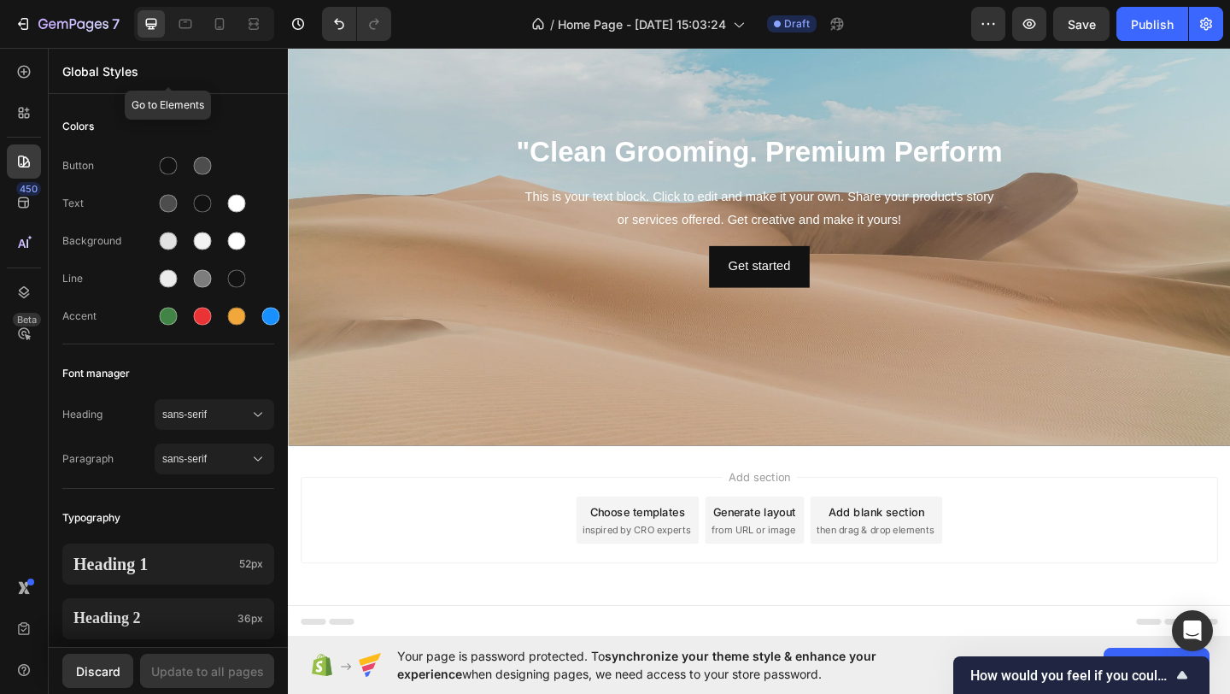
click at [114, 69] on p "Global Styles" at bounding box center [168, 71] width 212 height 18
click at [128, 69] on p "Global Styles" at bounding box center [168, 71] width 212 height 18
click at [21, 74] on icon at bounding box center [23, 71] width 17 height 17
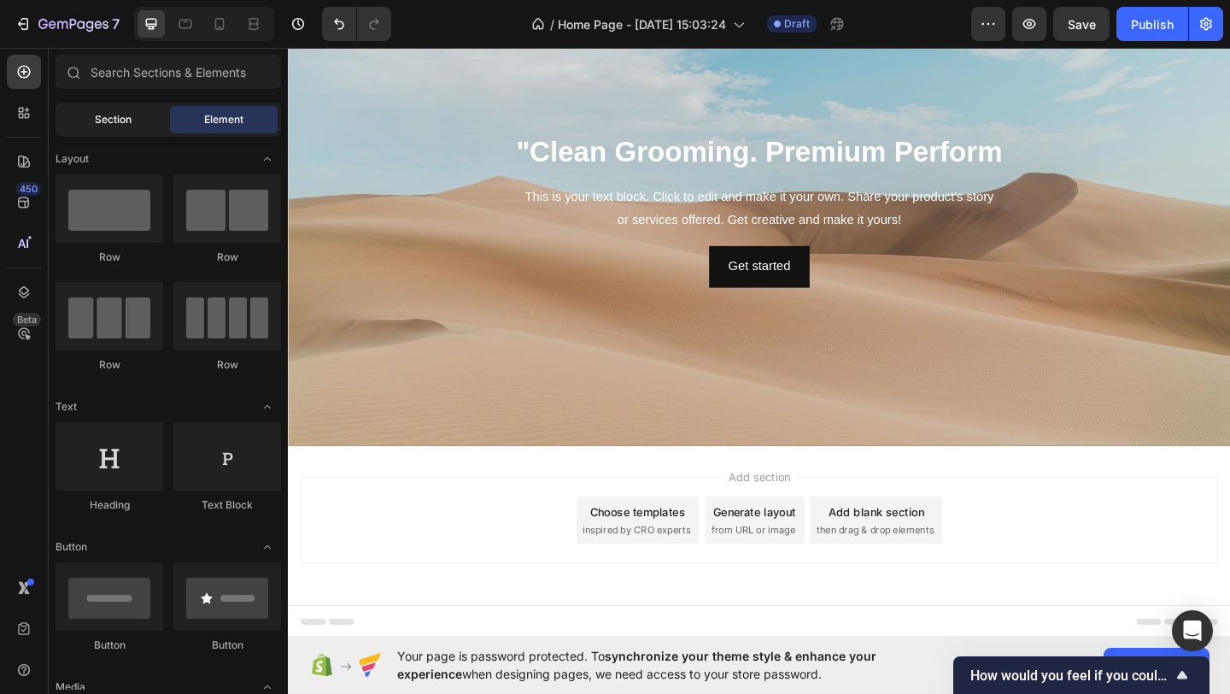
click at [104, 128] on div "Section" at bounding box center [113, 119] width 108 height 27
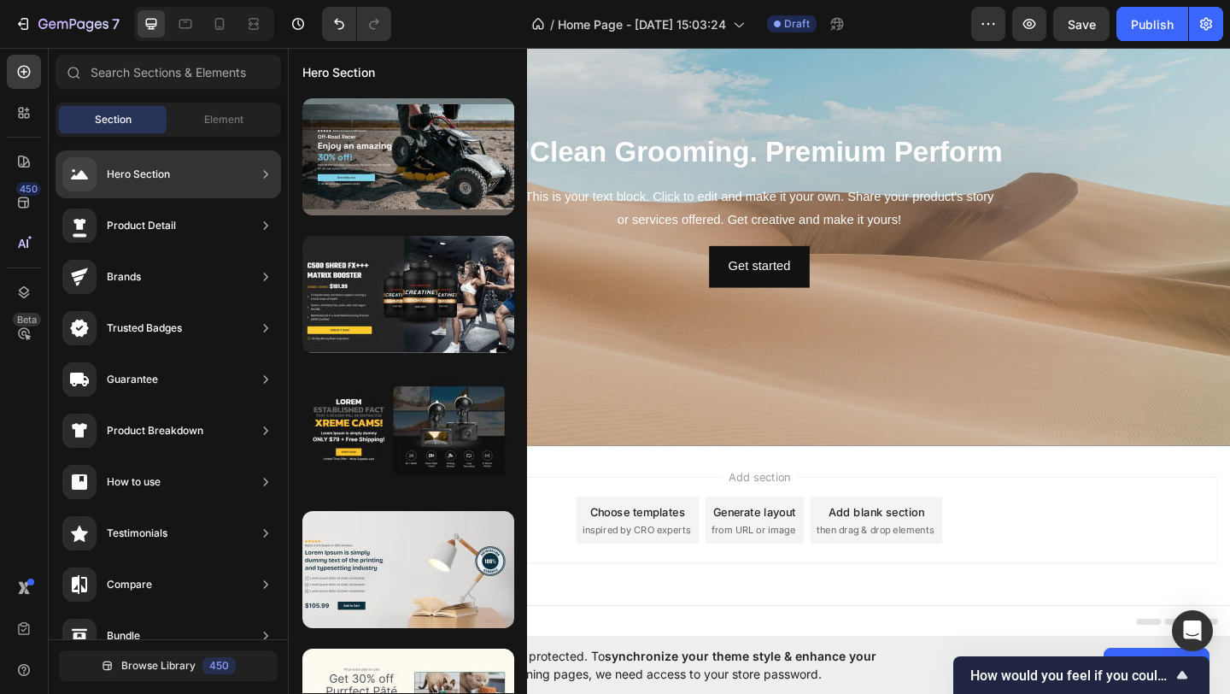
click at [179, 178] on div "Hero Section" at bounding box center [169, 174] width 226 height 48
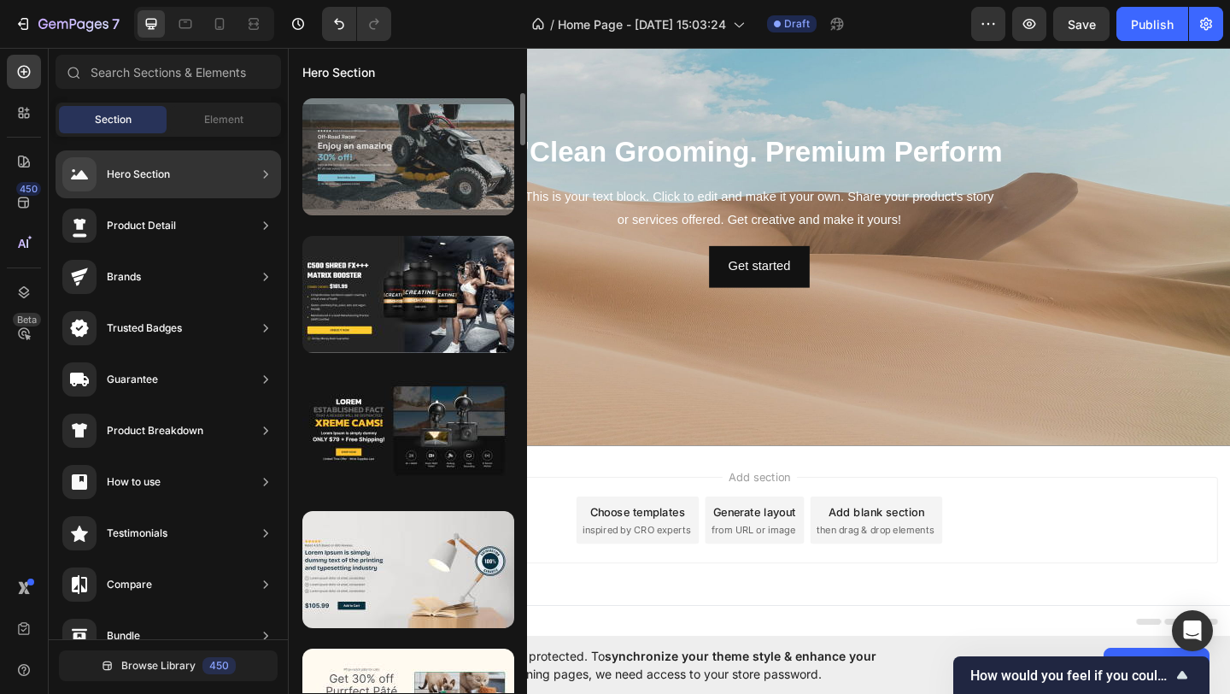
click at [395, 152] on div at bounding box center [408, 156] width 212 height 117
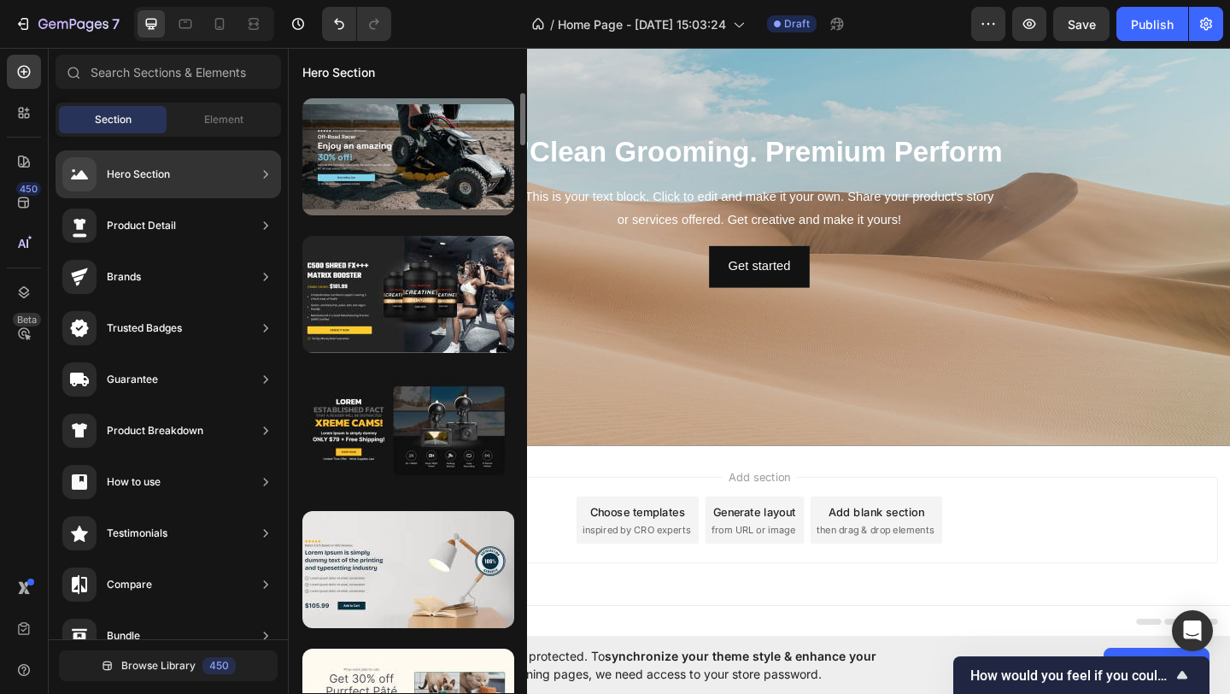
click at [212, 171] on div "Hero Section" at bounding box center [169, 174] width 226 height 48
click at [223, 167] on div "Hero Section" at bounding box center [169, 174] width 226 height 48
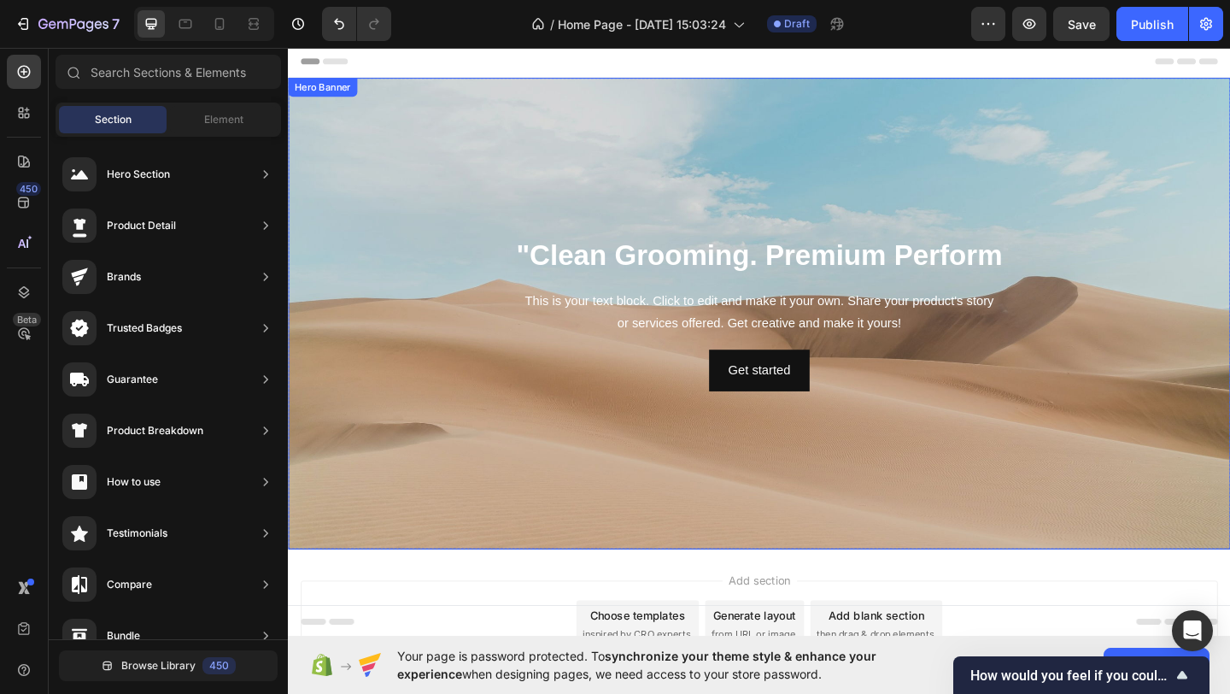
scroll to position [113, 0]
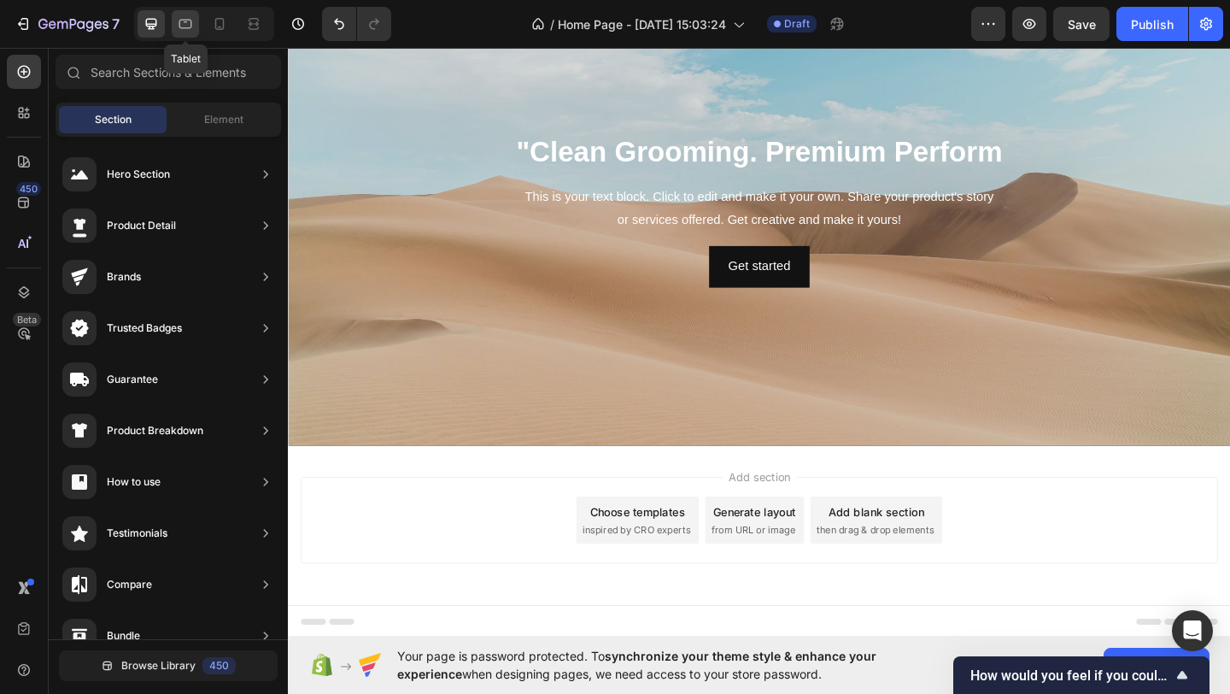
click at [190, 23] on icon at bounding box center [185, 23] width 17 height 17
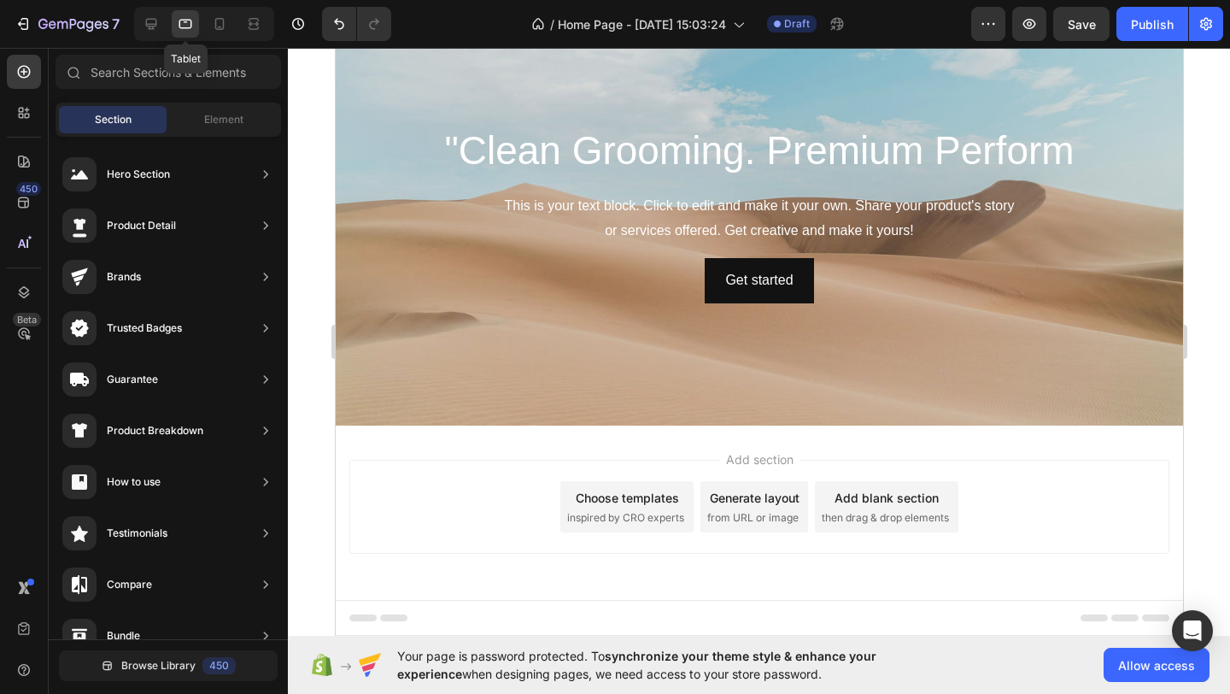
scroll to position [81, 0]
click at [219, 21] on icon at bounding box center [219, 23] width 17 height 17
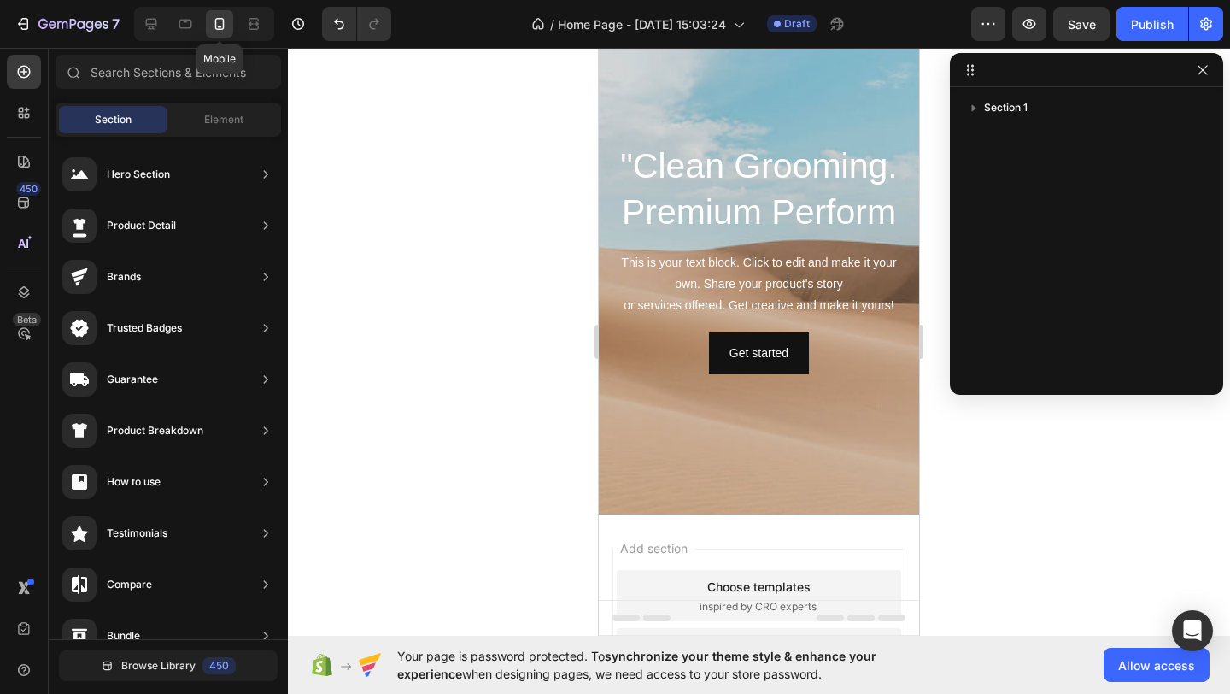
scroll to position [23, 0]
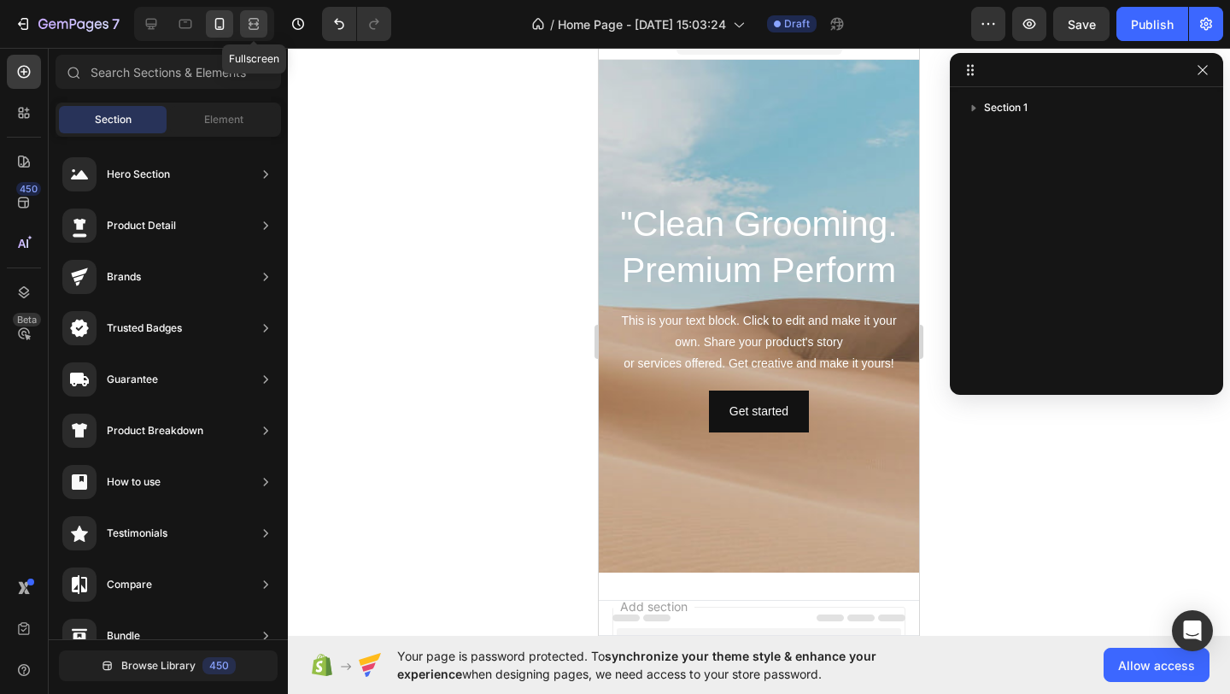
click at [249, 24] on icon at bounding box center [251, 23] width 5 height 4
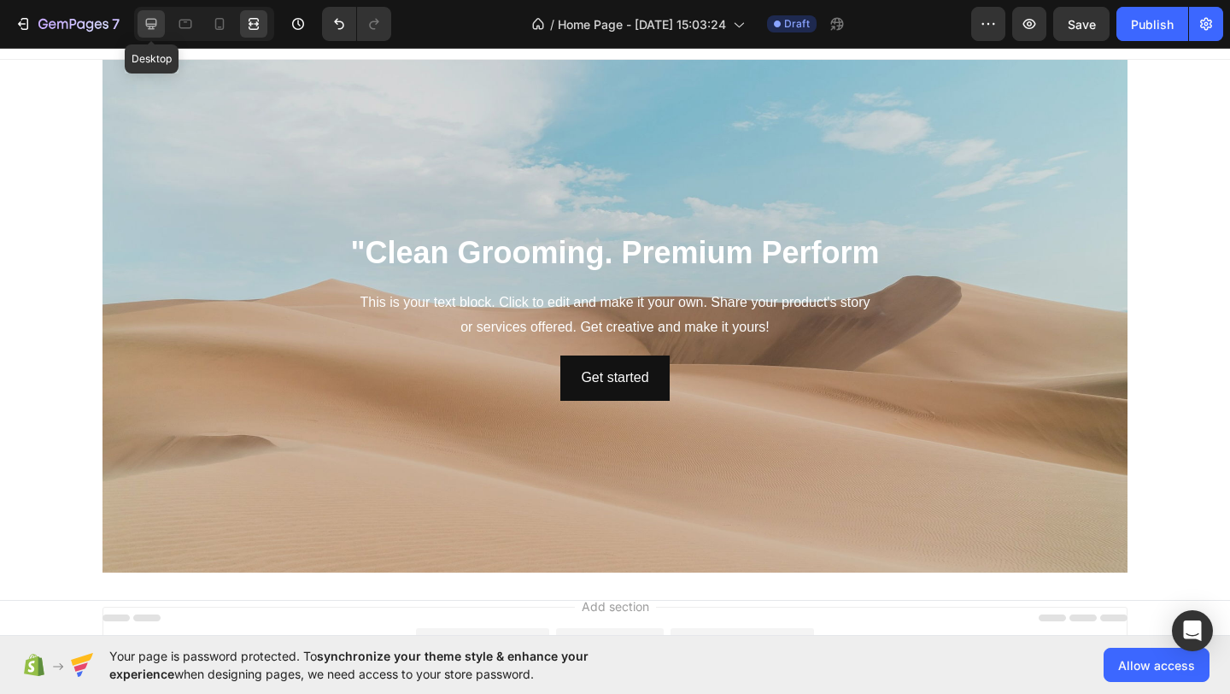
click at [161, 21] on div at bounding box center [151, 23] width 27 height 27
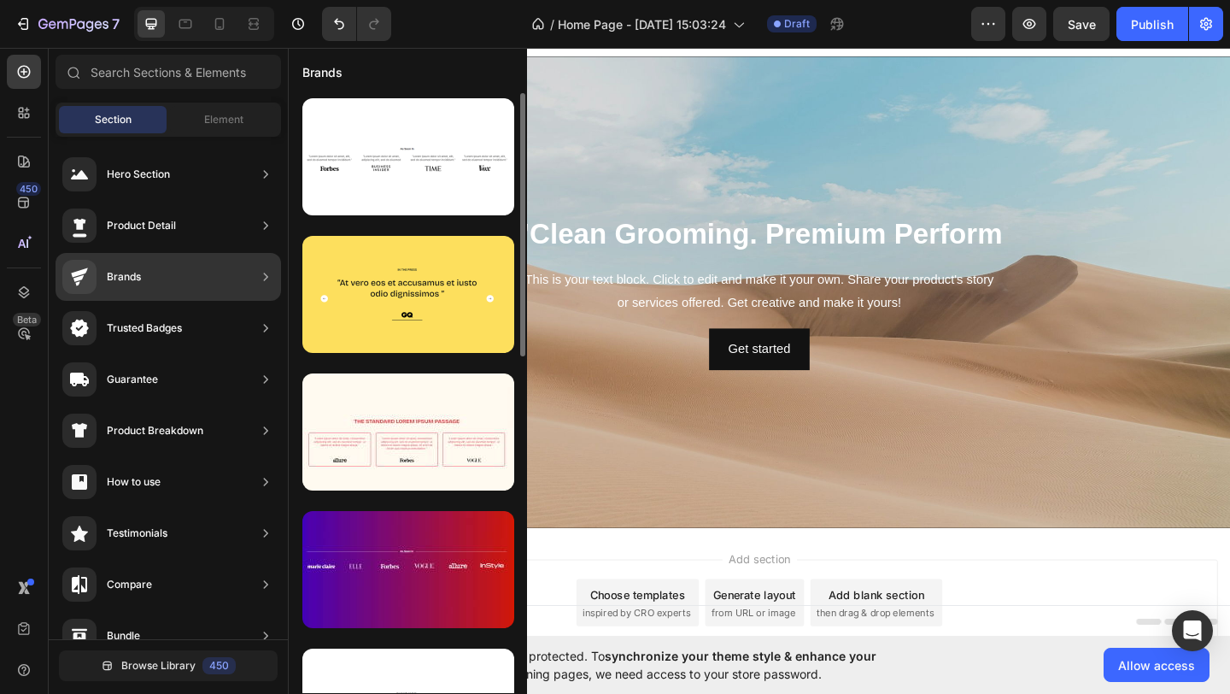
click at [121, 283] on div "Brands" at bounding box center [124, 276] width 34 height 17
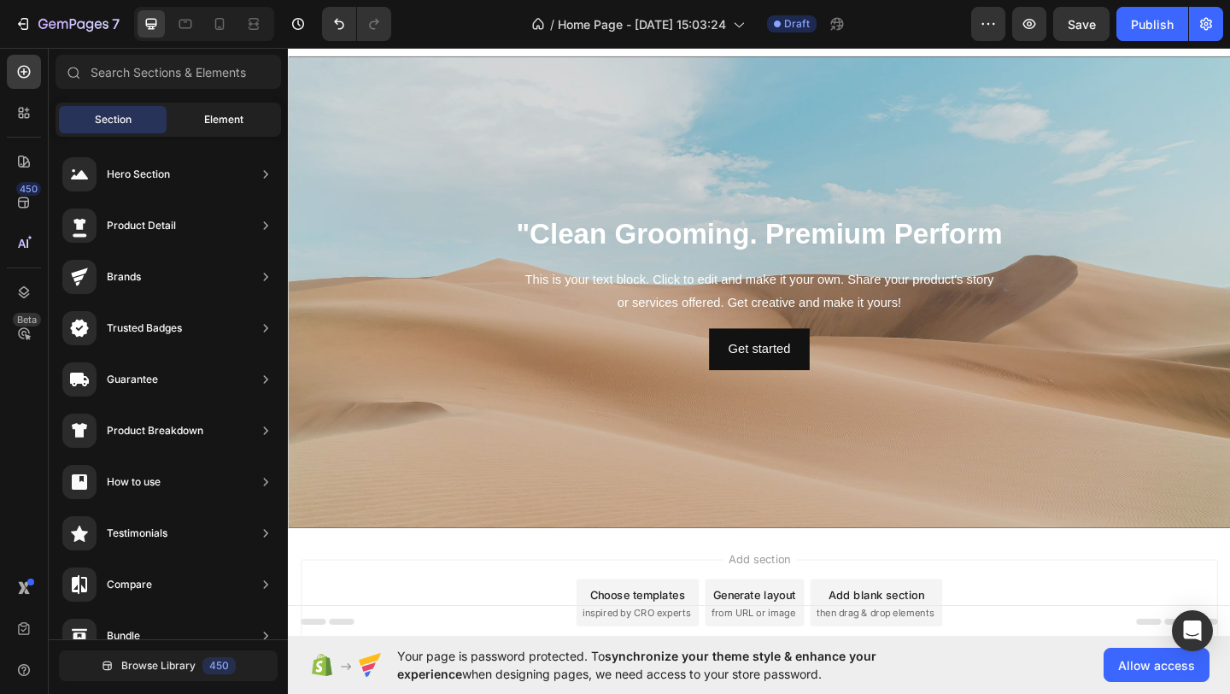
click at [214, 123] on span "Element" at bounding box center [223, 119] width 39 height 15
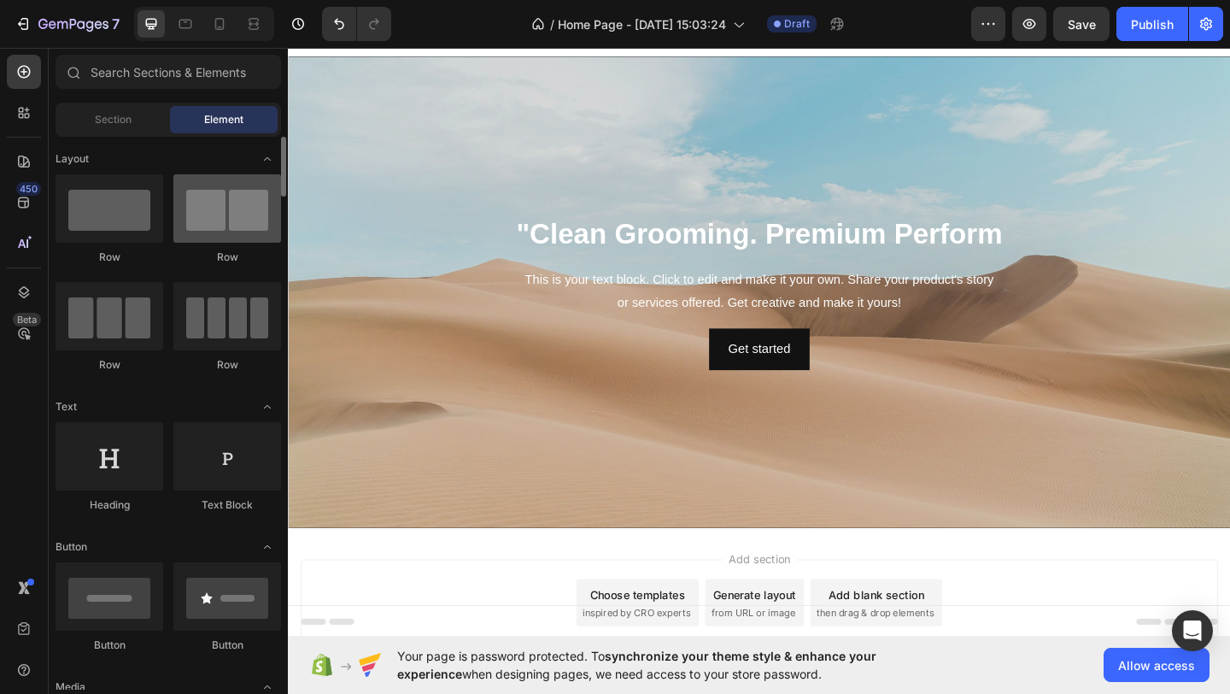
click at [229, 205] on div at bounding box center [227, 208] width 108 height 68
click at [230, 214] on div at bounding box center [227, 208] width 108 height 68
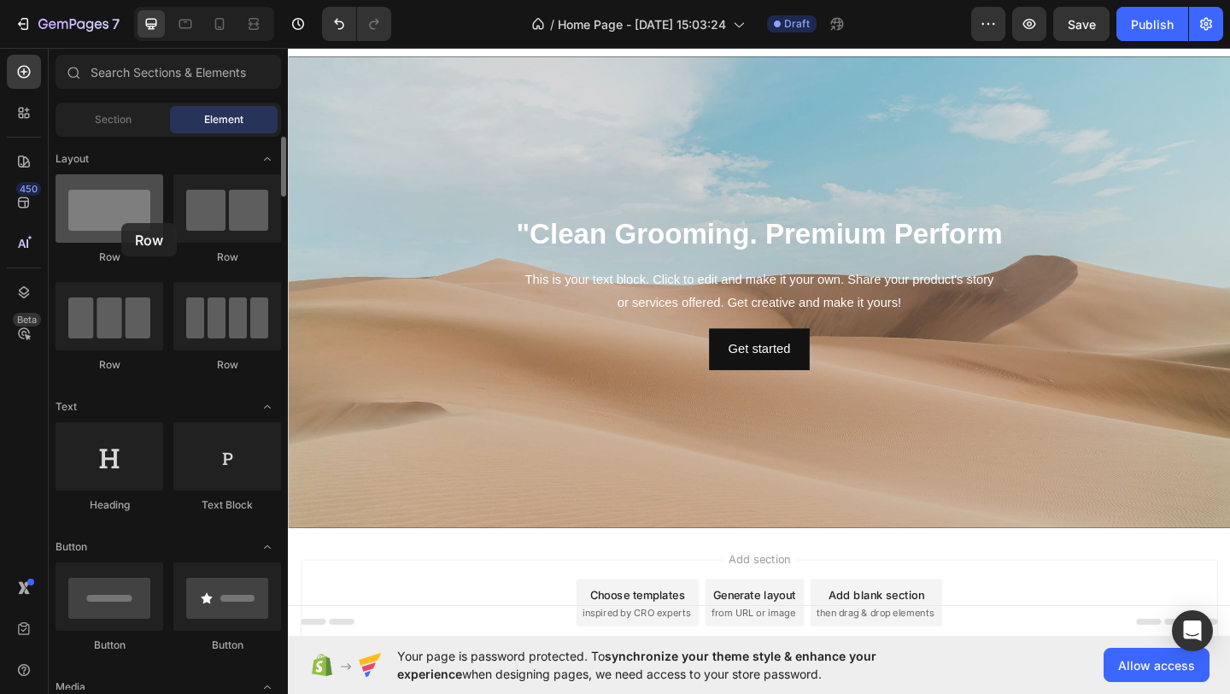
click at [121, 223] on div at bounding box center [110, 208] width 108 height 68
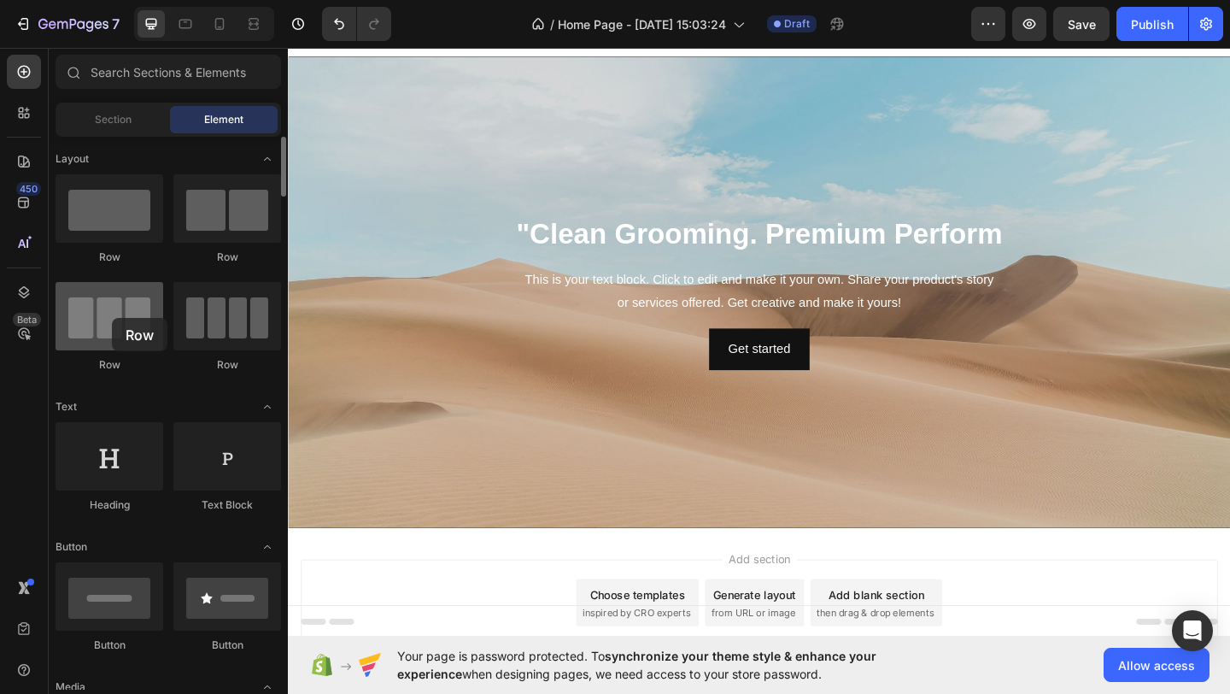
click at [112, 318] on div at bounding box center [110, 316] width 108 height 68
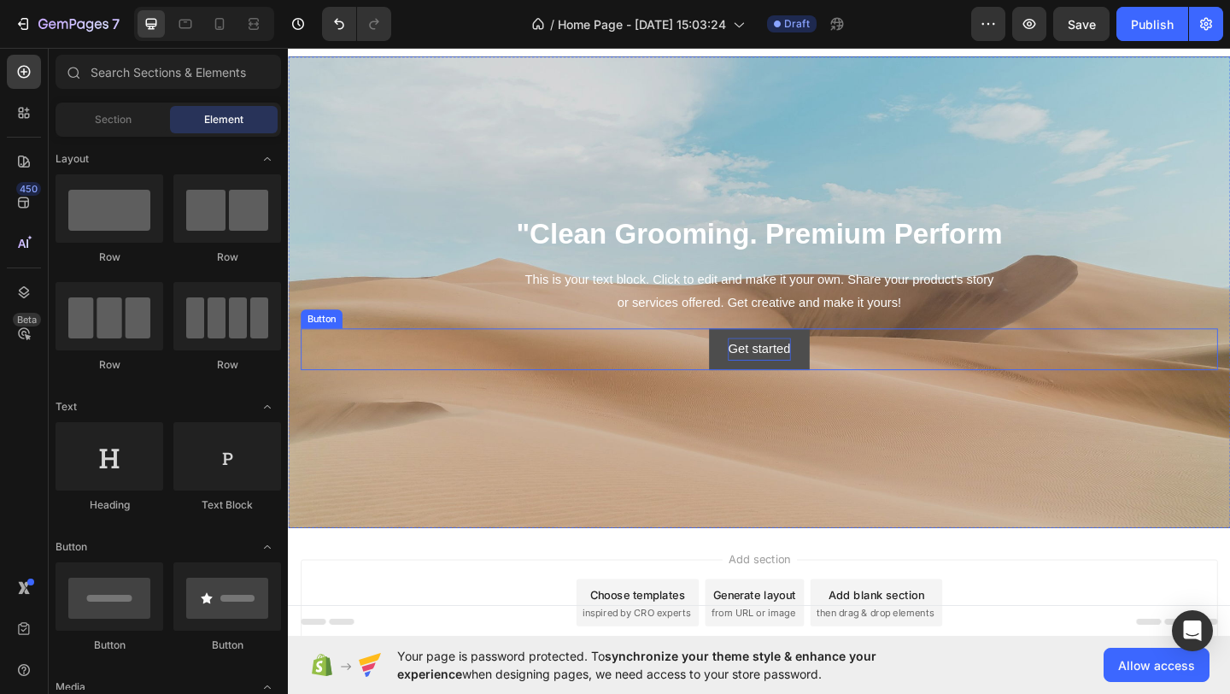
click at [808, 367] on div "Get started" at bounding box center [800, 375] width 68 height 25
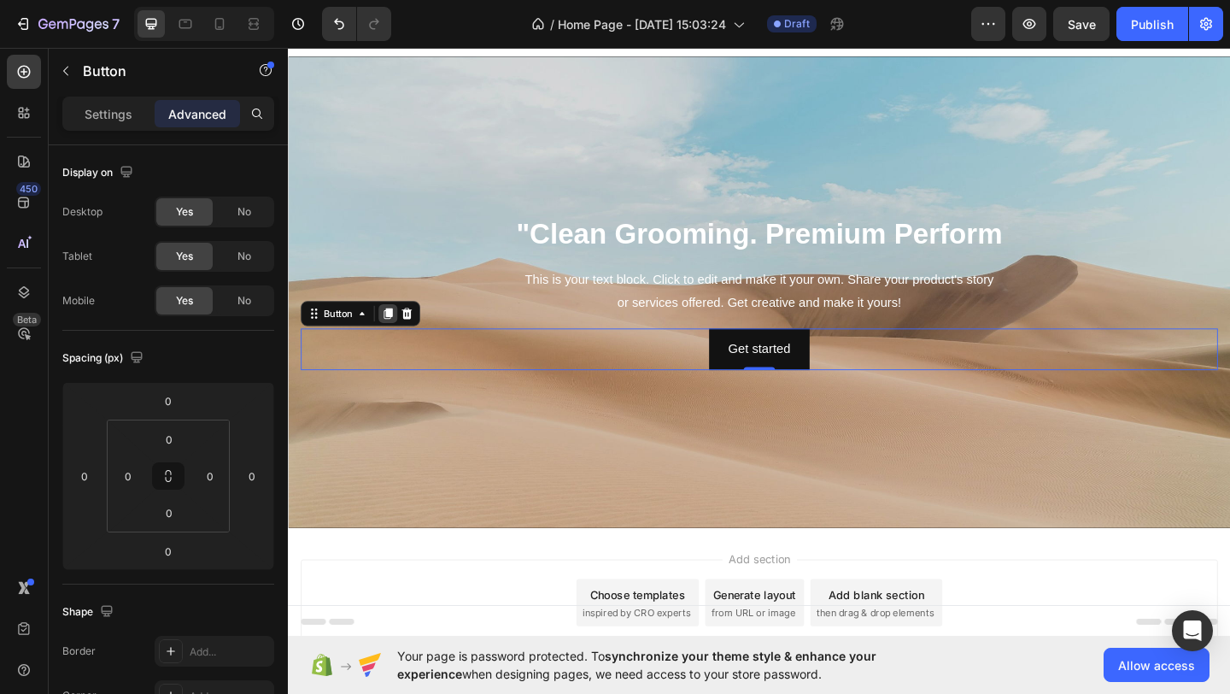
click at [395, 334] on icon at bounding box center [396, 337] width 9 height 12
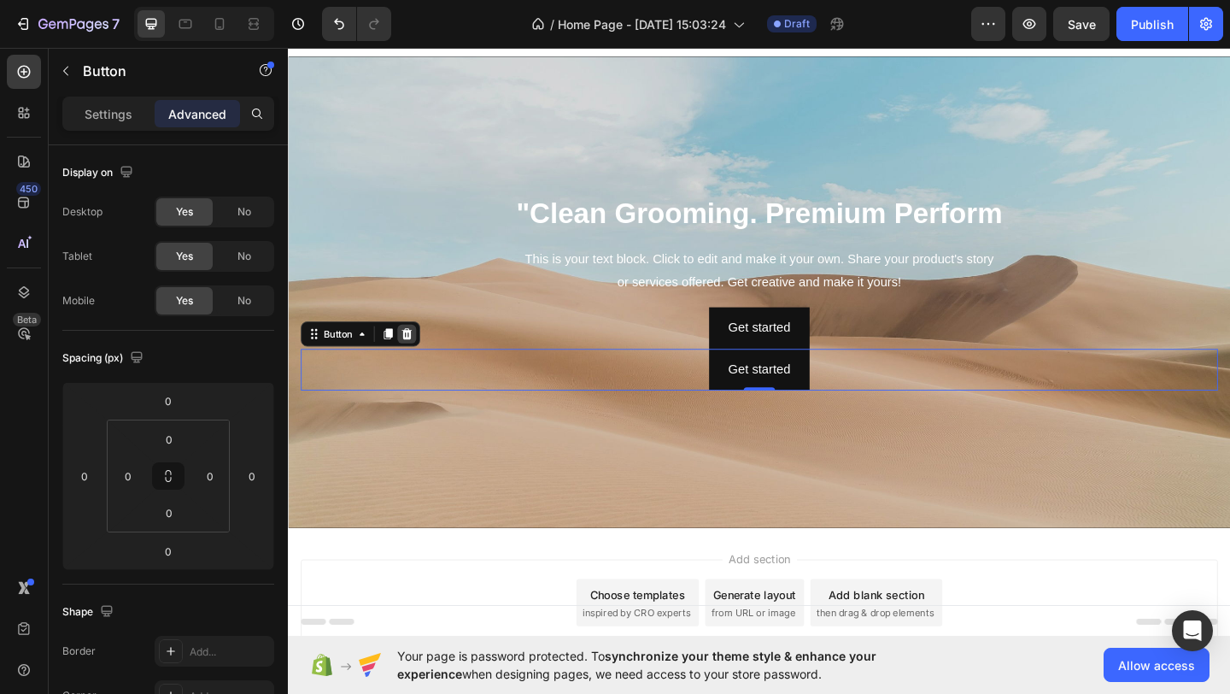
click at [416, 350] on div at bounding box center [417, 359] width 21 height 21
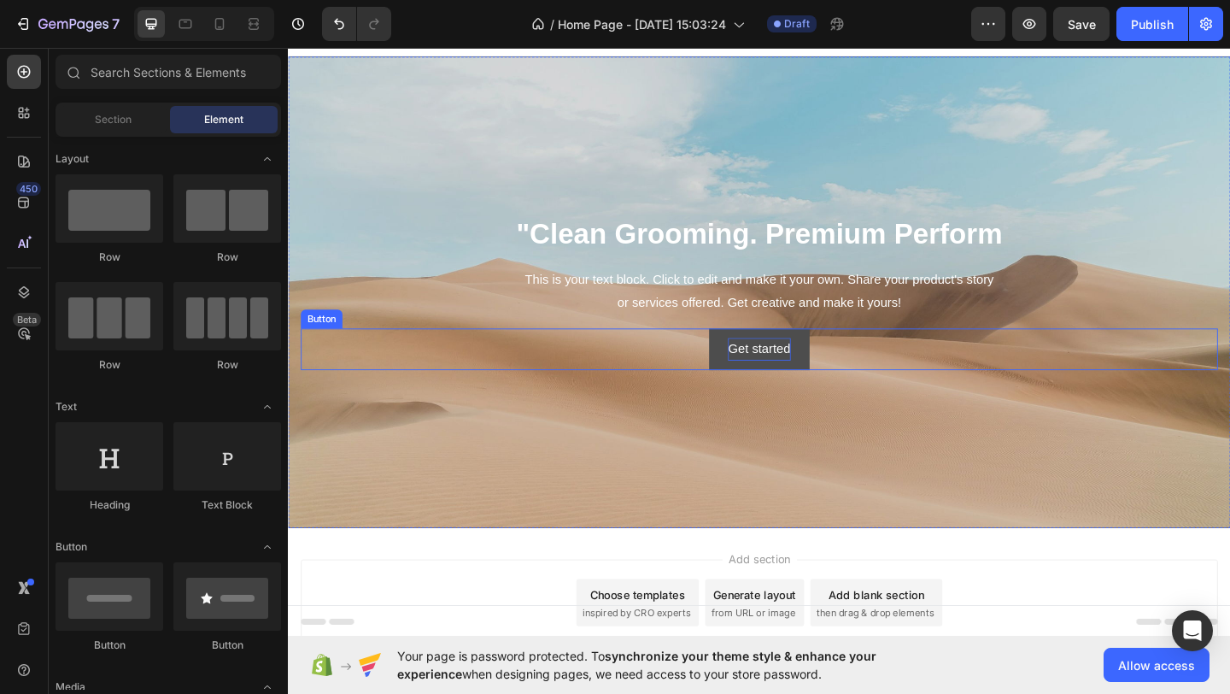
click at [816, 374] on div "Get started" at bounding box center [800, 375] width 68 height 25
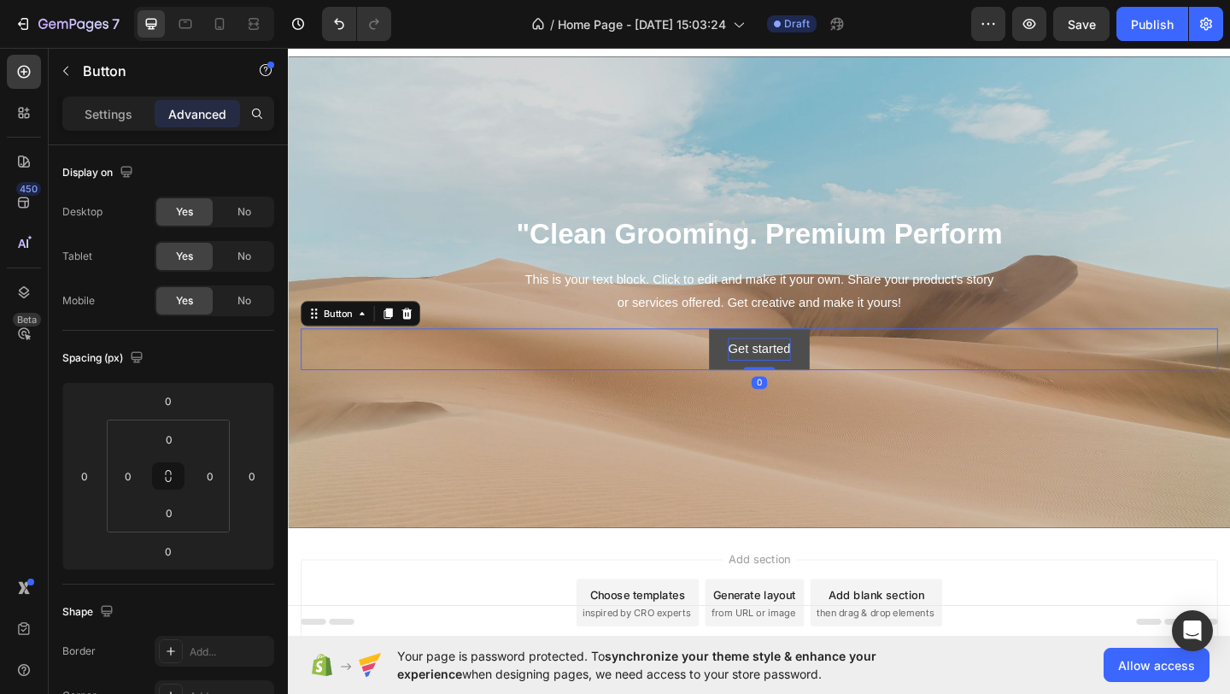
click at [816, 374] on div "Get started" at bounding box center [800, 375] width 68 height 25
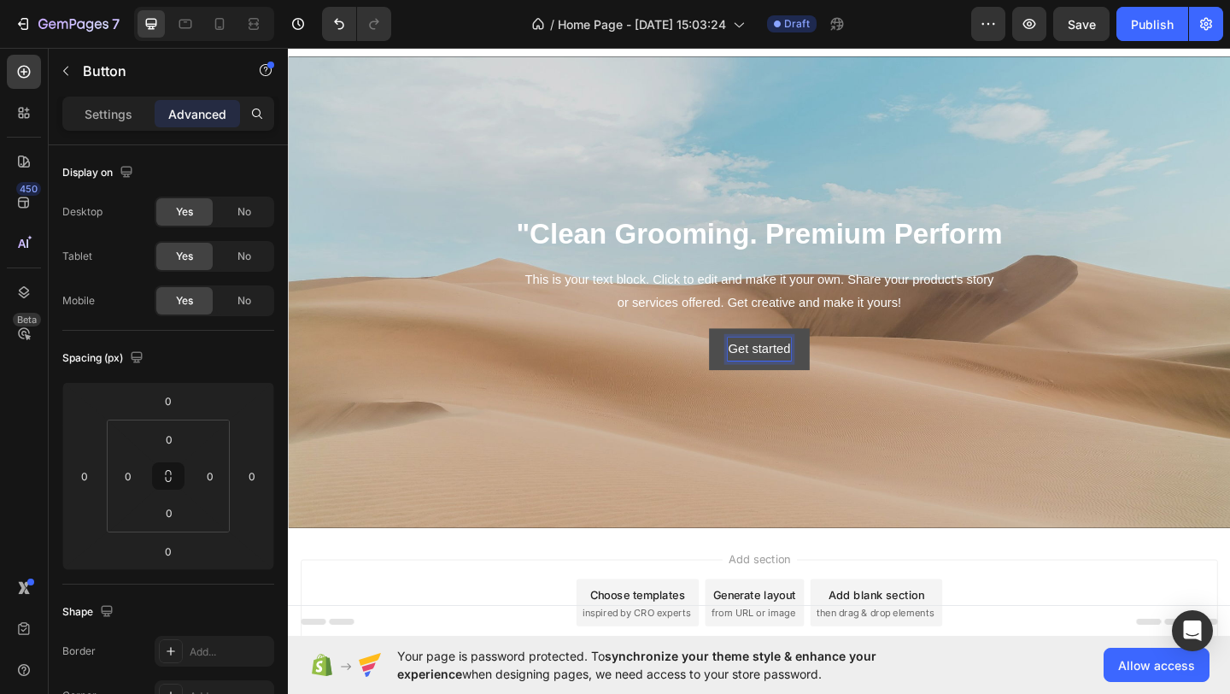
click at [816, 374] on p "Get started" at bounding box center [800, 375] width 68 height 25
click at [768, 244] on h2 ""Clean Grooming. Premium Perform" at bounding box center [801, 251] width 998 height 44
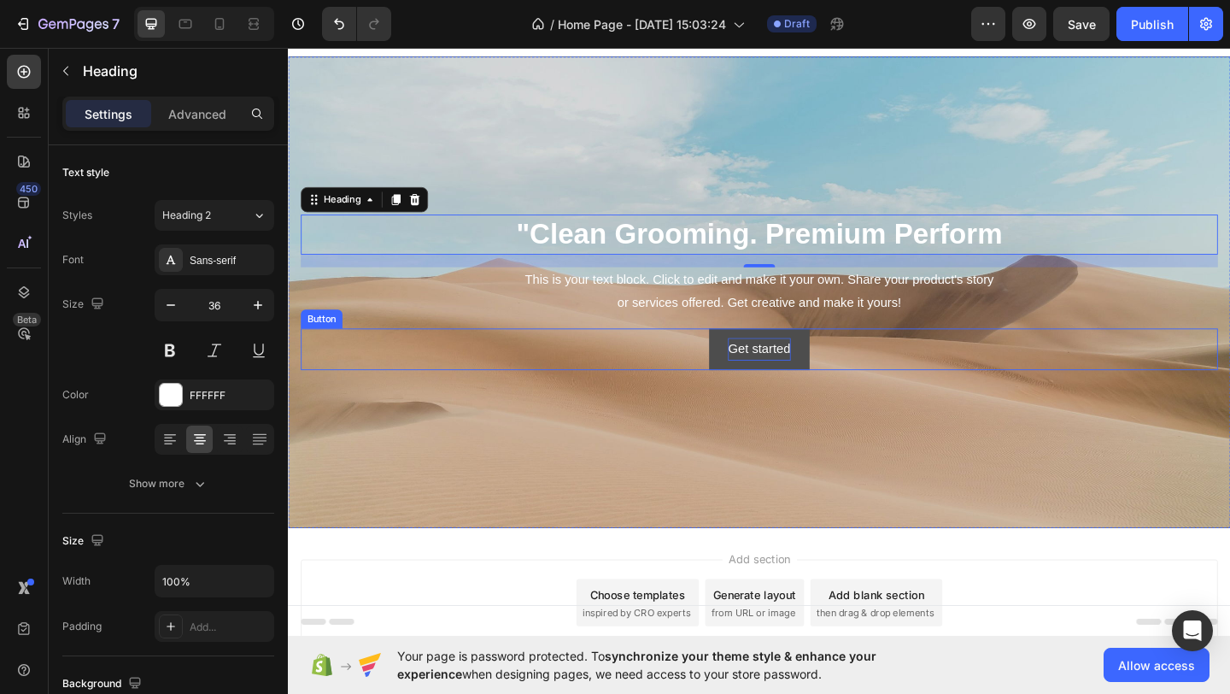
scroll to position [113, 0]
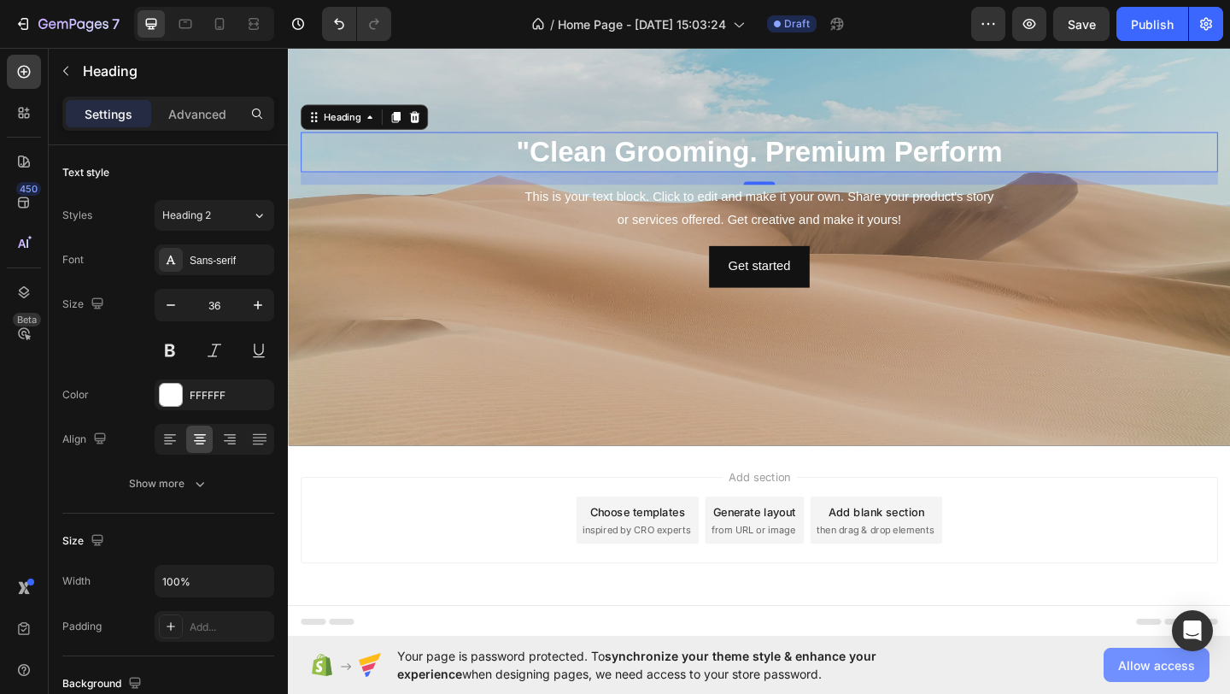
click at [1131, 659] on span "Allow access" at bounding box center [1156, 665] width 77 height 18
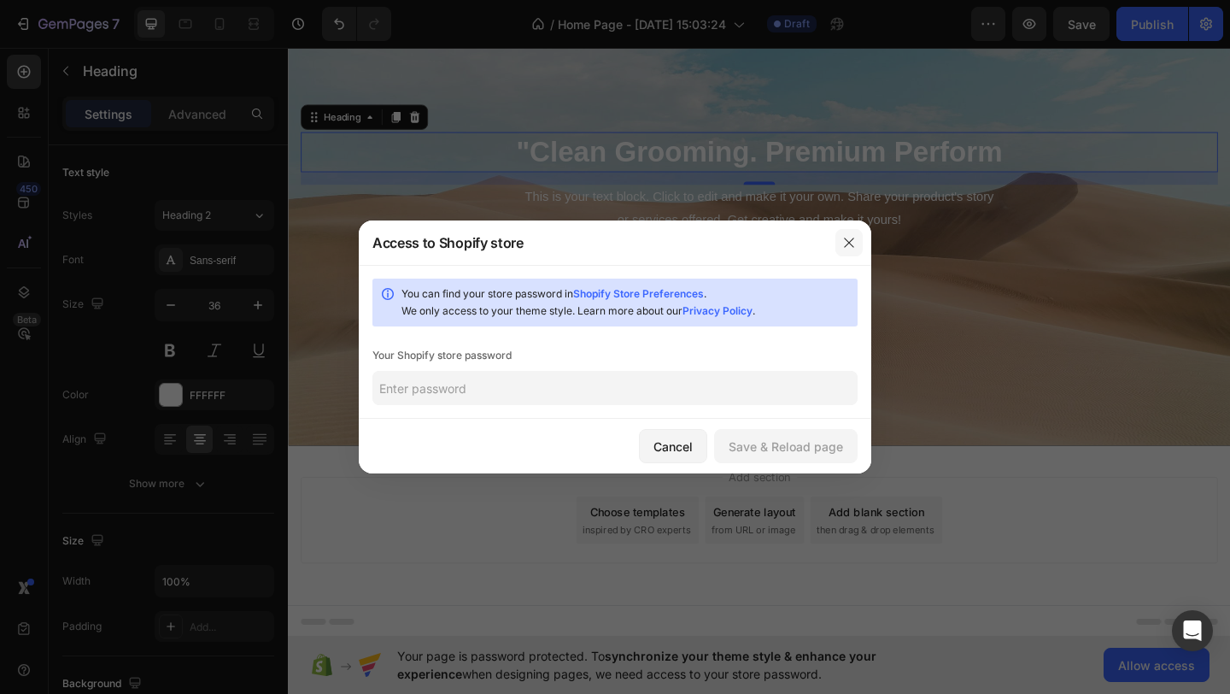
click at [848, 238] on icon "button" at bounding box center [849, 243] width 14 height 14
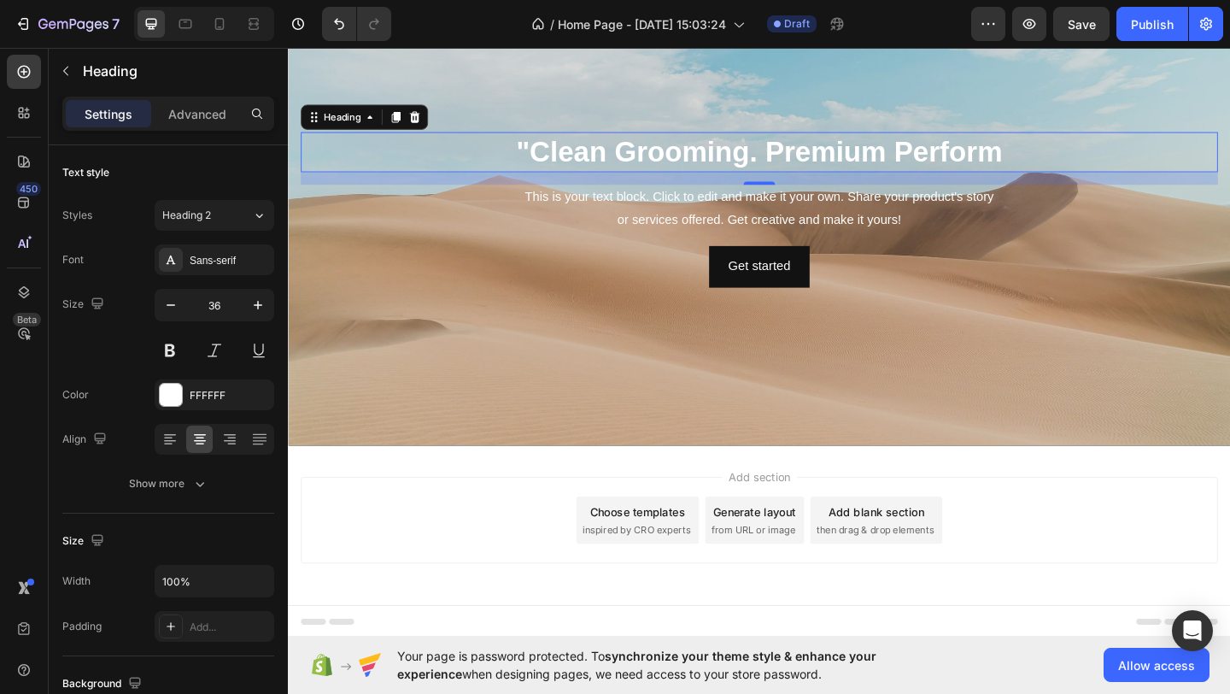
drag, startPoint x: 398, startPoint y: 650, endPoint x: 632, endPoint y: 690, distance: 237.5
click at [632, 690] on div "Your page is password protected. To synchronize your theme style & enhance your…" at bounding box center [759, 665] width 942 height 58
click at [784, 414] on div "Background Image" at bounding box center [800, 224] width 1025 height 513
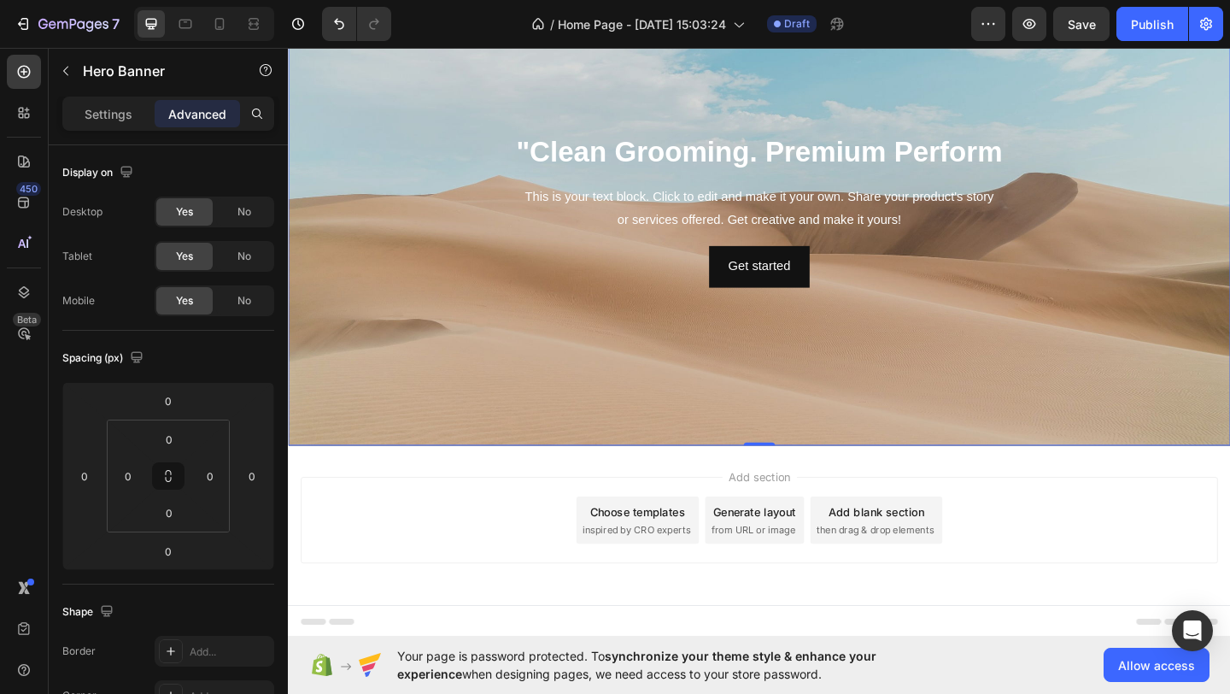
copy span "Your page is password protected. To synchronize your theme style & enhance your…"
click at [1140, 530] on div "Add section Choose templates inspired by CRO experts Generate layout from URL o…" at bounding box center [801, 561] width 998 height 94
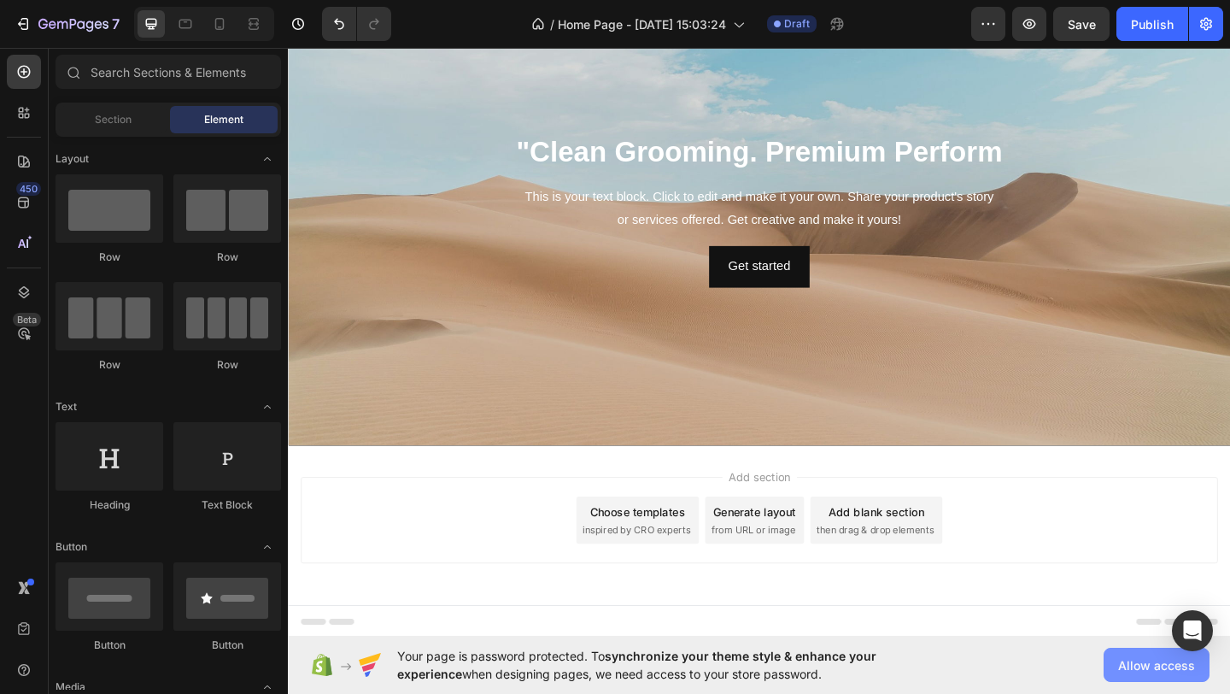
click at [1147, 658] on span "Allow access" at bounding box center [1156, 665] width 77 height 18
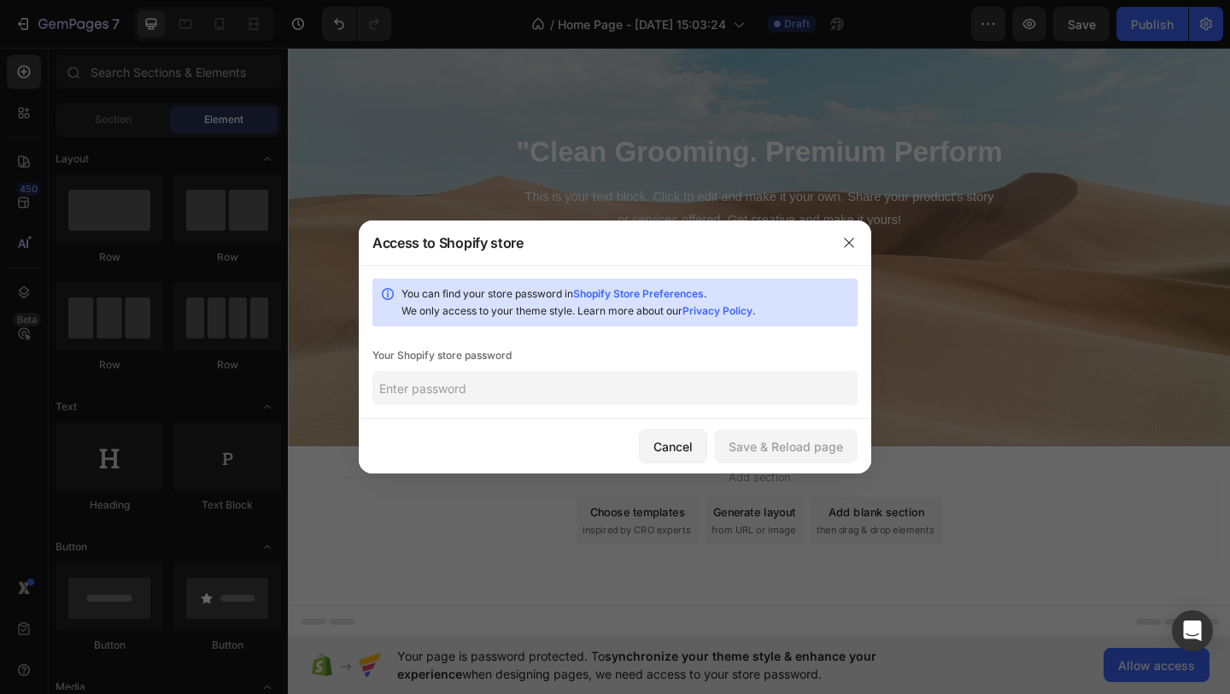
click at [393, 385] on input "text" at bounding box center [615, 388] width 485 height 34
type input "showgi"
click at [672, 447] on div "Cancel" at bounding box center [673, 446] width 39 height 18
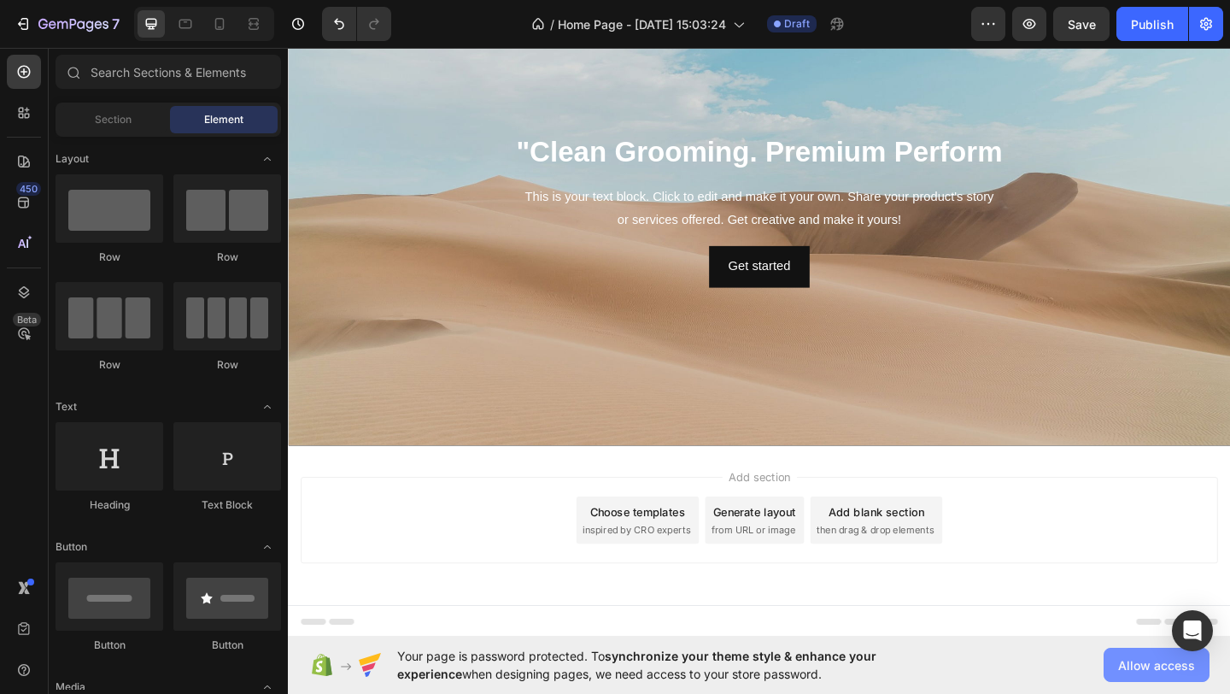
click at [1125, 660] on span "Allow access" at bounding box center [1156, 665] width 77 height 18
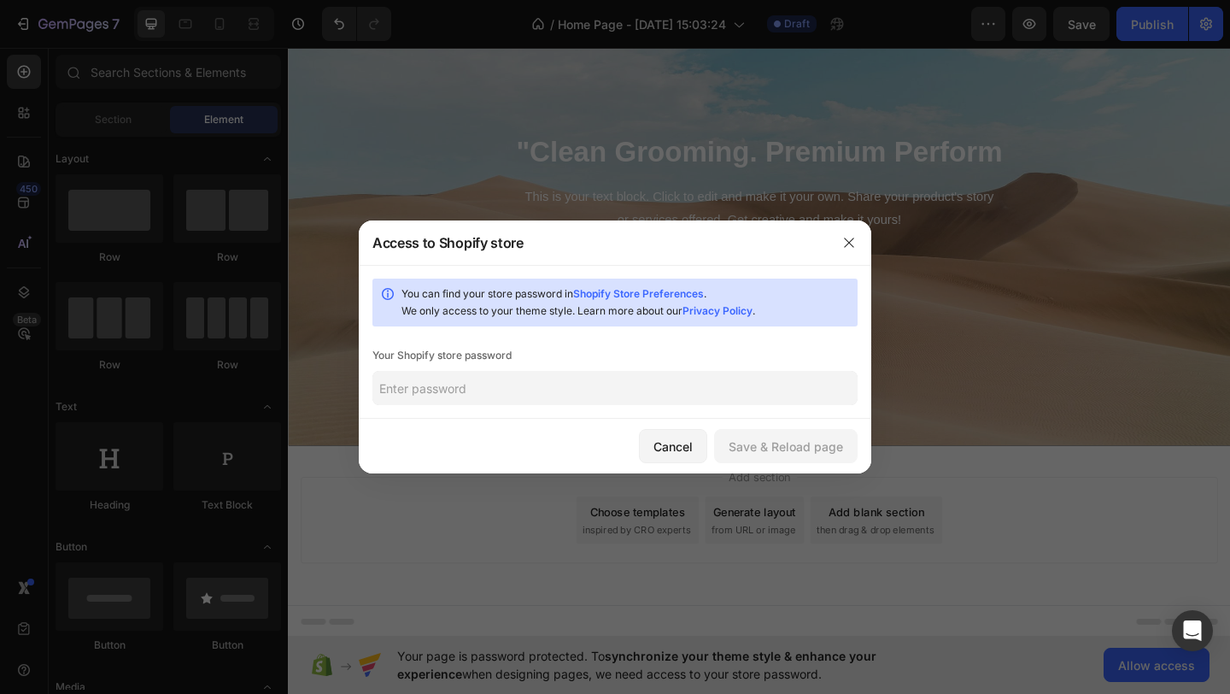
click at [413, 385] on input "text" at bounding box center [615, 388] width 485 height 34
type input "showgi"
click at [795, 442] on div "Save & Reload page" at bounding box center [786, 446] width 114 height 18
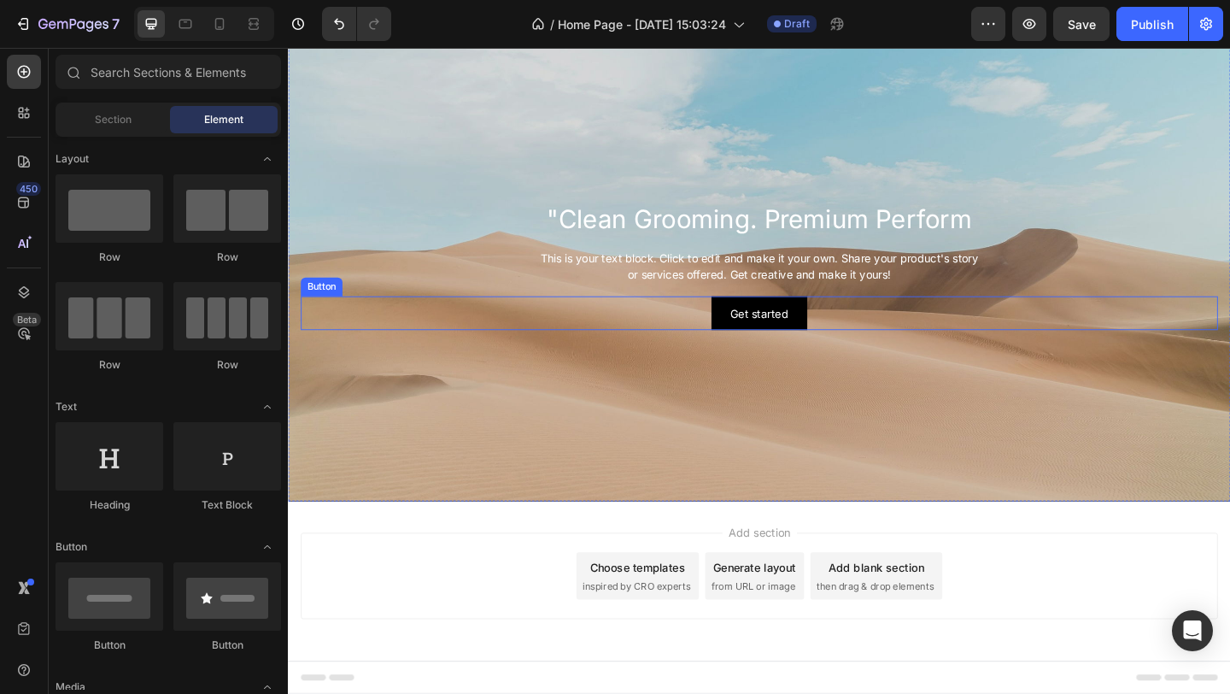
scroll to position [0, 0]
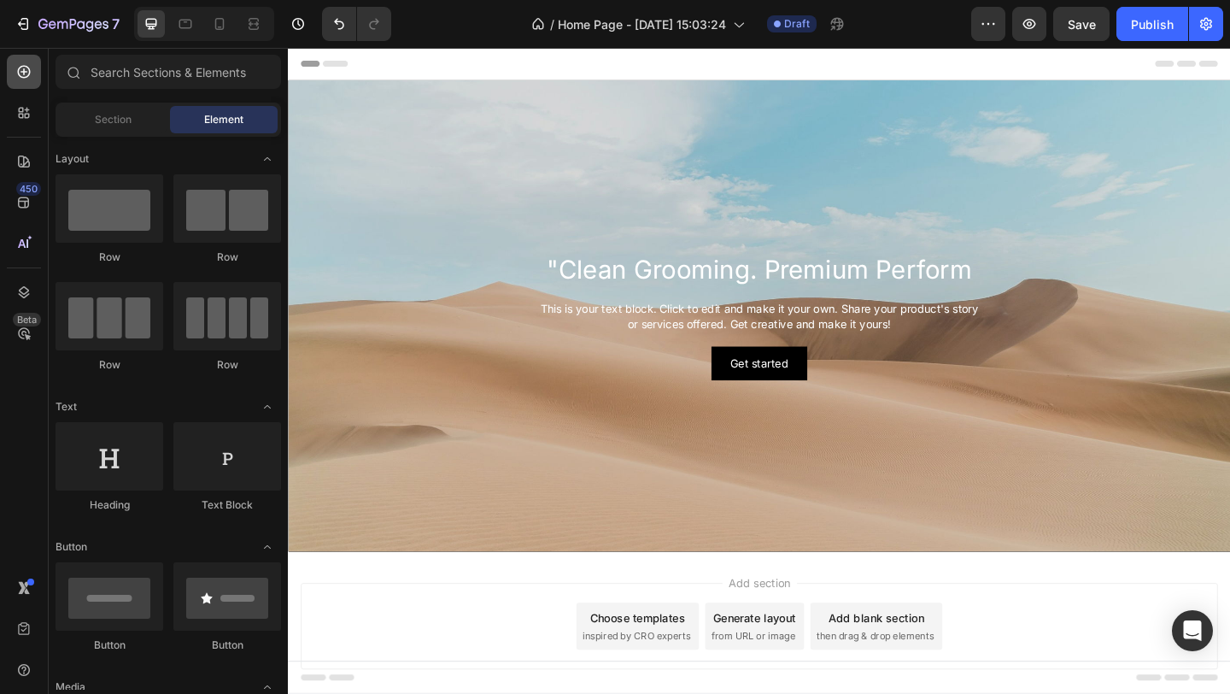
click at [26, 70] on icon at bounding box center [23, 71] width 17 height 17
click at [81, 108] on div "Section" at bounding box center [113, 119] width 108 height 27
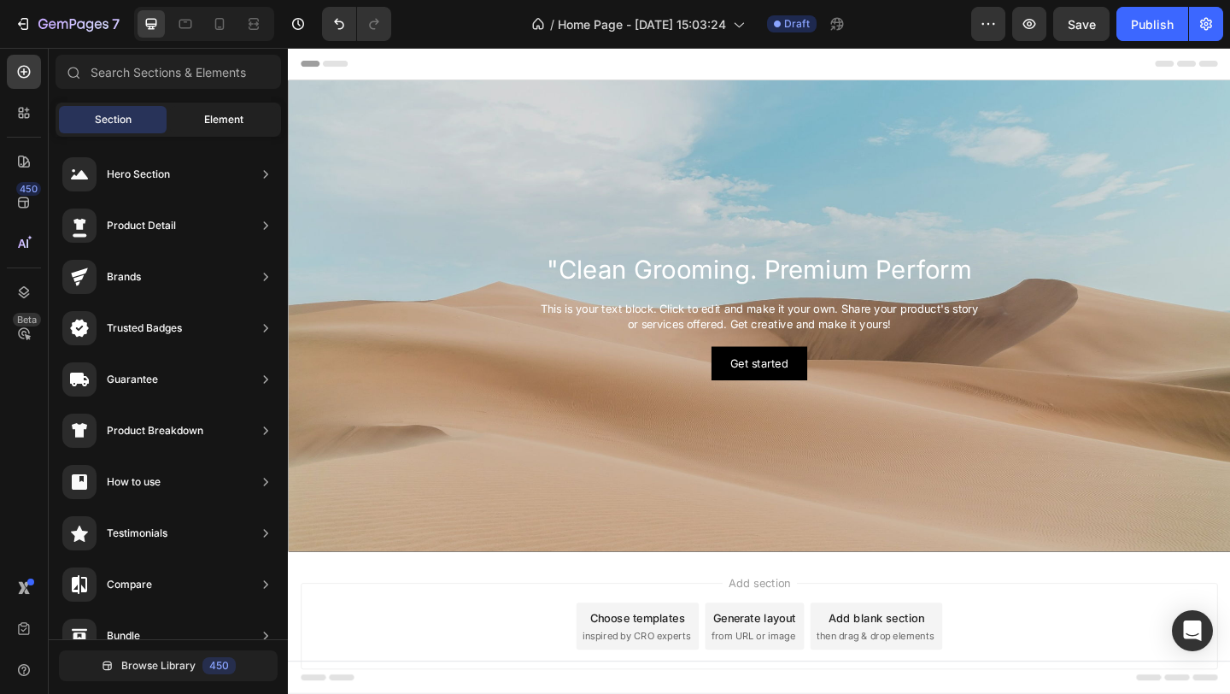
click at [208, 114] on span "Element" at bounding box center [223, 119] width 39 height 15
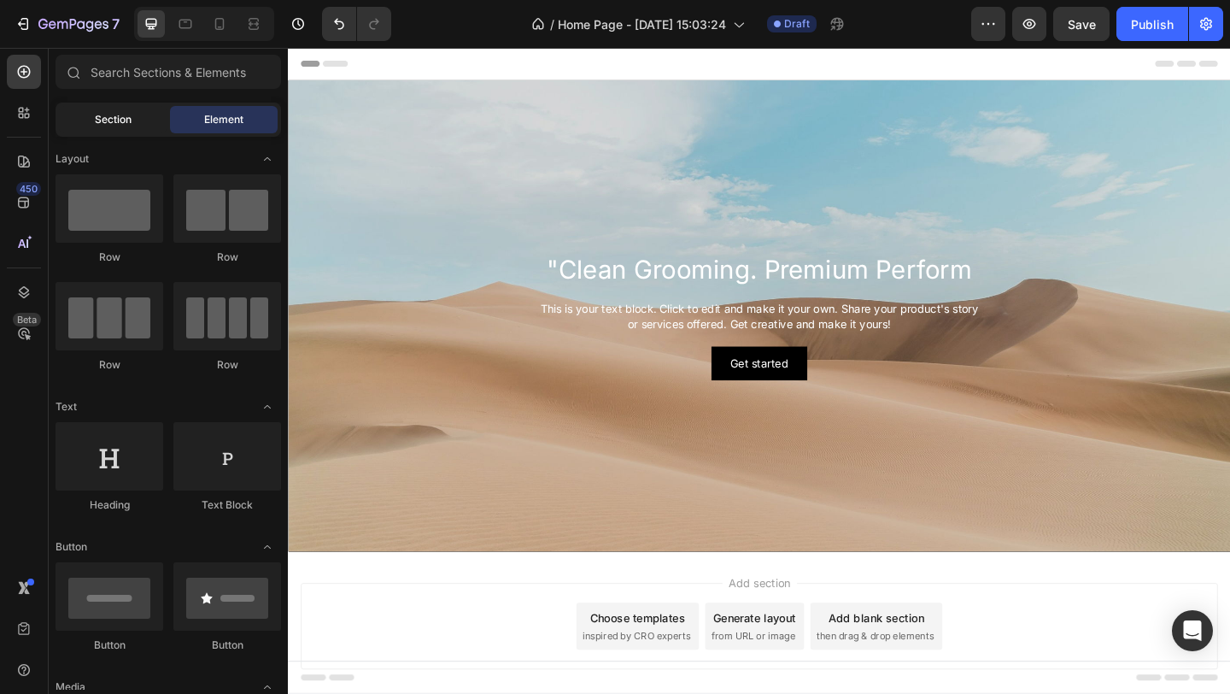
click at [124, 119] on span "Section" at bounding box center [113, 119] width 37 height 15
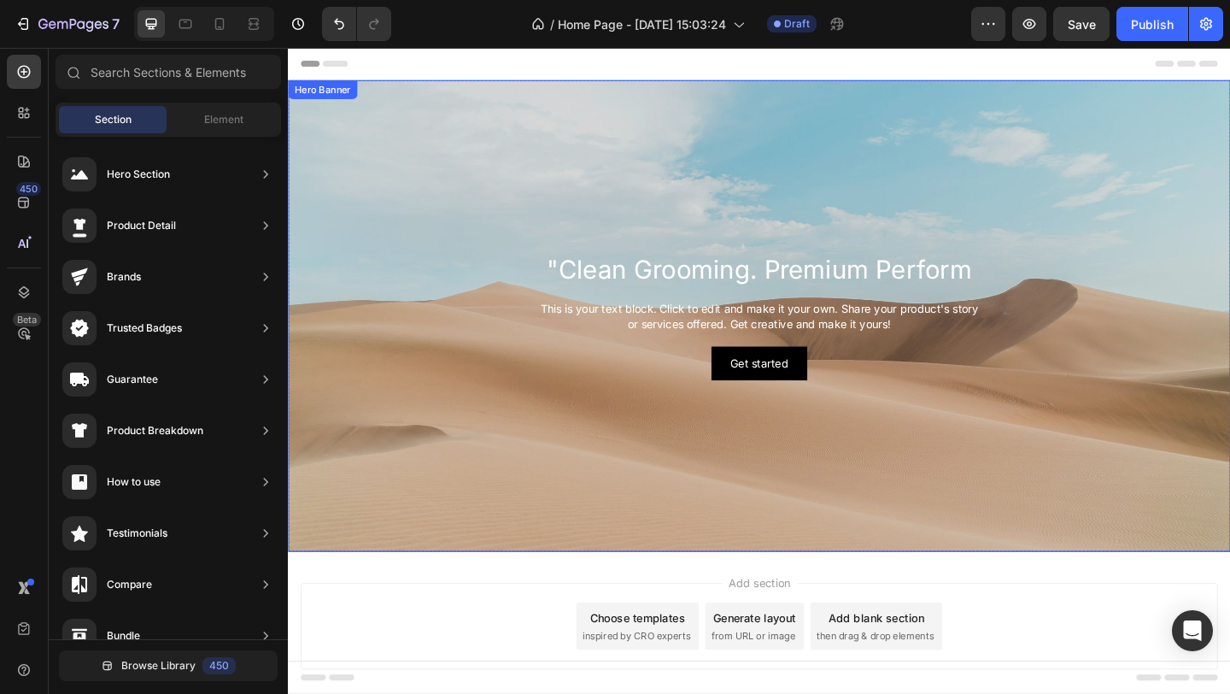
click at [936, 147] on div "Background Image" at bounding box center [800, 339] width 1025 height 513
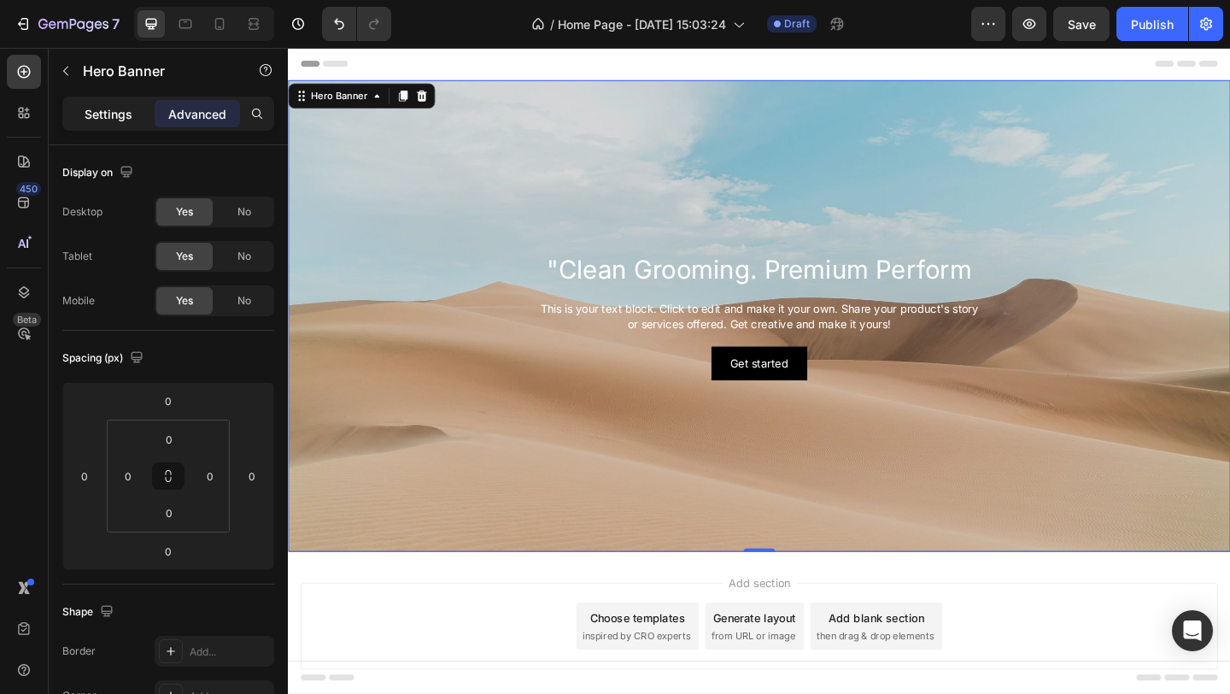
click at [109, 113] on p "Settings" at bounding box center [109, 114] width 48 height 18
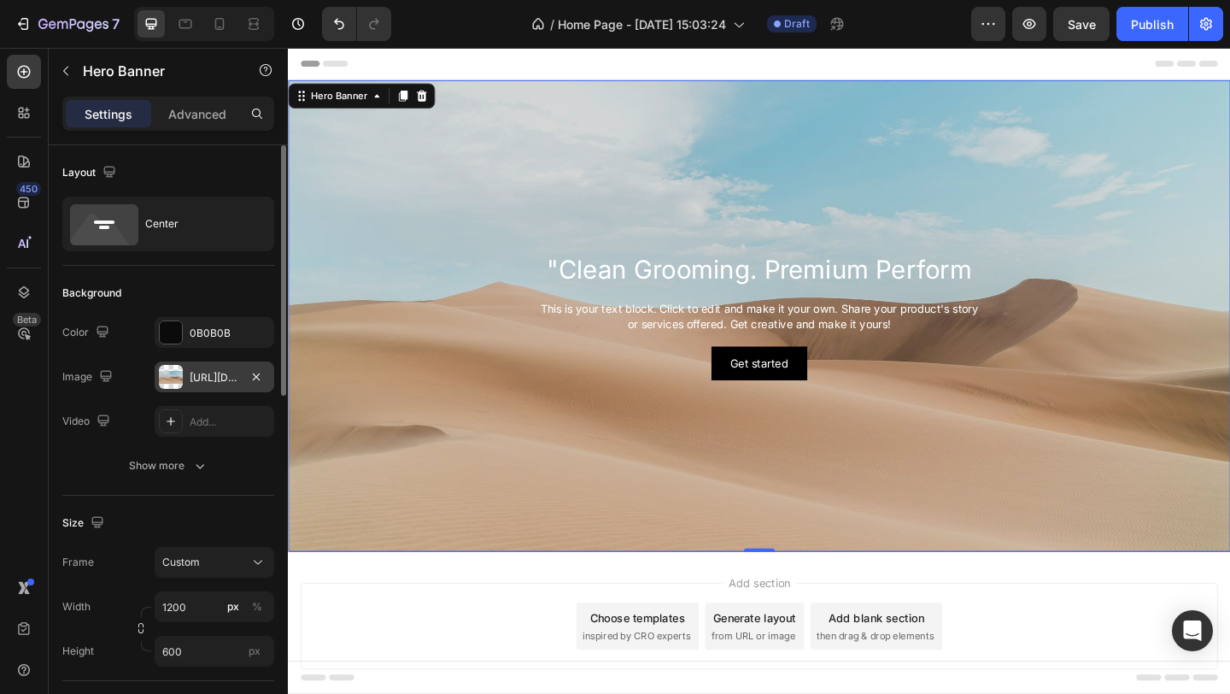
click at [220, 376] on div "[URL][DOMAIN_NAME]" at bounding box center [215, 377] width 50 height 15
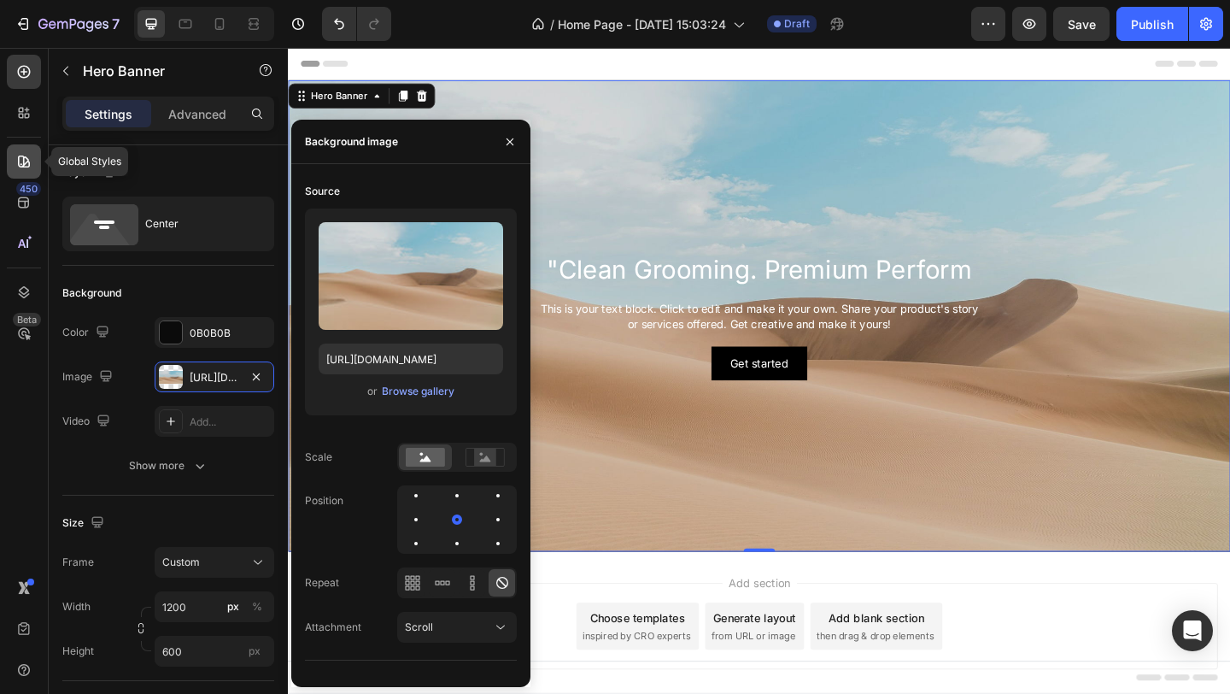
click at [28, 158] on icon at bounding box center [23, 161] width 17 height 17
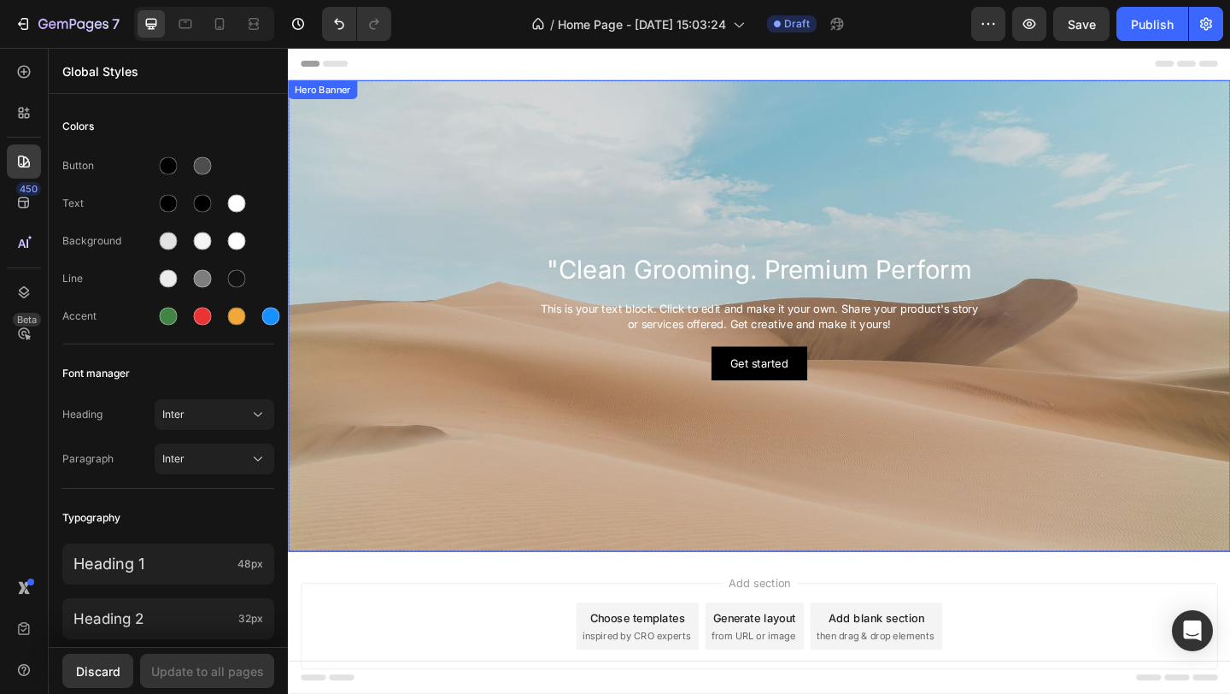
click at [432, 223] on div "Background Image" at bounding box center [800, 339] width 1025 height 513
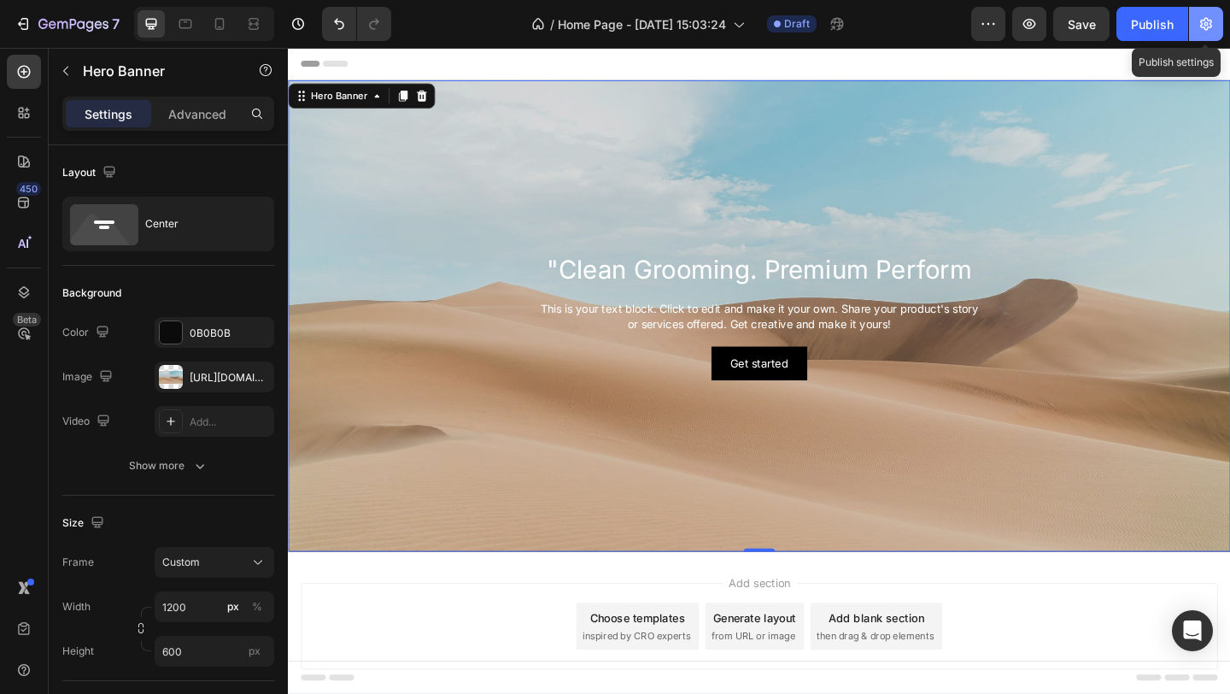
click at [1212, 26] on icon "button" at bounding box center [1206, 23] width 17 height 17
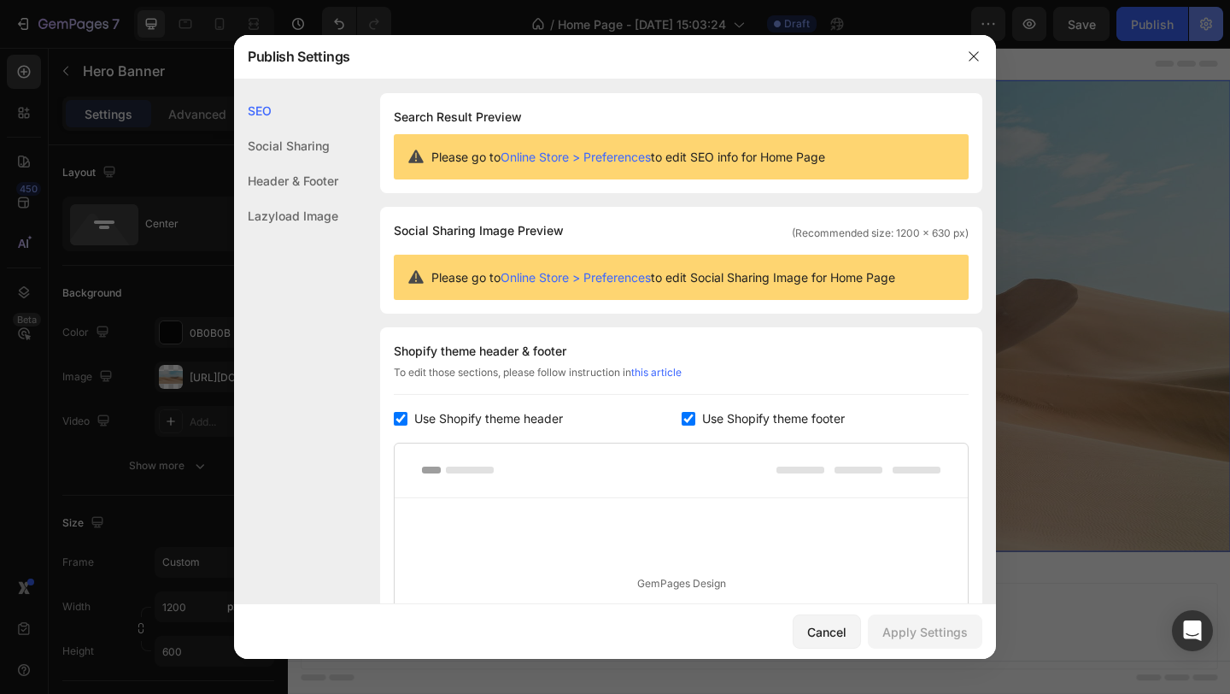
click at [1212, 26] on div at bounding box center [615, 347] width 1230 height 694
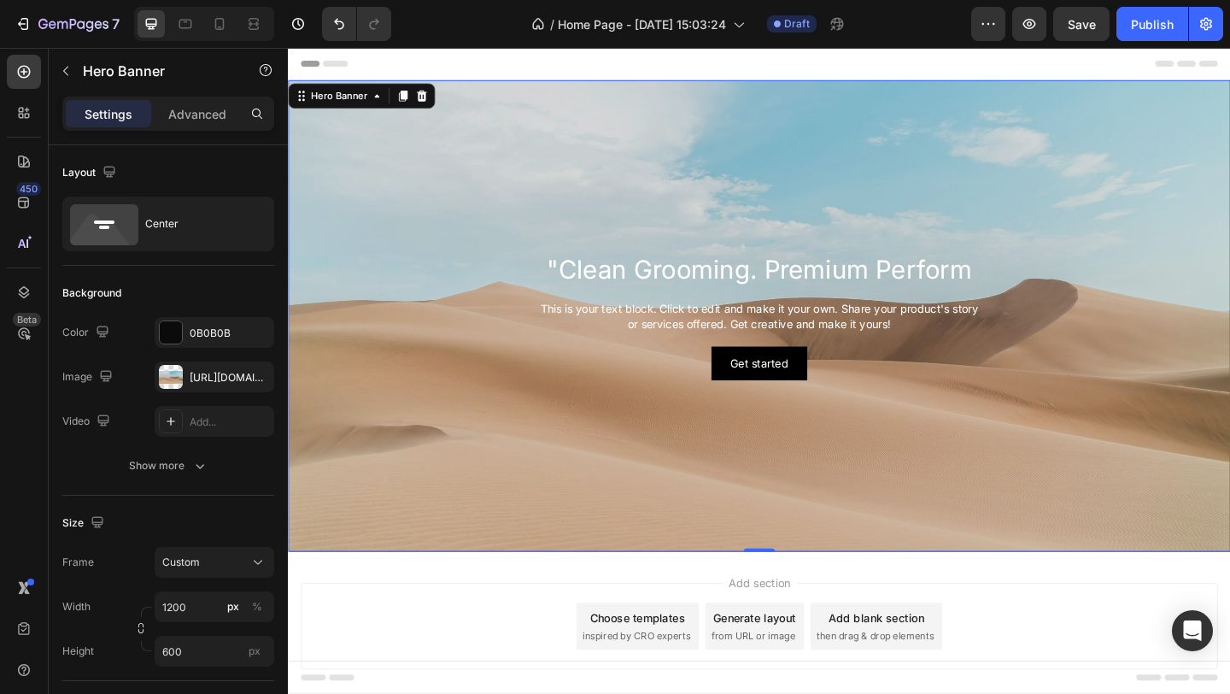
click at [455, 268] on div ""Clean Grooming. Premium Perform Heading This is your text block. Click to edit…" at bounding box center [800, 339] width 1025 height 147
click at [26, 33] on div "7" at bounding box center [67, 24] width 105 height 21
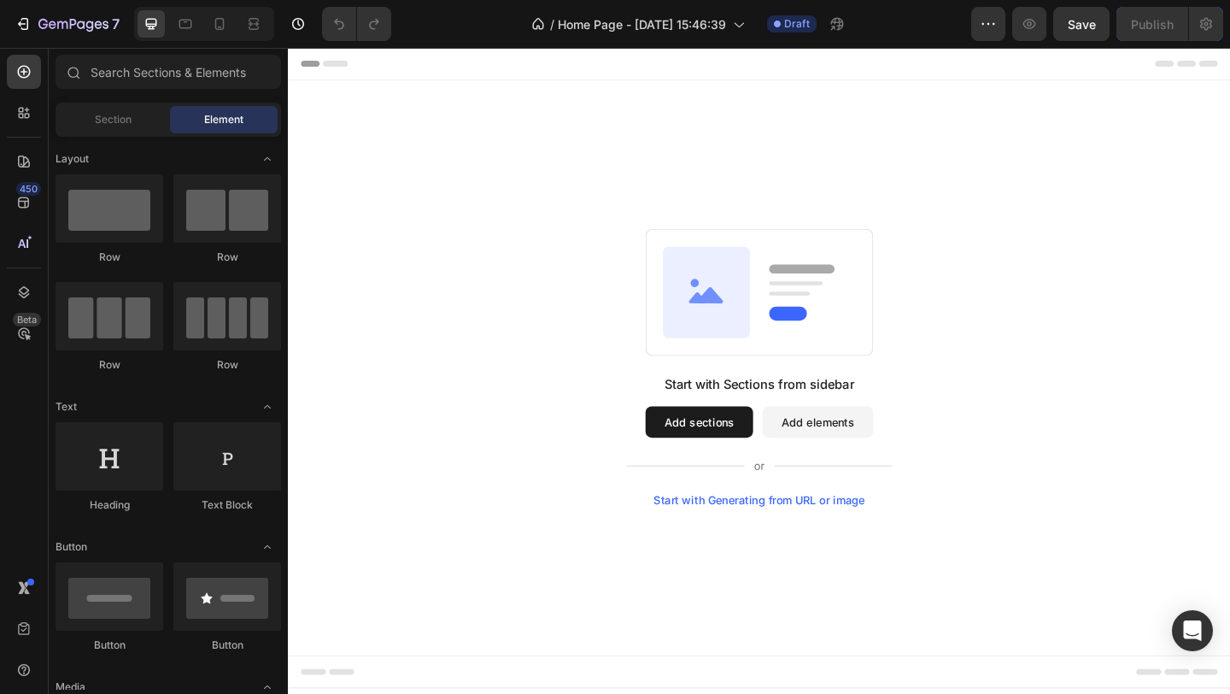
click at [805, 537] on div "Start with Generating from URL or image" at bounding box center [801, 540] width 230 height 14
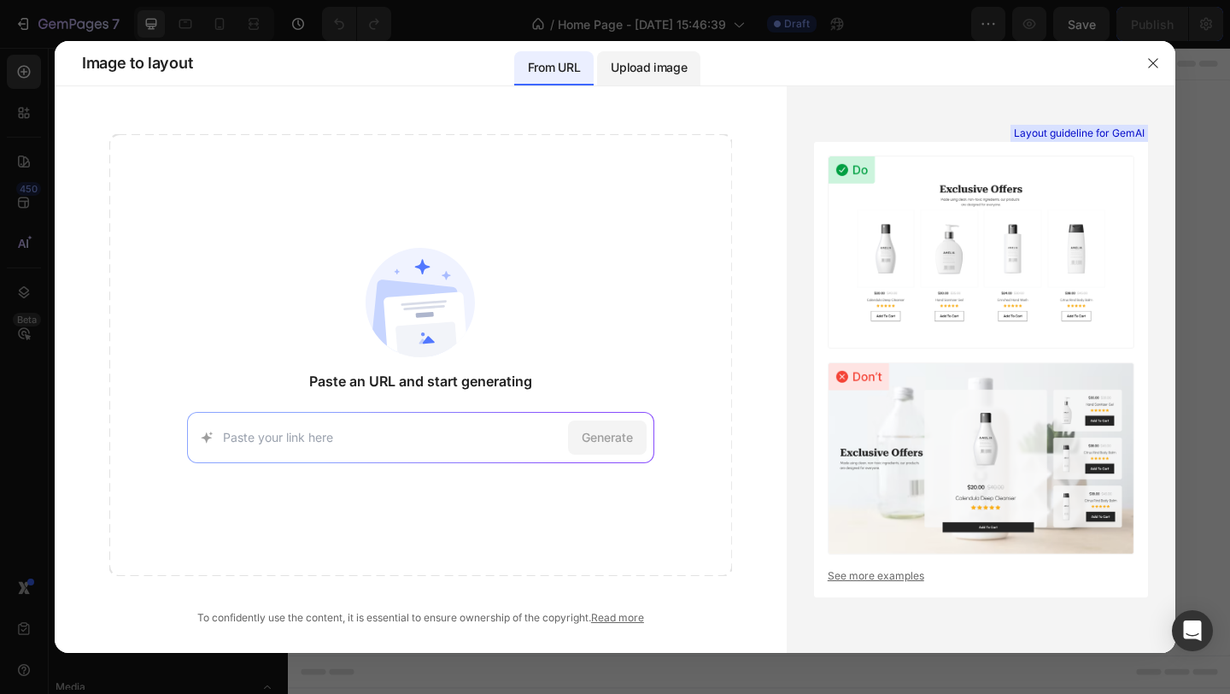
click at [647, 64] on p "Upload image" at bounding box center [649, 67] width 76 height 21
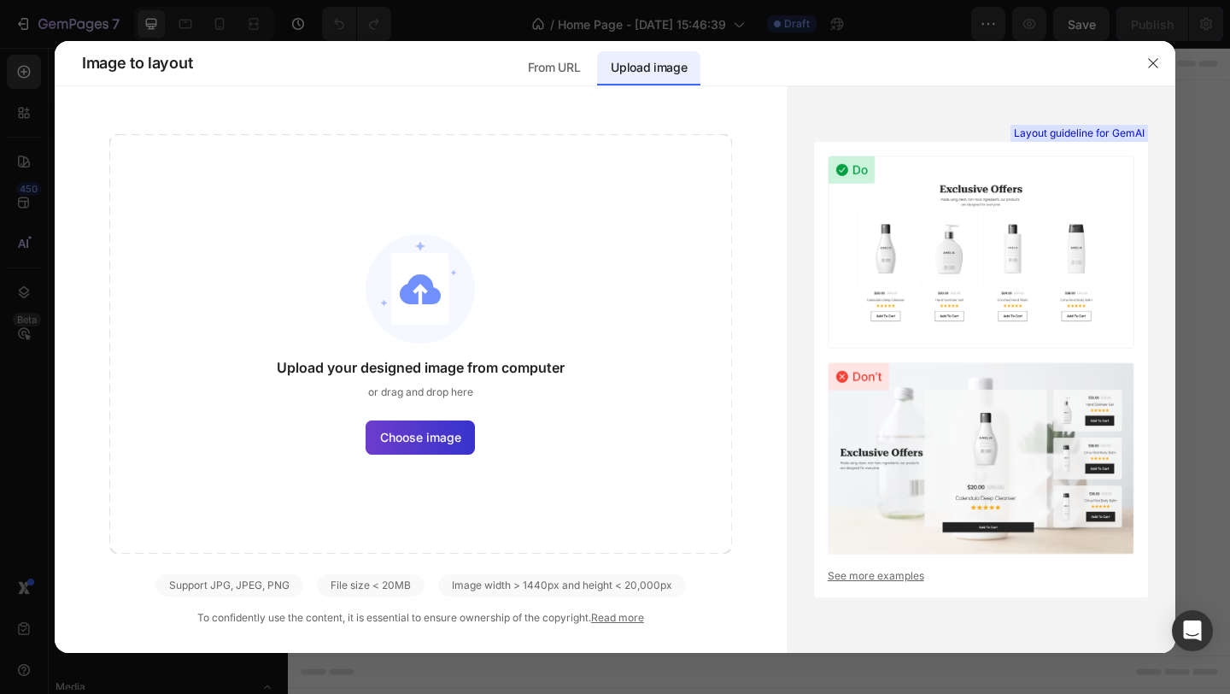
click at [416, 430] on span "Choose image" at bounding box center [420, 437] width 81 height 18
click at [0, 0] on input "Choose image" at bounding box center [0, 0] width 0 height 0
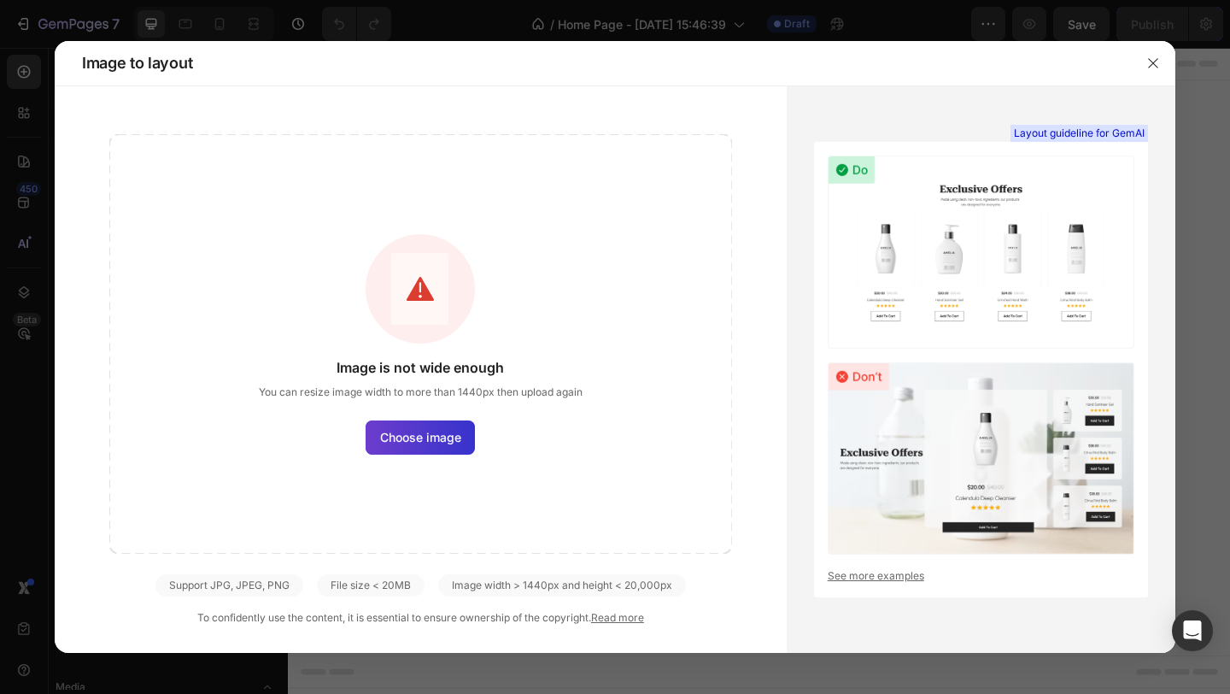
click at [431, 432] on span "Choose image" at bounding box center [420, 437] width 81 height 18
click at [0, 0] on input "Choose image" at bounding box center [0, 0] width 0 height 0
click at [858, 385] on img at bounding box center [981, 458] width 307 height 192
click at [430, 443] on span "Choose image" at bounding box center [420, 437] width 81 height 18
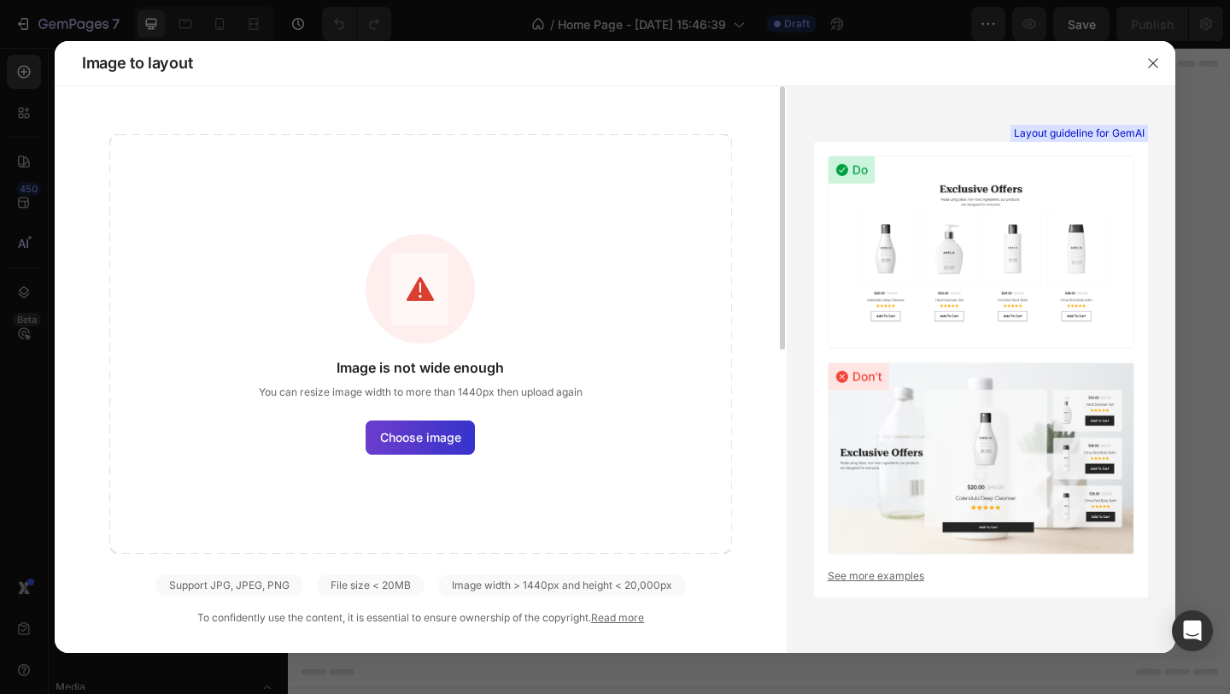
click at [0, 0] on input "Choose image" at bounding box center [0, 0] width 0 height 0
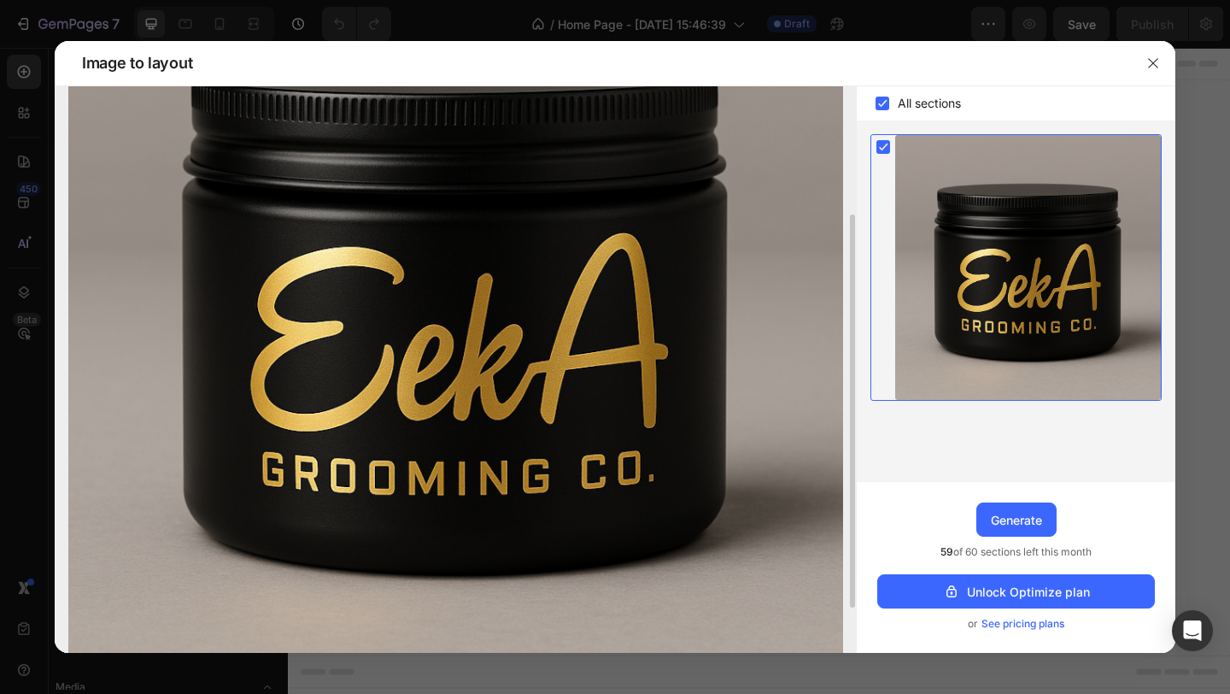
scroll to position [249, 0]
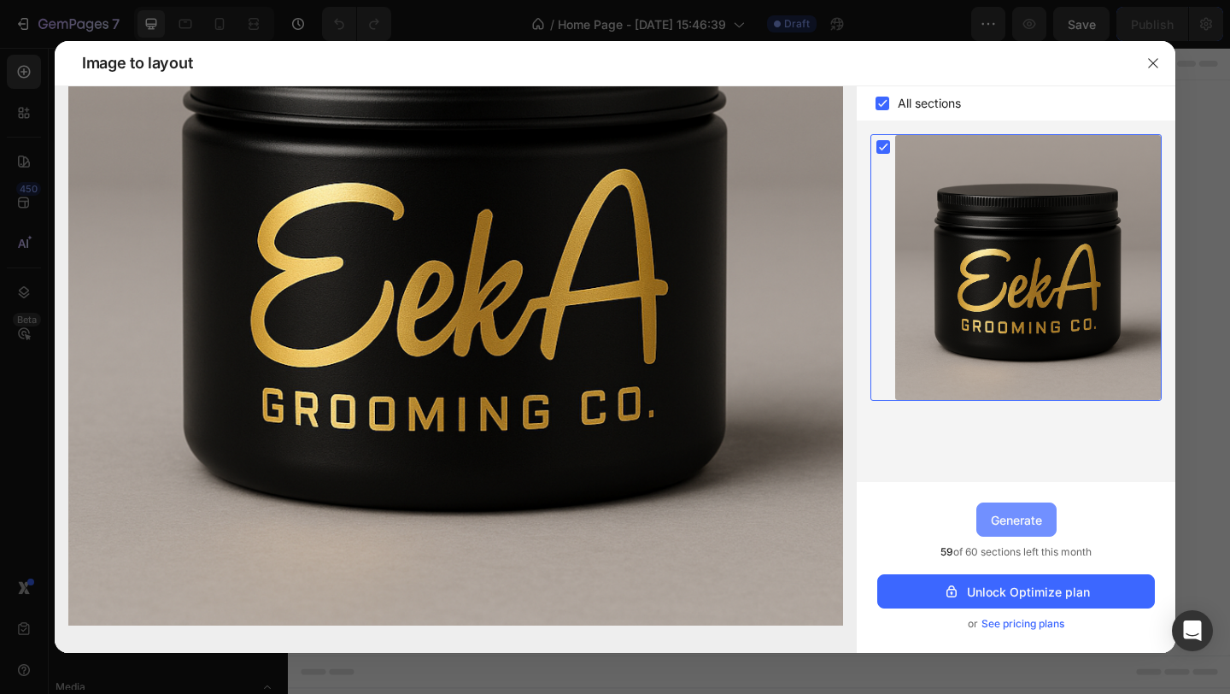
click at [1033, 514] on div "Generate" at bounding box center [1016, 520] width 51 height 18
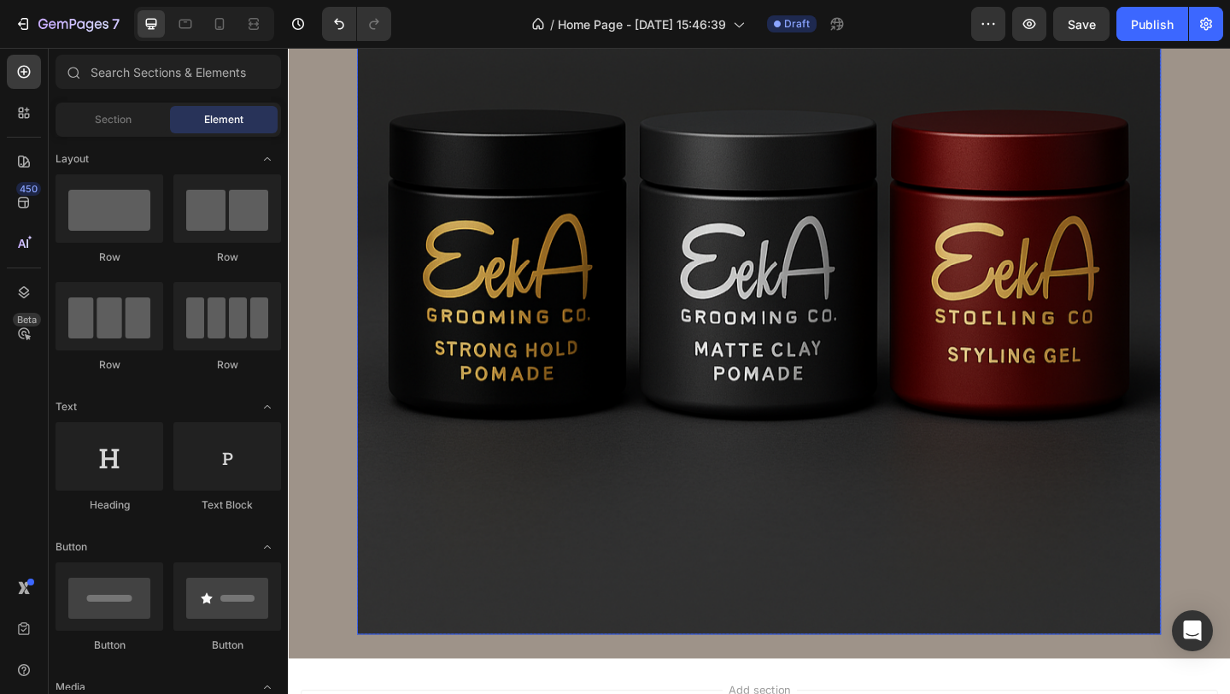
scroll to position [0, 0]
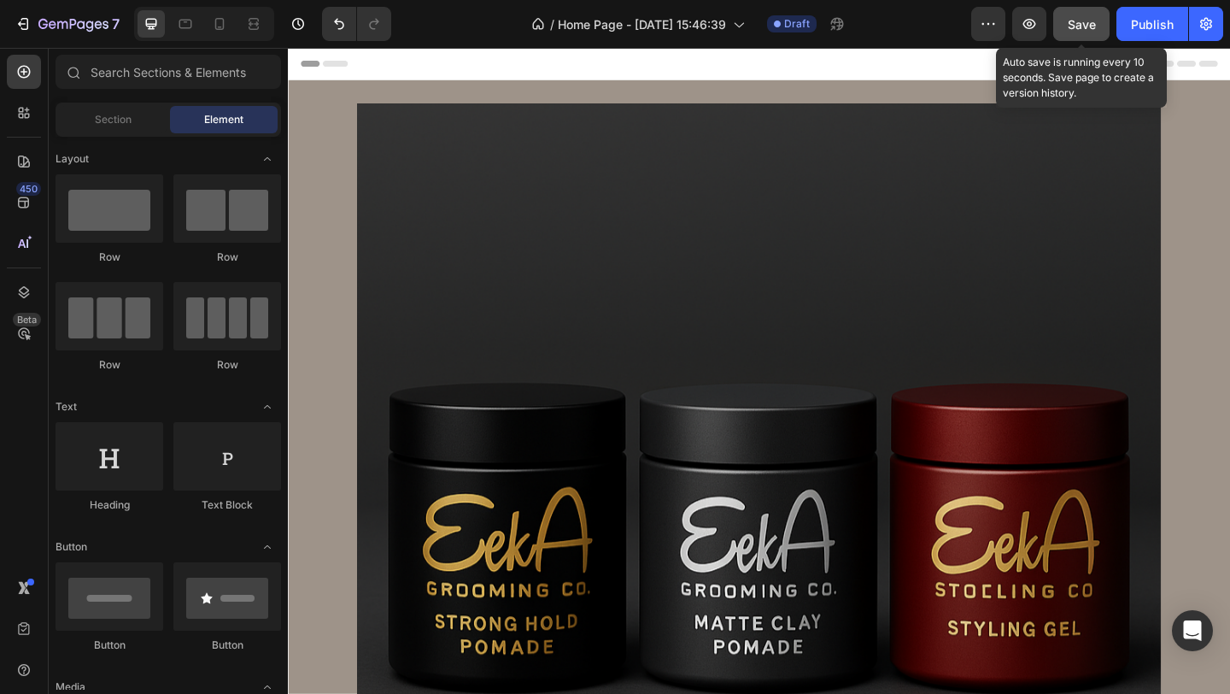
click at [1072, 21] on span "Save" at bounding box center [1082, 24] width 28 height 15
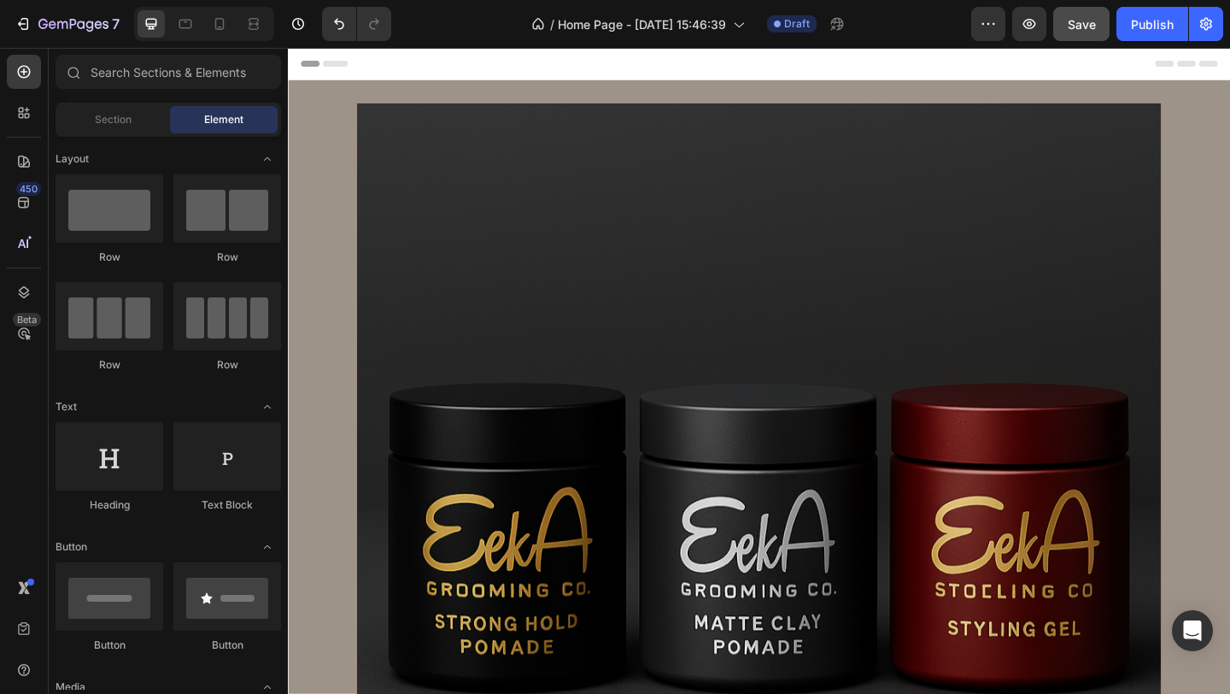
click at [334, 62] on span "Header" at bounding box center [339, 64] width 38 height 17
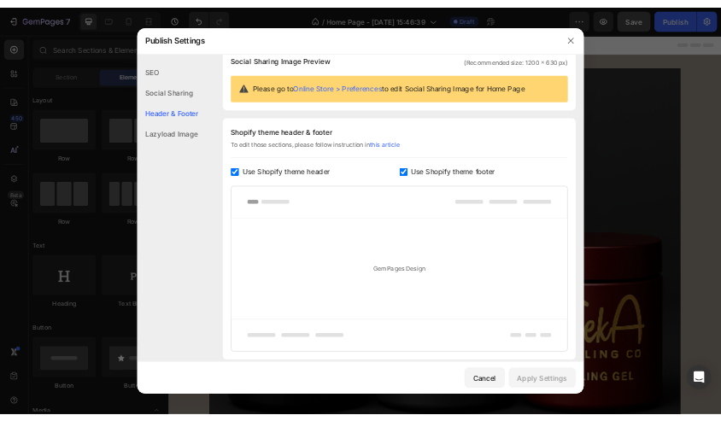
scroll to position [231, 0]
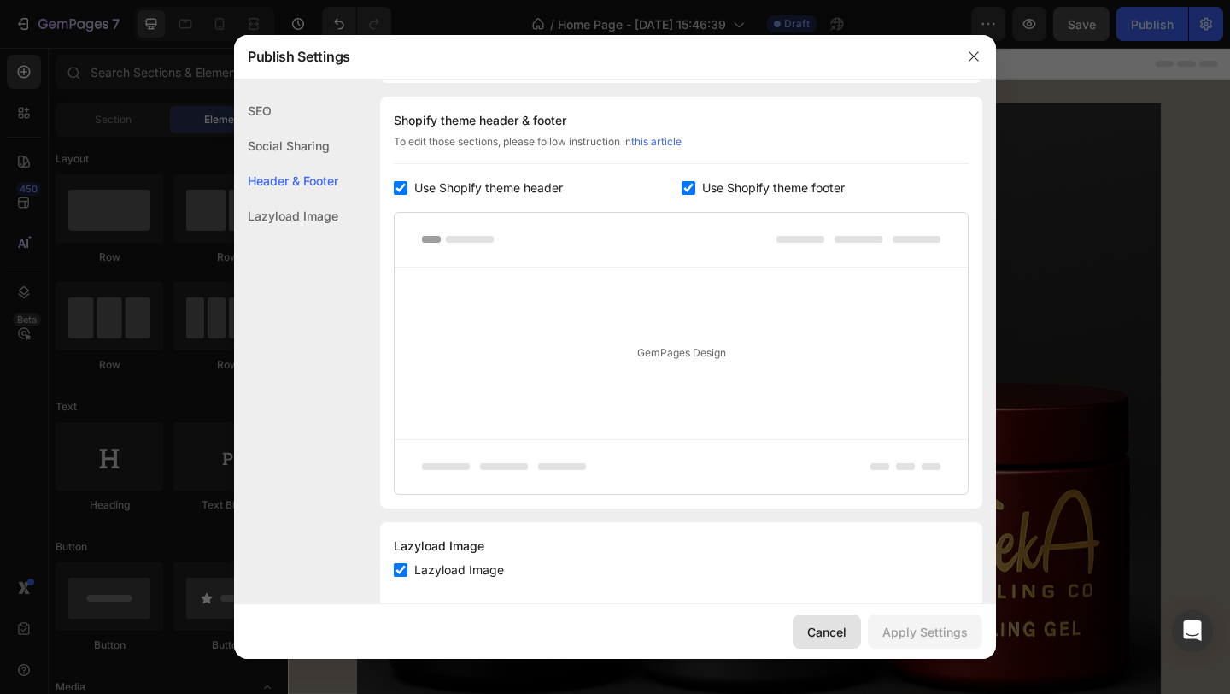
click at [831, 627] on div "Cancel" at bounding box center [826, 632] width 39 height 18
